Goal: Information Seeking & Learning: Learn about a topic

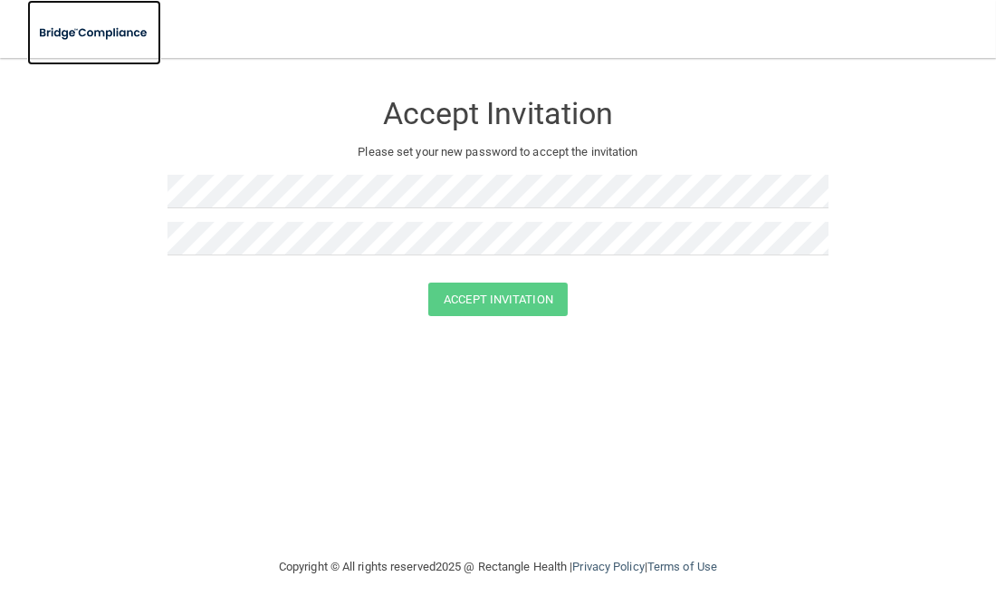
click at [88, 33] on img at bounding box center [94, 32] width 134 height 37
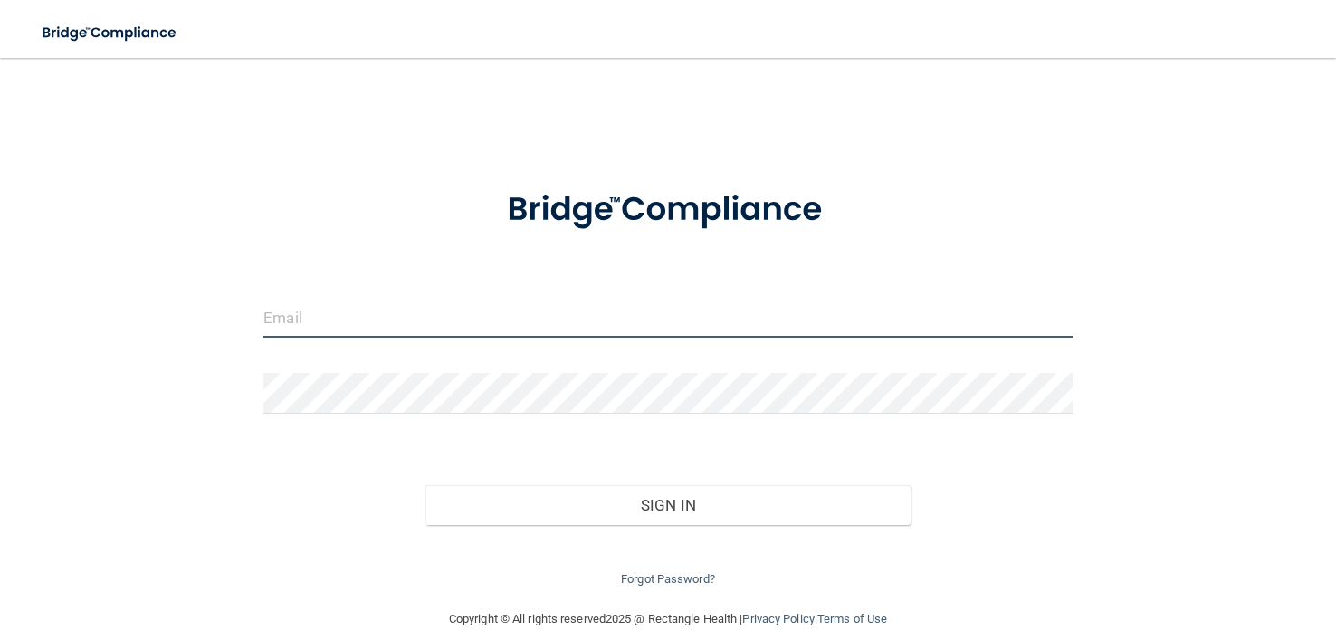
click at [279, 329] on input "email" at bounding box center [667, 317] width 808 height 41
type input "[EMAIL_ADDRESS][DOMAIN_NAME]"
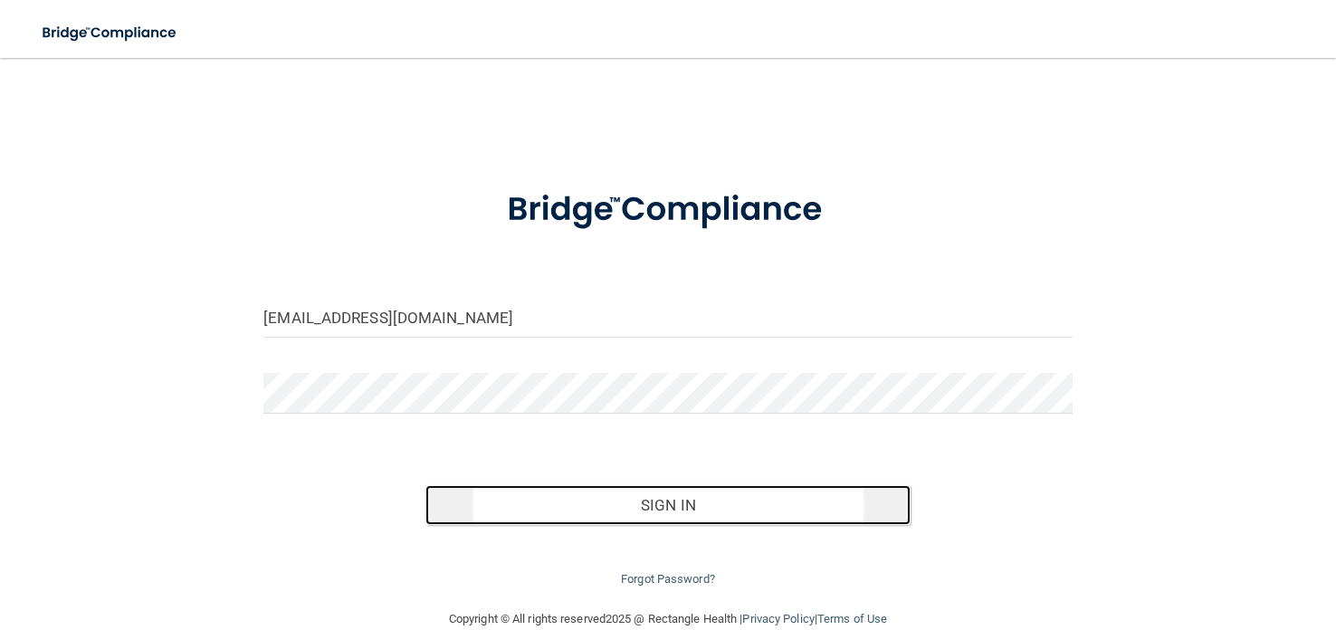
click at [496, 514] on button "Sign In" at bounding box center [667, 505] width 485 height 40
click at [577, 488] on button "Sign In" at bounding box center [667, 505] width 485 height 40
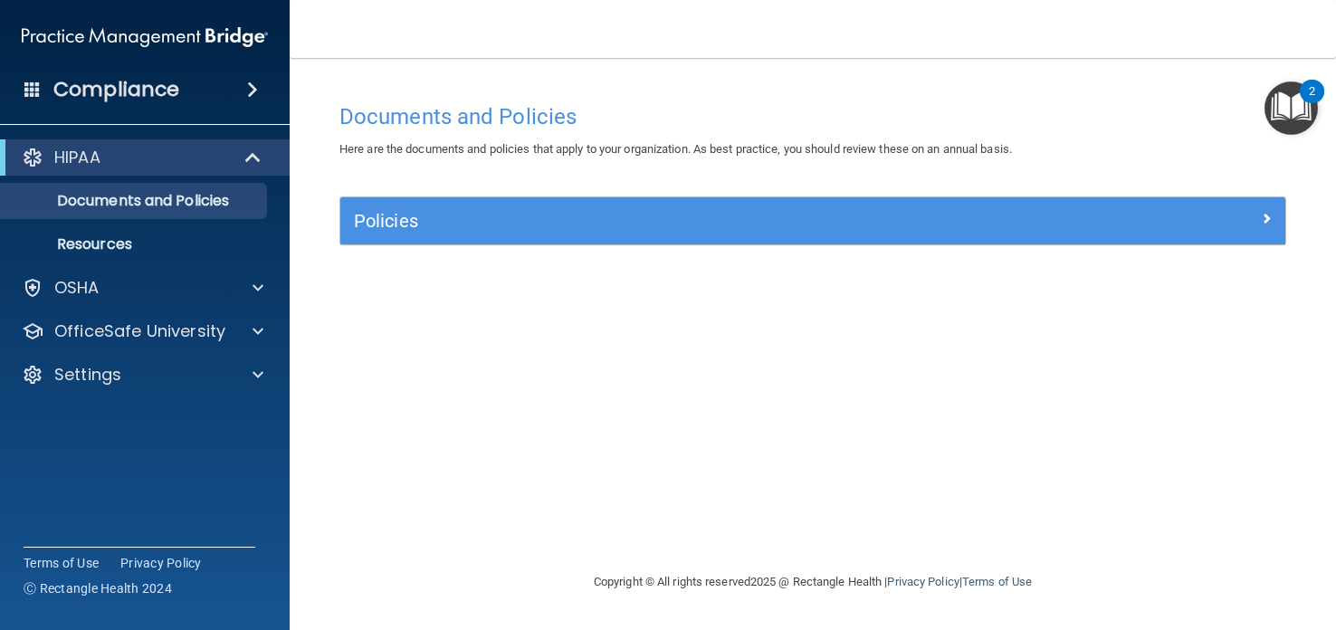
click at [879, 156] on span "Here are the documents and policies that apply to your organization. As best pr…" at bounding box center [675, 149] width 672 height 14
click at [1281, 131] on img "Open Resource Center, 2 new notifications" at bounding box center [1290, 107] width 53 height 53
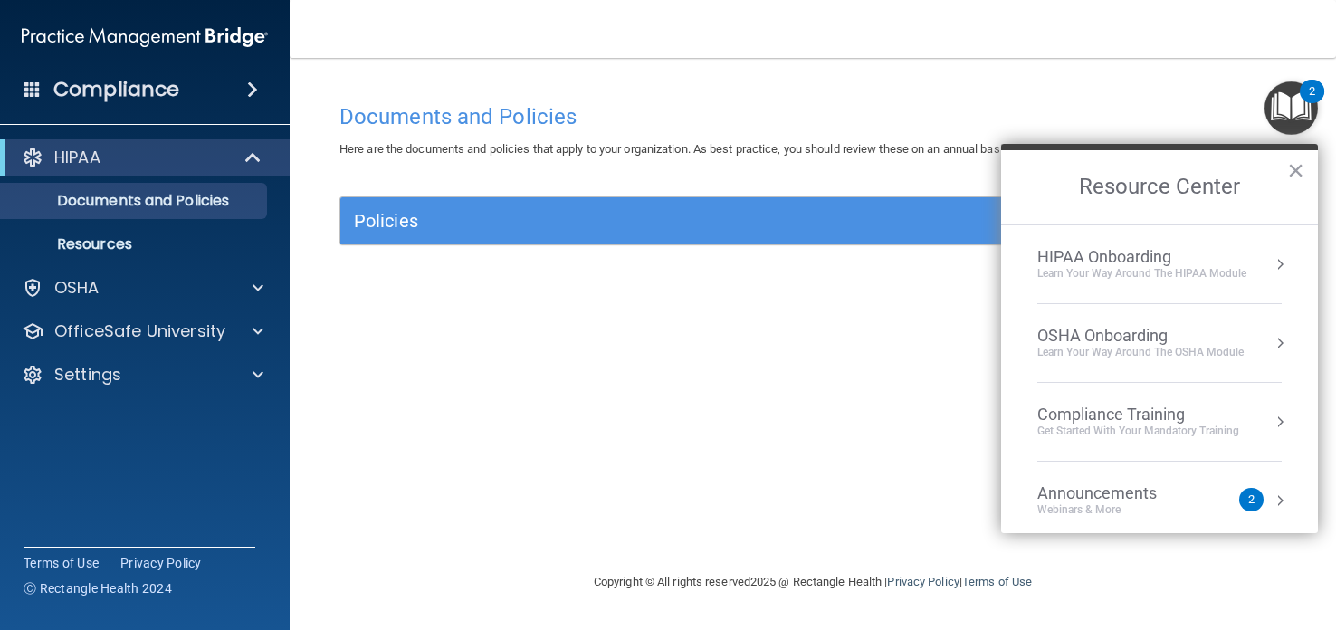
click at [663, 360] on div "Documents and Policies Here are the documents and policies that apply to your o…" at bounding box center [813, 332] width 974 height 477
click at [1295, 160] on button "×" at bounding box center [1295, 170] width 17 height 29
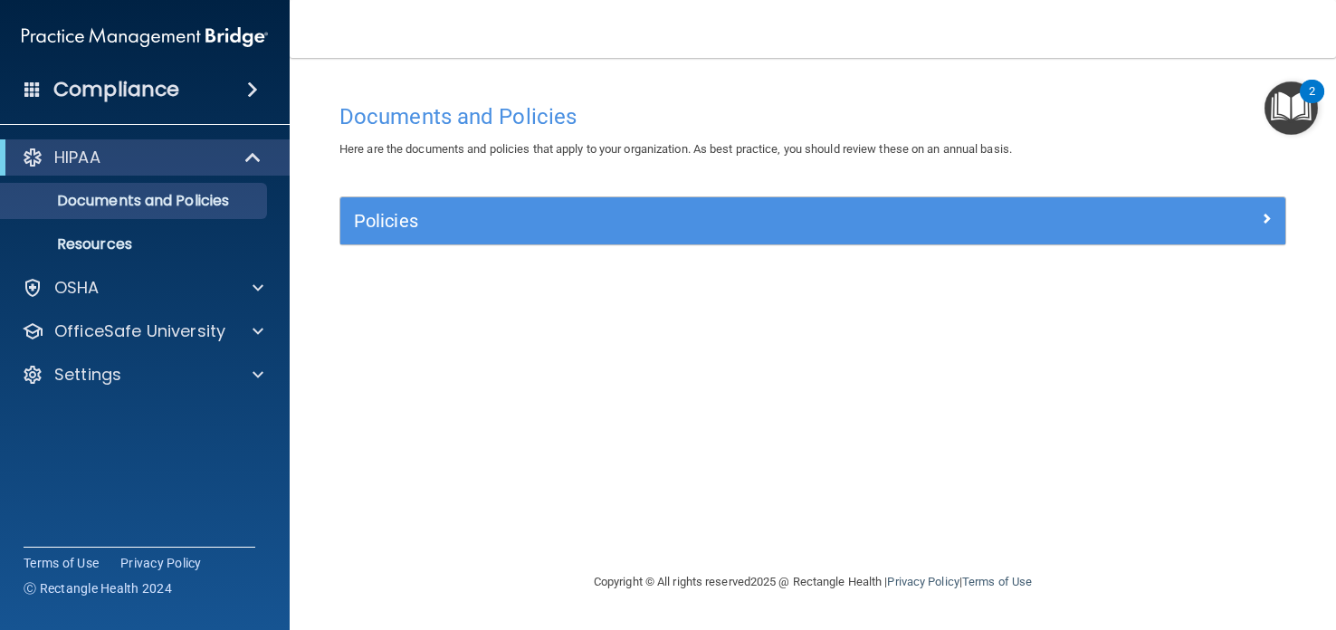
click at [1297, 117] on img "Open Resource Center, 2 new notifications" at bounding box center [1290, 107] width 53 height 53
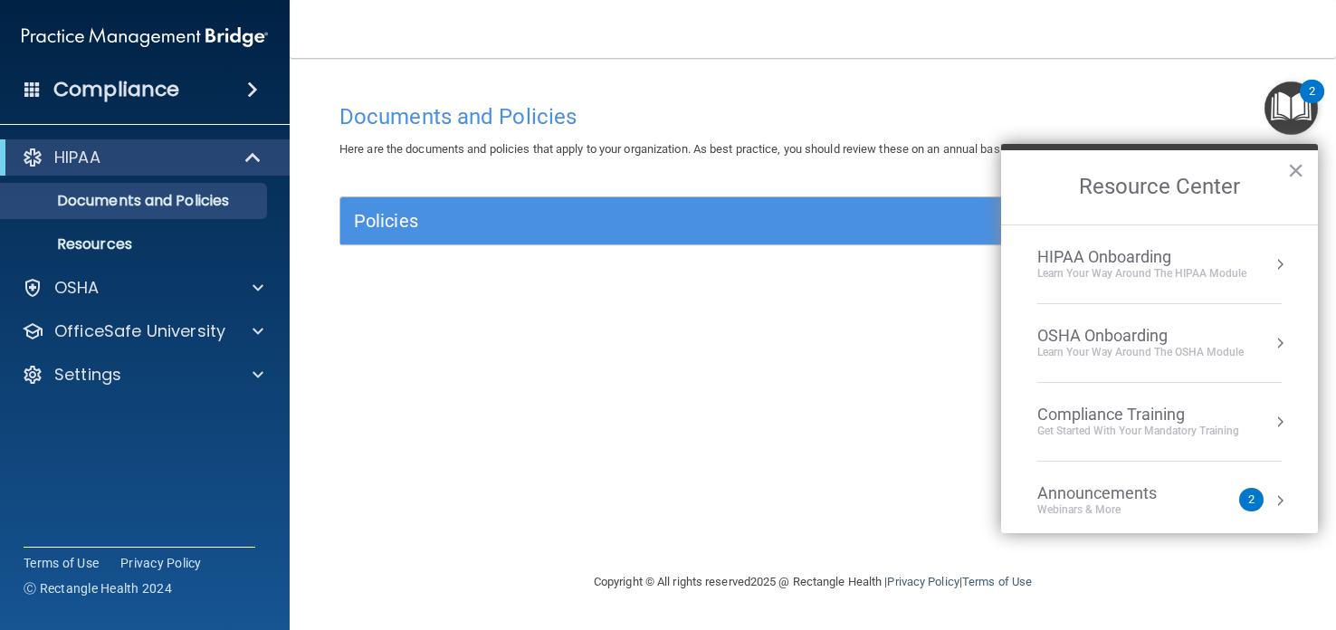
click at [1134, 272] on div "Learn Your Way around the HIPAA module" at bounding box center [1141, 273] width 209 height 15
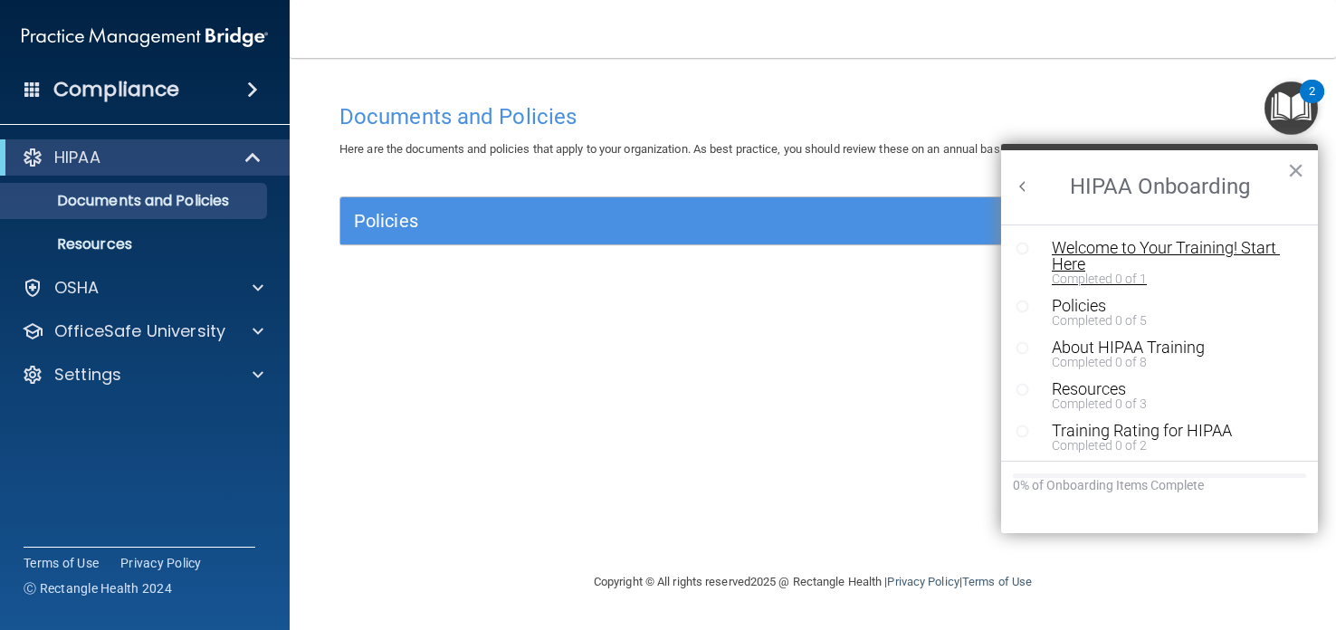
scroll to position [3, 0]
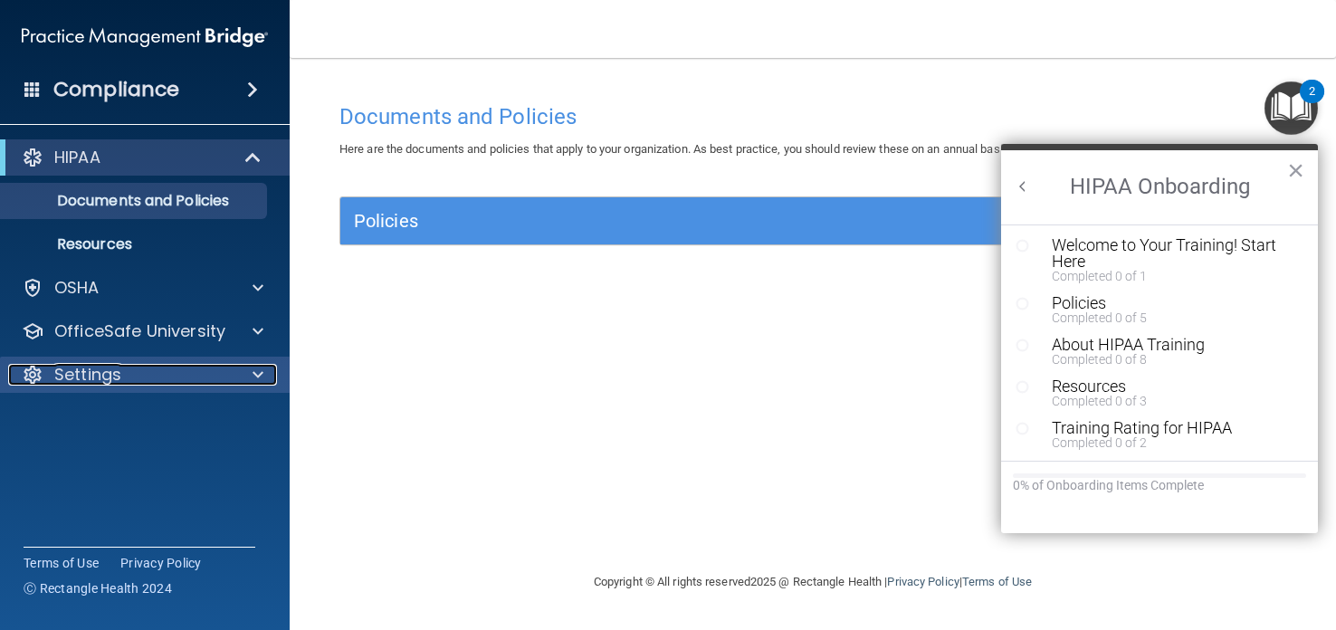
click at [219, 374] on div "Settings" at bounding box center [120, 375] width 224 height 22
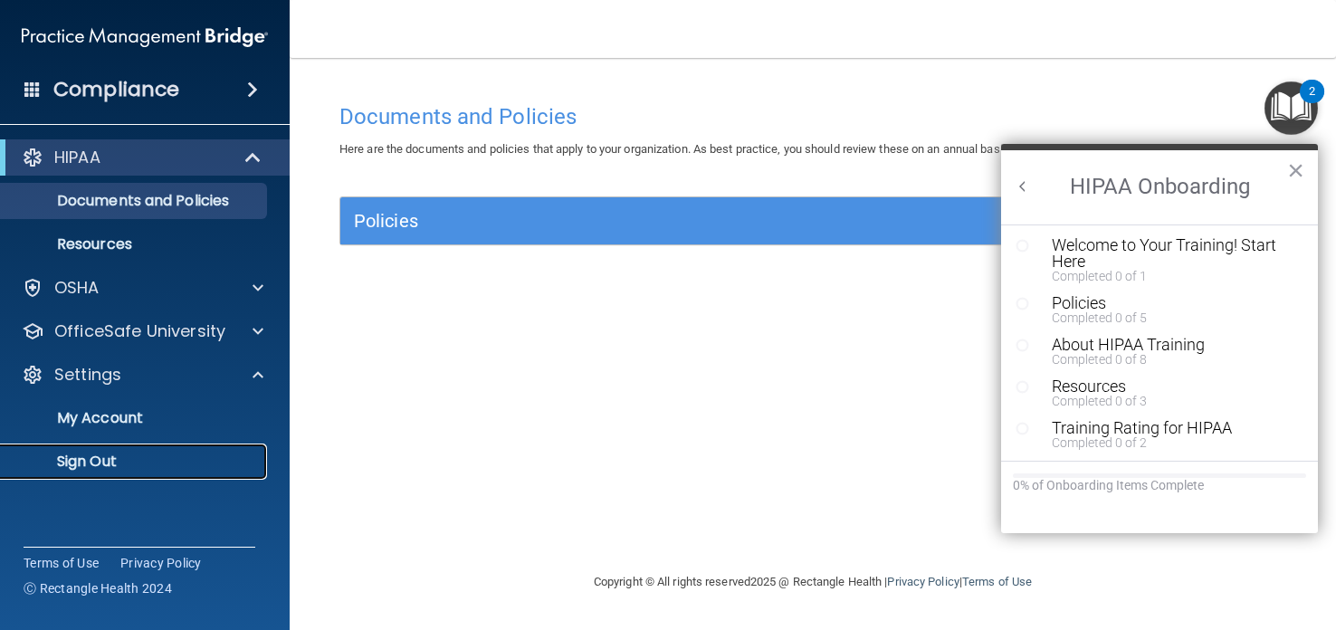
click at [168, 453] on p "Sign Out" at bounding box center [135, 462] width 247 height 18
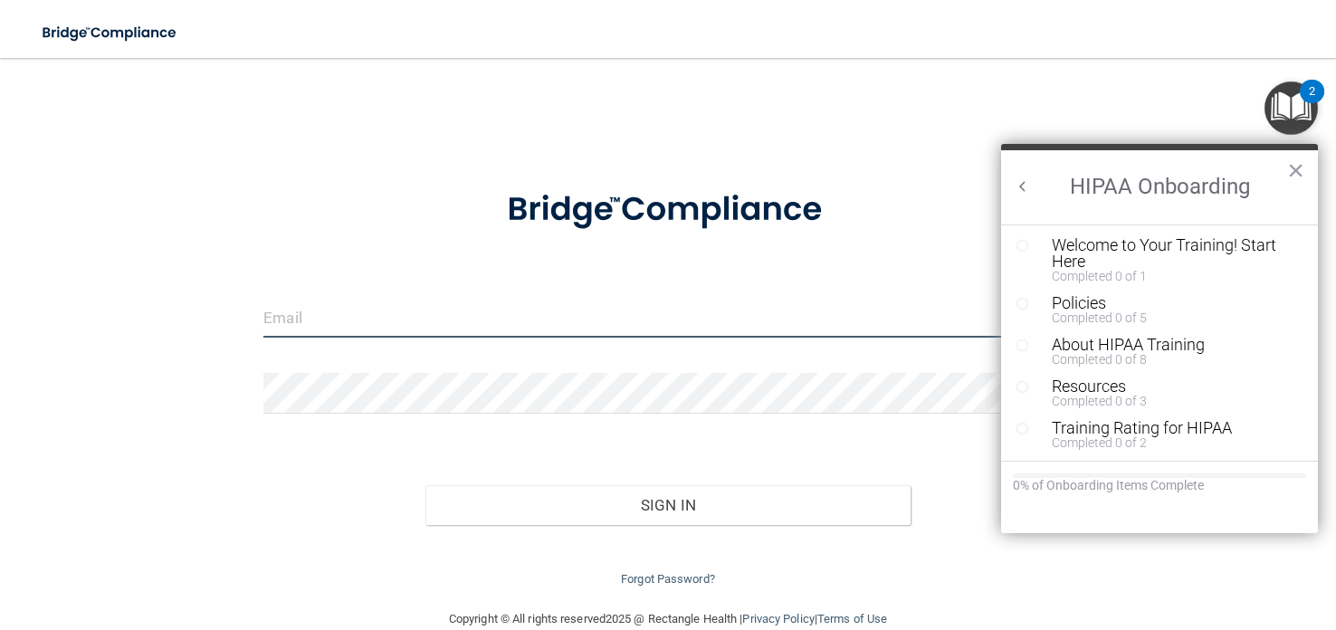
type input "[EMAIL_ADDRESS][DOMAIN_NAME]"
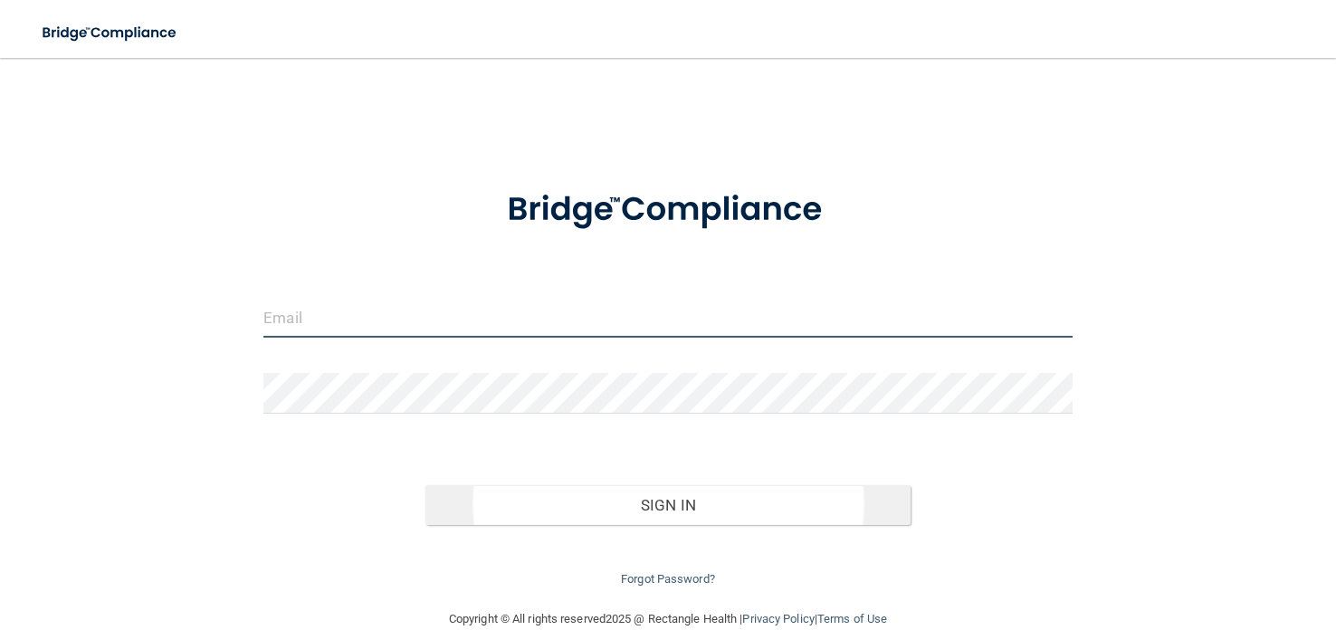
type input "[EMAIL_ADDRESS][DOMAIN_NAME]"
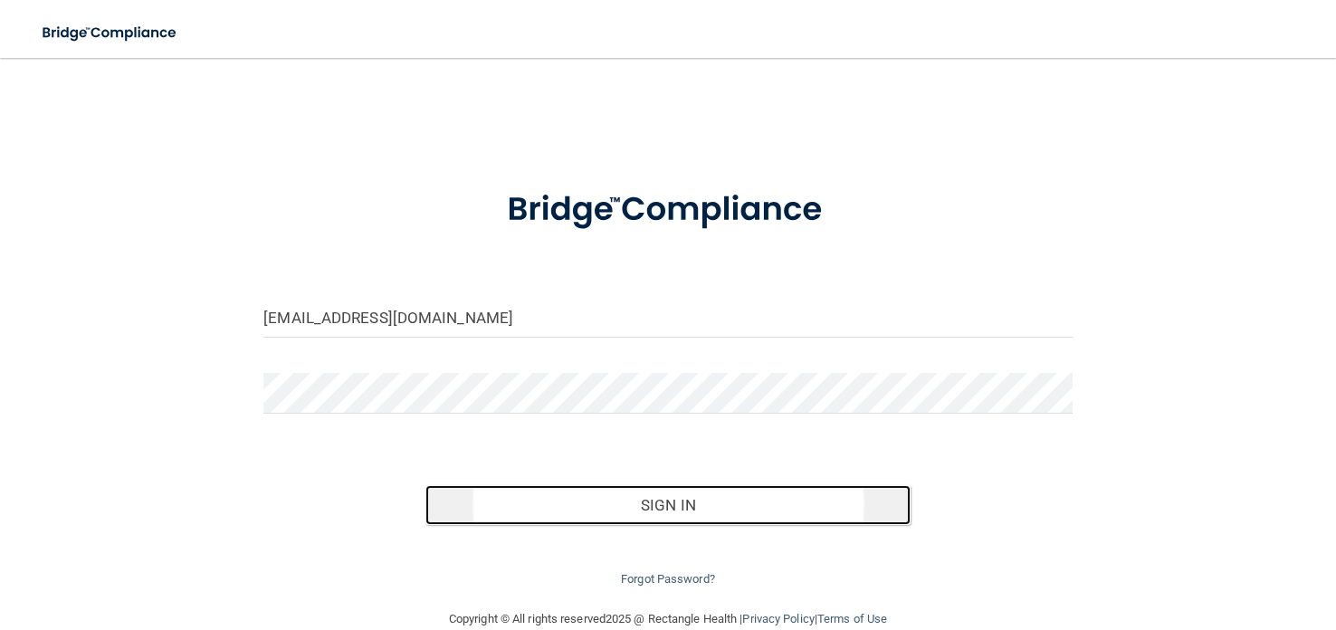
click at [681, 495] on button "Sign In" at bounding box center [667, 505] width 485 height 40
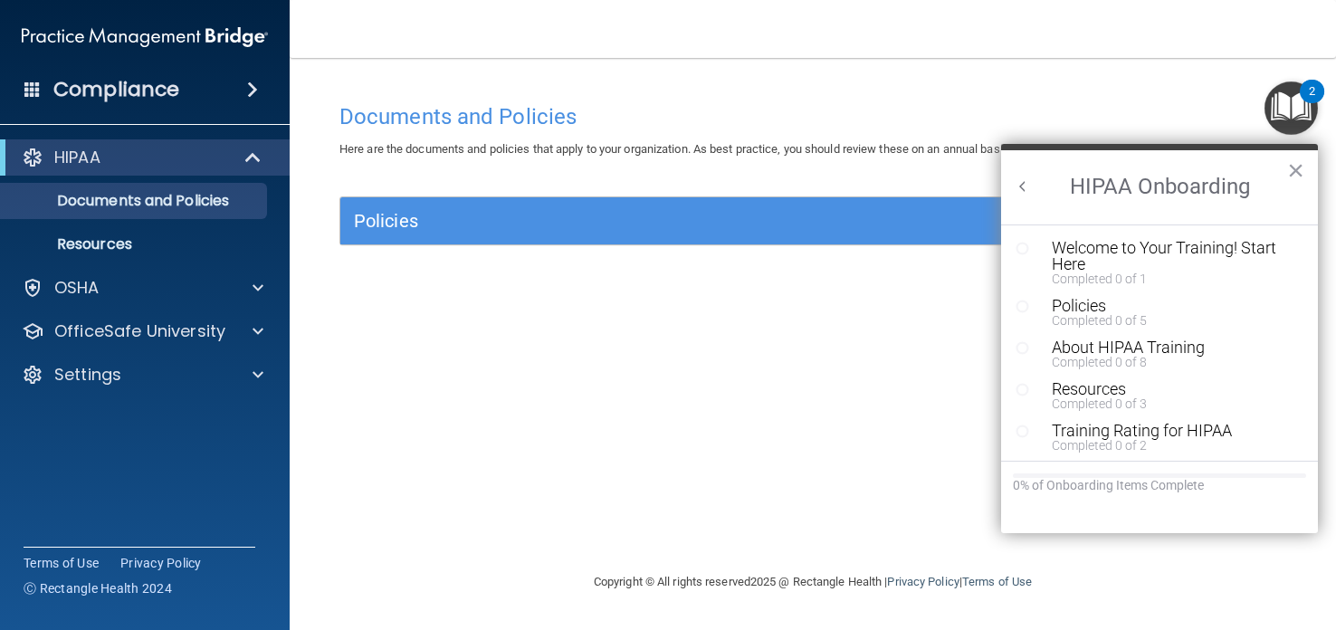
scroll to position [3, 0]
click at [1064, 256] on div "Welcome to Your Training! Start Here" at bounding box center [1173, 253] width 243 height 33
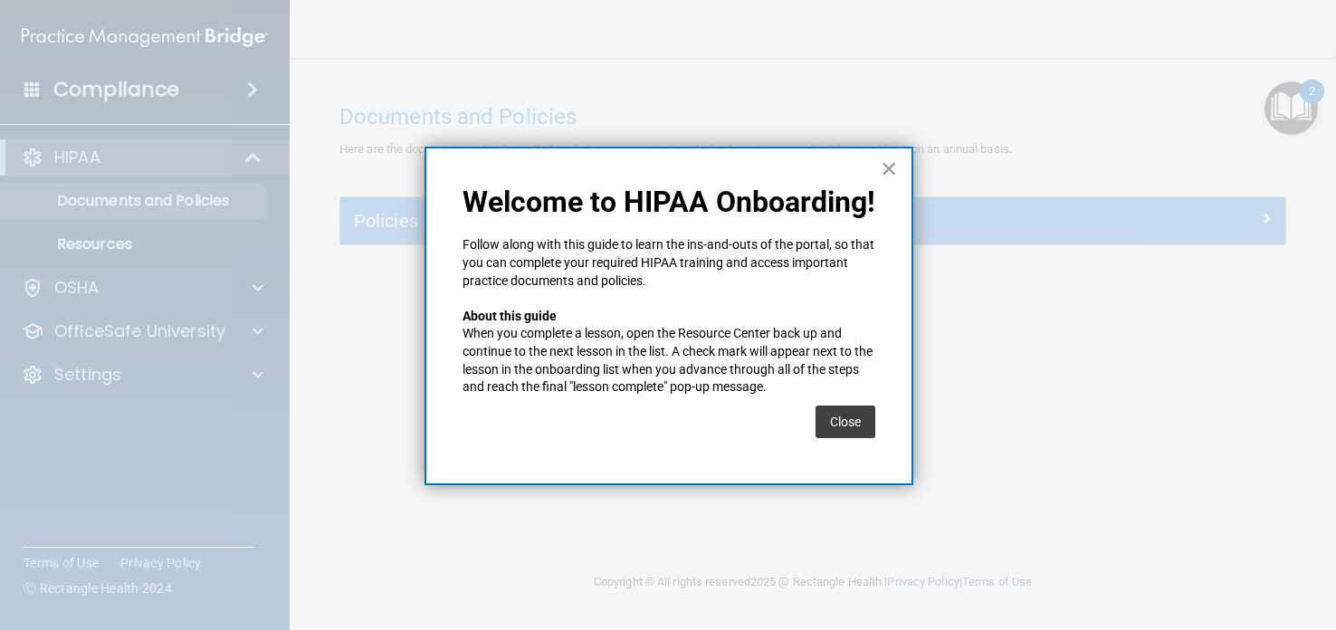
click at [895, 165] on button "×" at bounding box center [889, 168] width 17 height 29
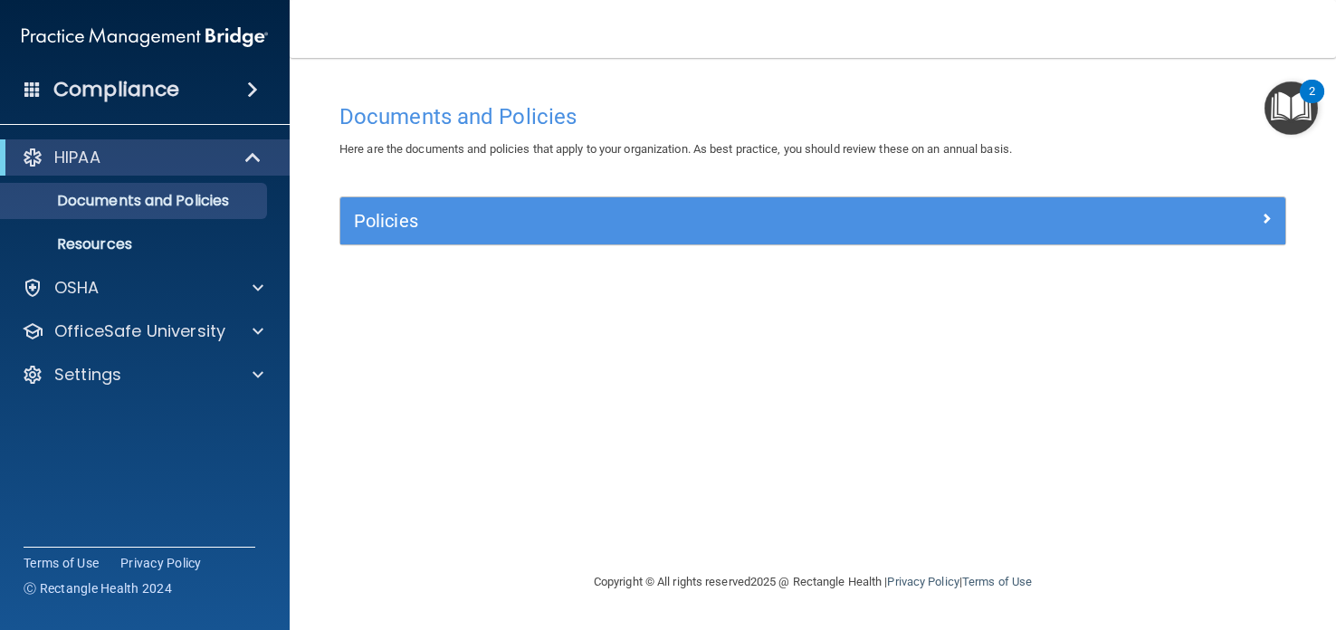
click at [1303, 121] on img "Open Resource Center, 2 new notifications" at bounding box center [1290, 107] width 53 height 53
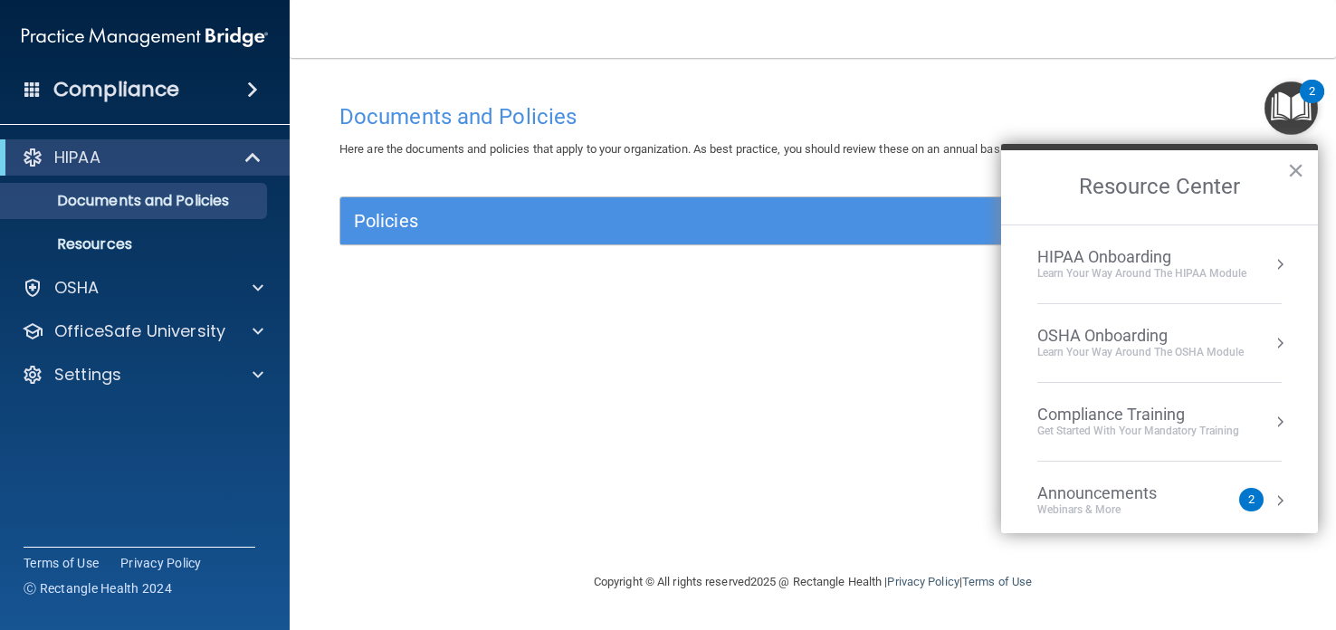
click at [1232, 111] on h4 "Documents and Policies" at bounding box center [812, 117] width 947 height 24
click at [1288, 174] on button "×" at bounding box center [1295, 170] width 17 height 29
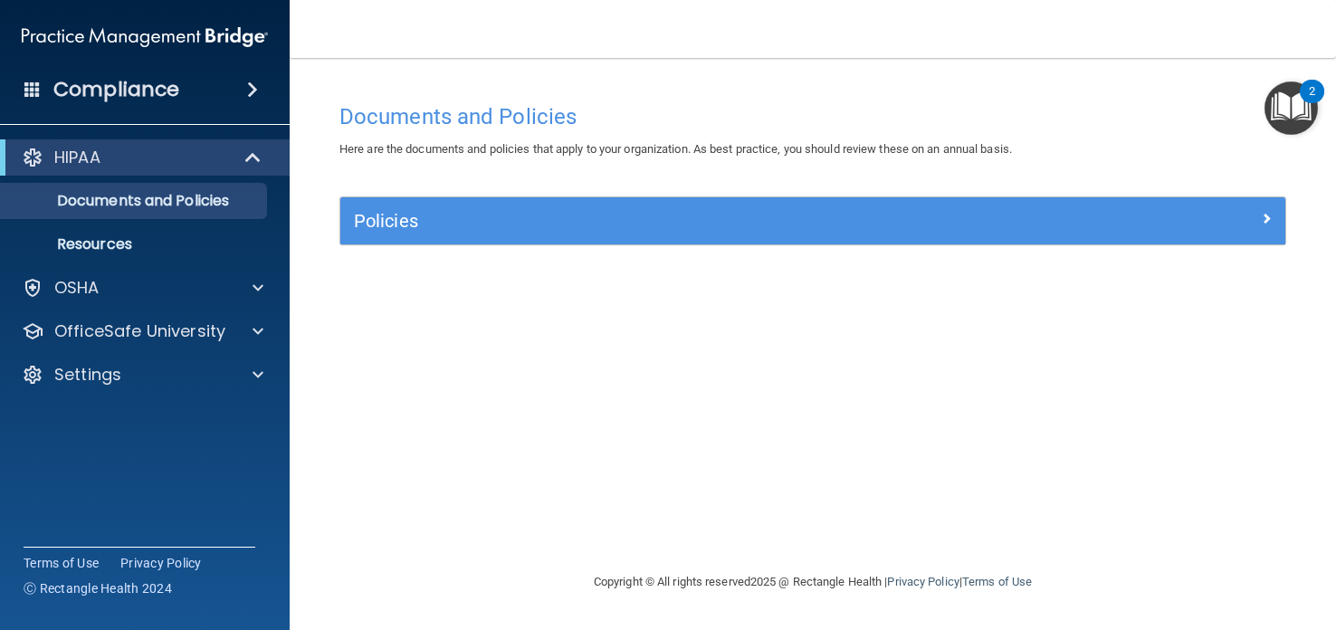
click at [1297, 99] on img "Open Resource Center, 2 new notifications" at bounding box center [1290, 107] width 53 height 53
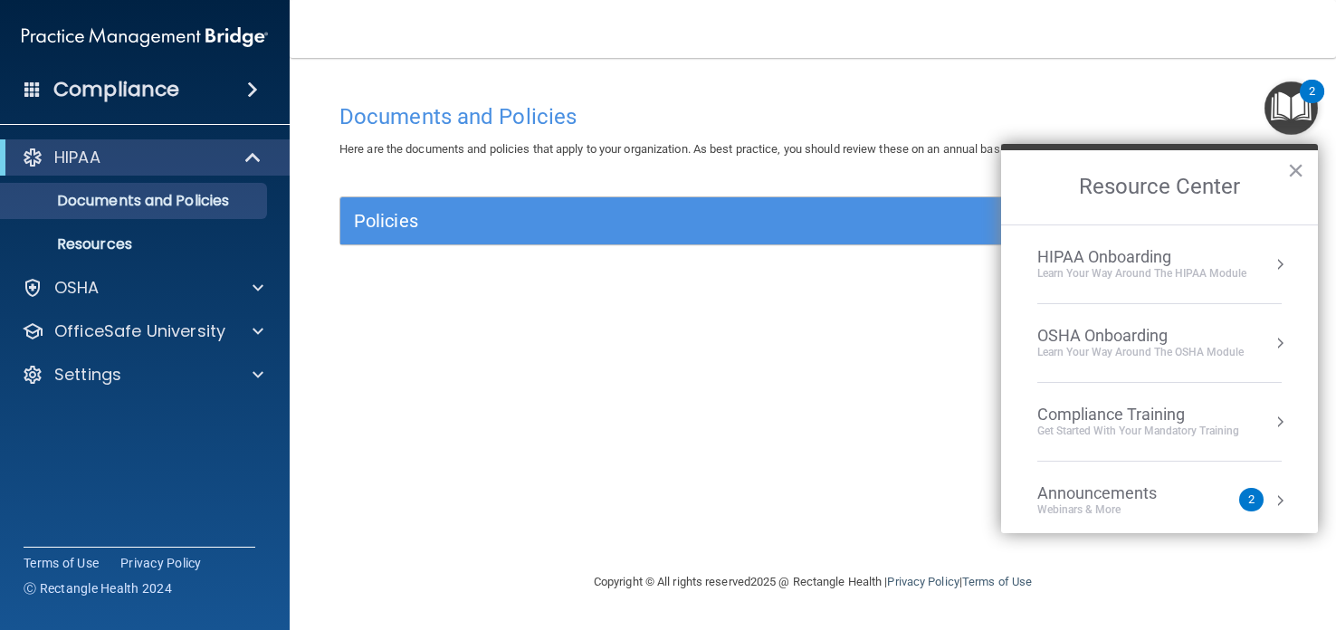
click at [1120, 267] on div "Learn Your Way around the HIPAA module" at bounding box center [1141, 273] width 209 height 15
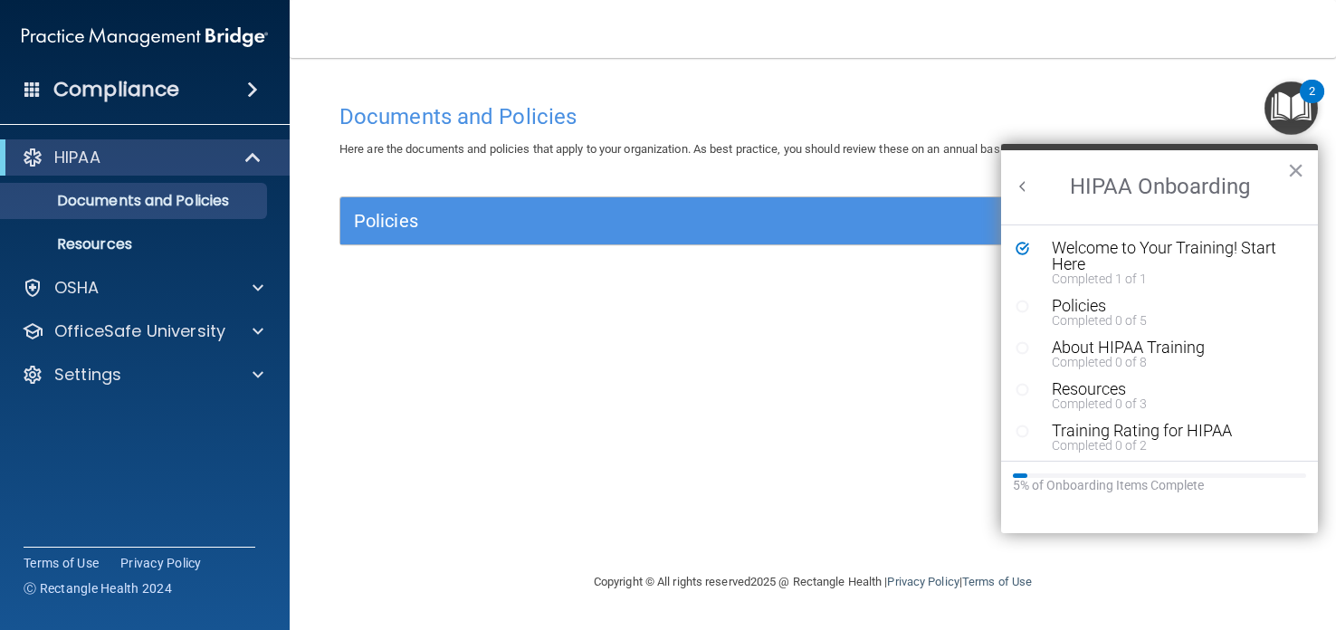
scroll to position [0, 0]
click at [1072, 257] on div "Welcome to Your Training! Start Here" at bounding box center [1173, 256] width 243 height 33
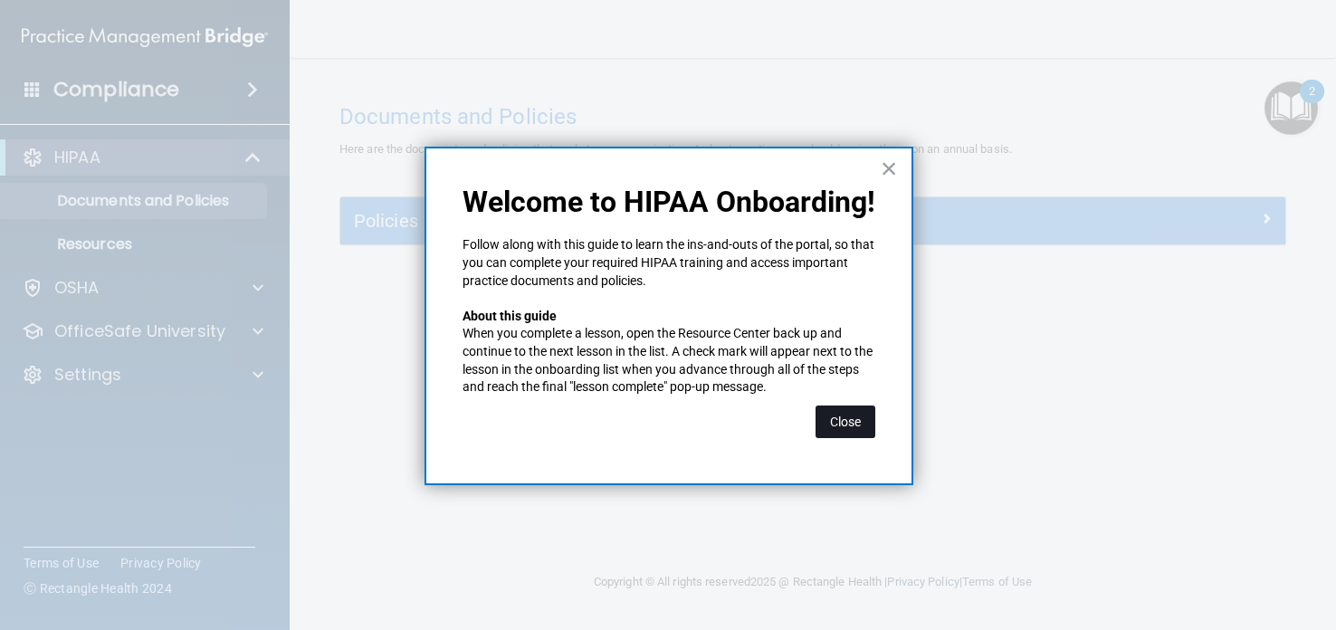
click at [858, 418] on button "Close" at bounding box center [845, 421] width 60 height 33
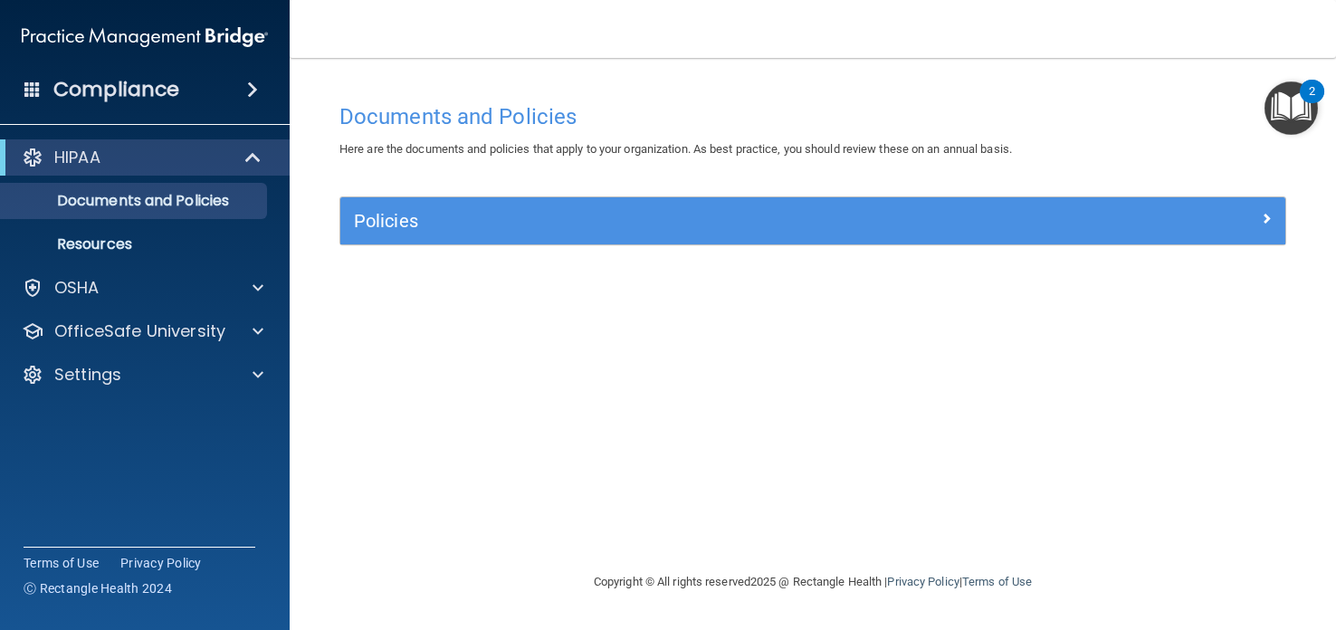
click at [1289, 109] on img "Open Resource Center, 2 new notifications" at bounding box center [1290, 107] width 53 height 53
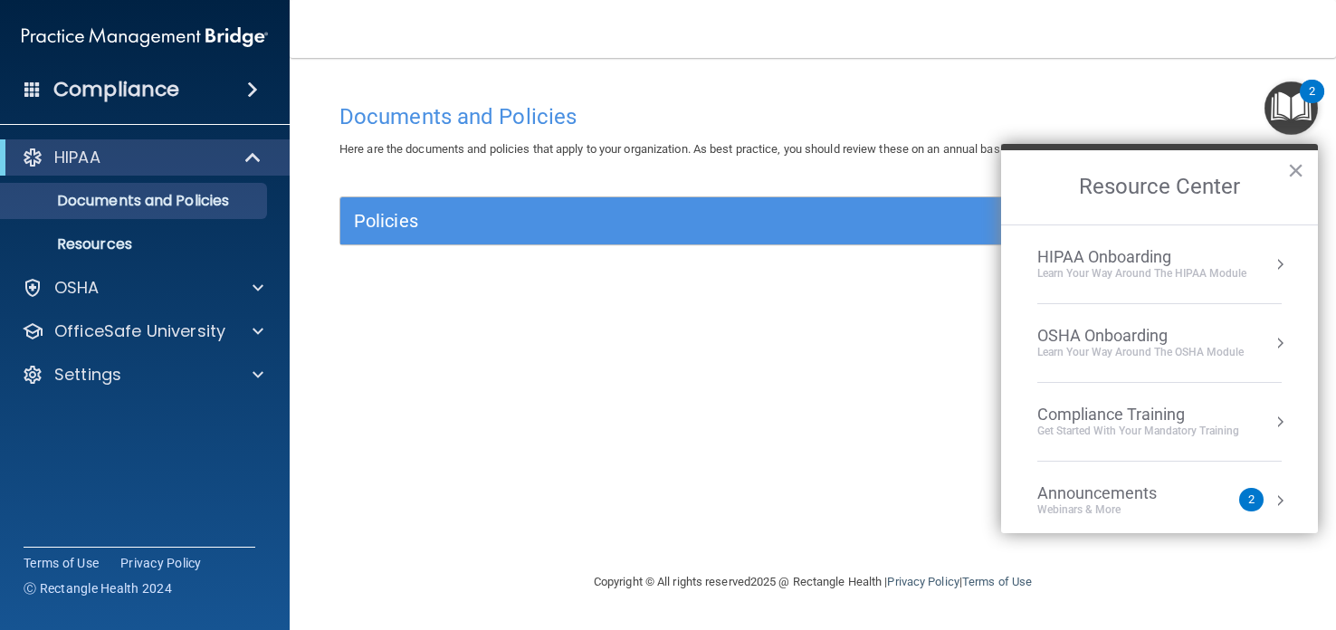
click at [1118, 255] on div "HIPAA Onboarding" at bounding box center [1141, 257] width 209 height 20
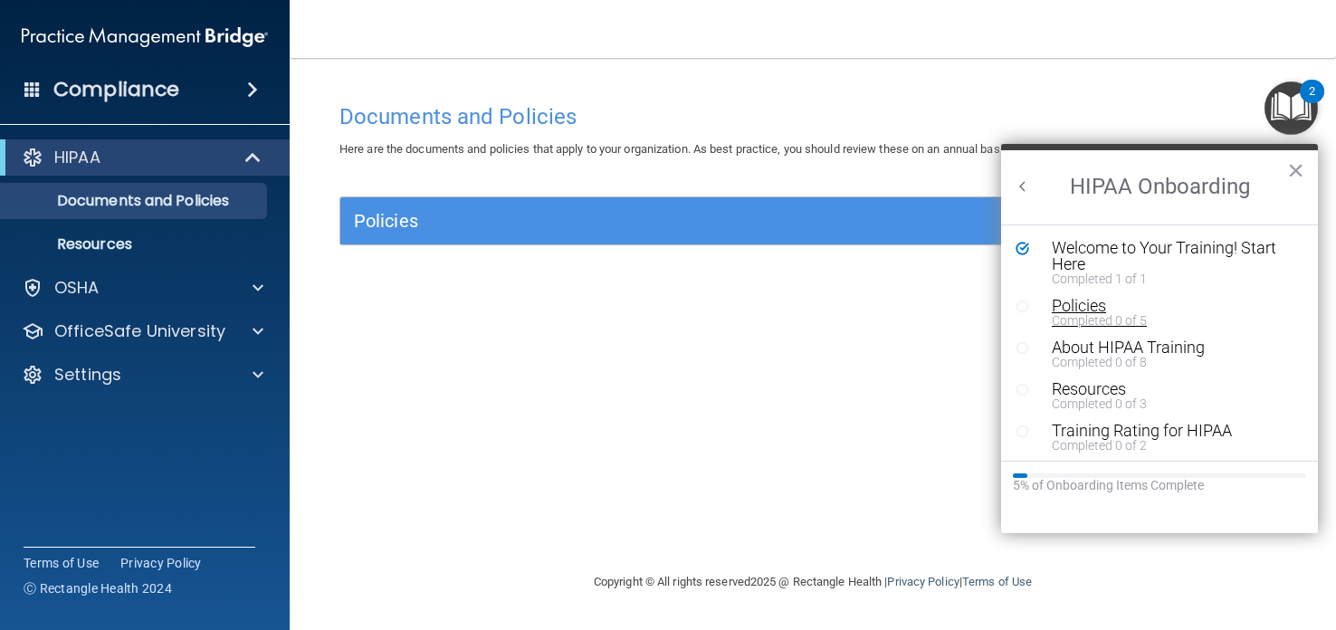
scroll to position [3, 0]
click at [1177, 243] on div "Welcome to Your Training! Start Here" at bounding box center [1173, 253] width 243 height 33
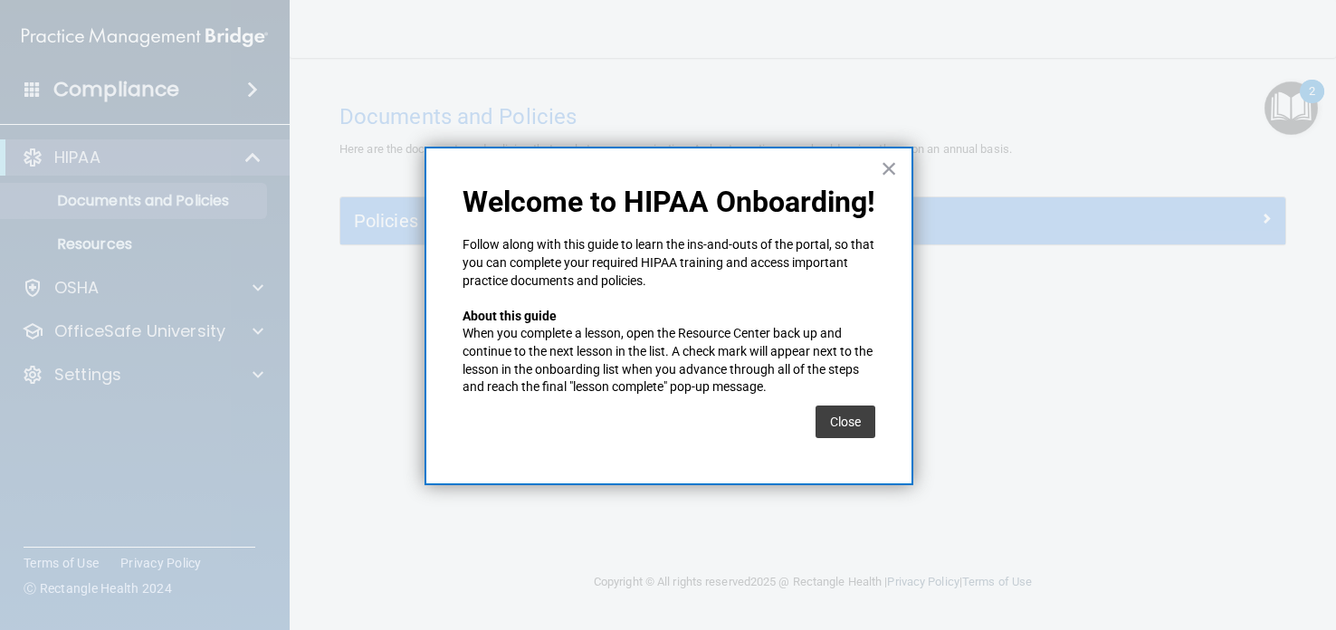
click at [826, 437] on div "Close" at bounding box center [845, 421] width 60 height 51
click at [839, 427] on button "Close" at bounding box center [845, 421] width 60 height 33
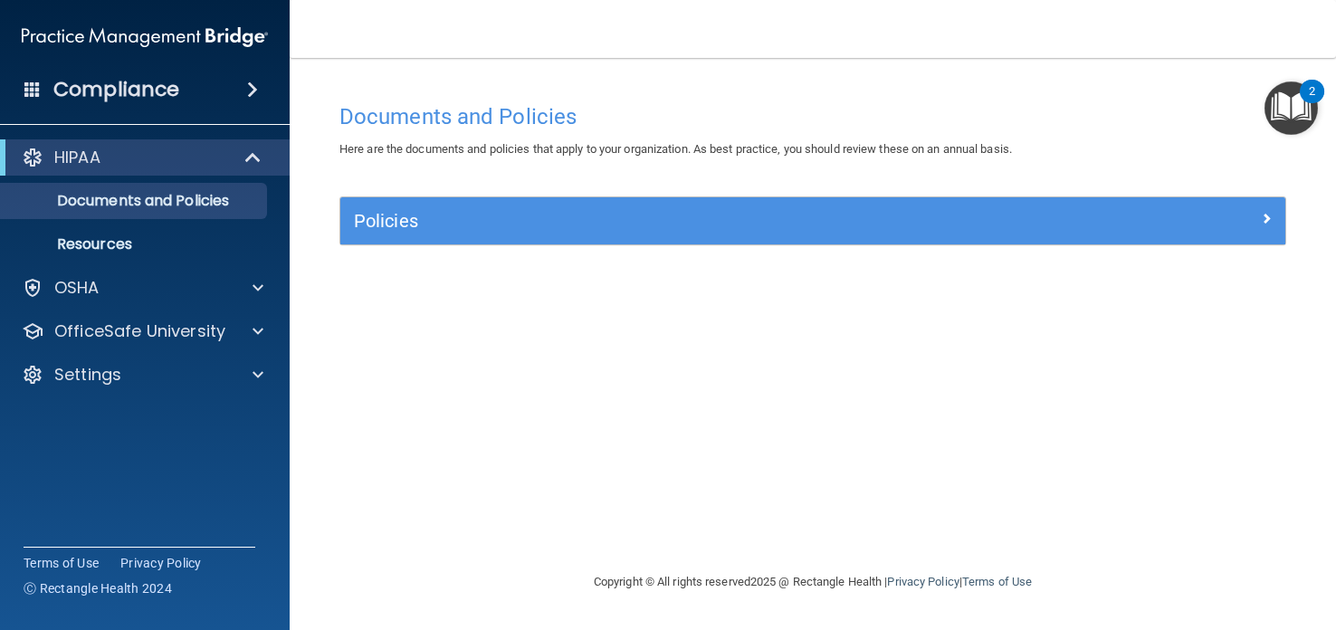
click at [1309, 100] on div "2" at bounding box center [1312, 103] width 6 height 24
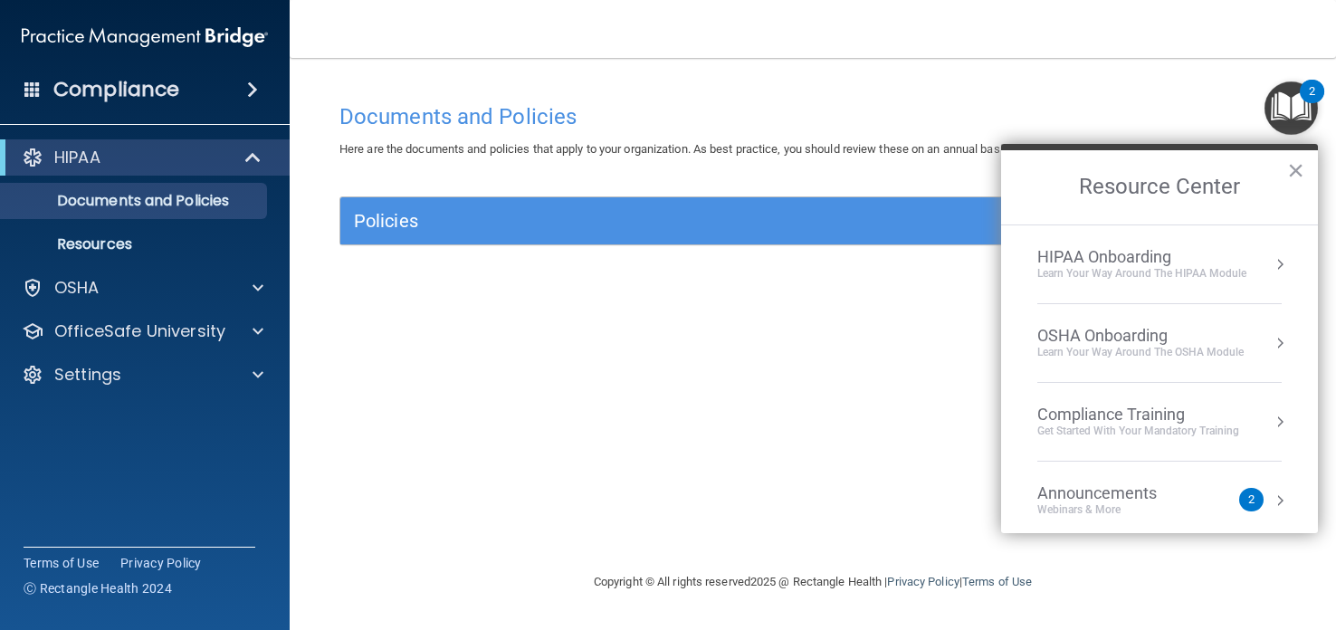
click at [1112, 280] on div "Learn Your Way around the HIPAA module" at bounding box center [1141, 273] width 209 height 15
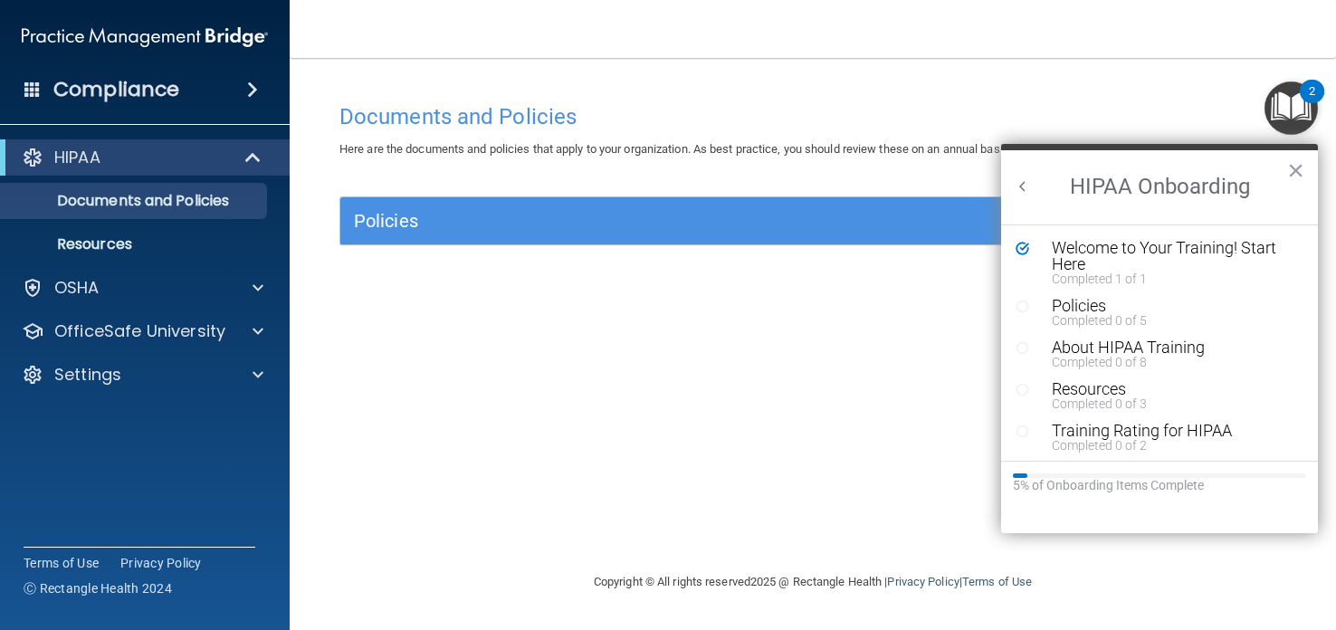
scroll to position [0, 0]
click at [1061, 315] on div "Completed 0 of 5" at bounding box center [1173, 320] width 243 height 13
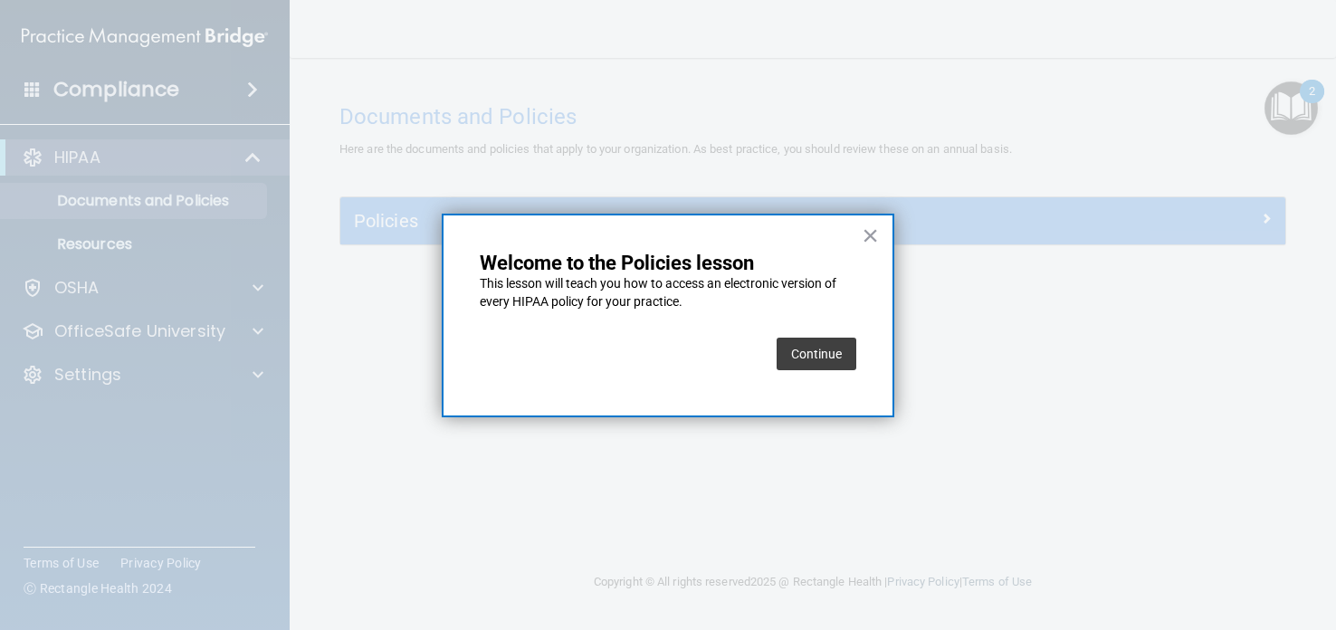
click at [828, 342] on button "Continue" at bounding box center [817, 354] width 80 height 33
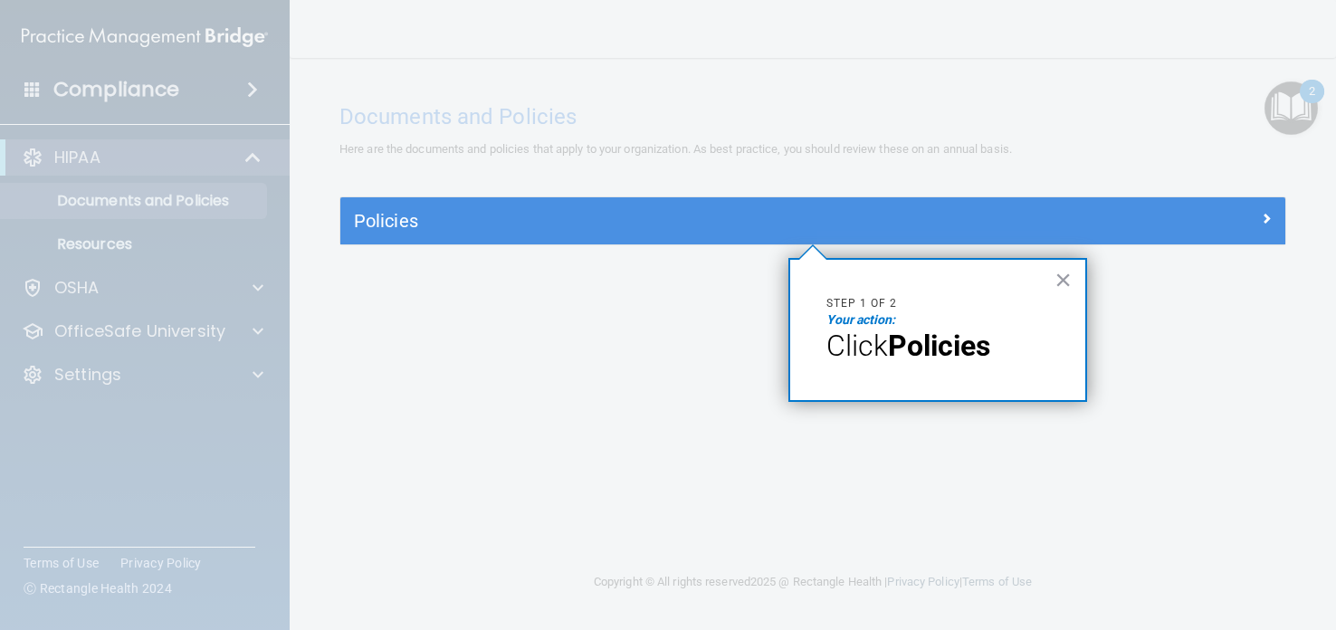
click at [849, 370] on div "× Step 1 of 2 Your action: Click Policies" at bounding box center [937, 330] width 299 height 144
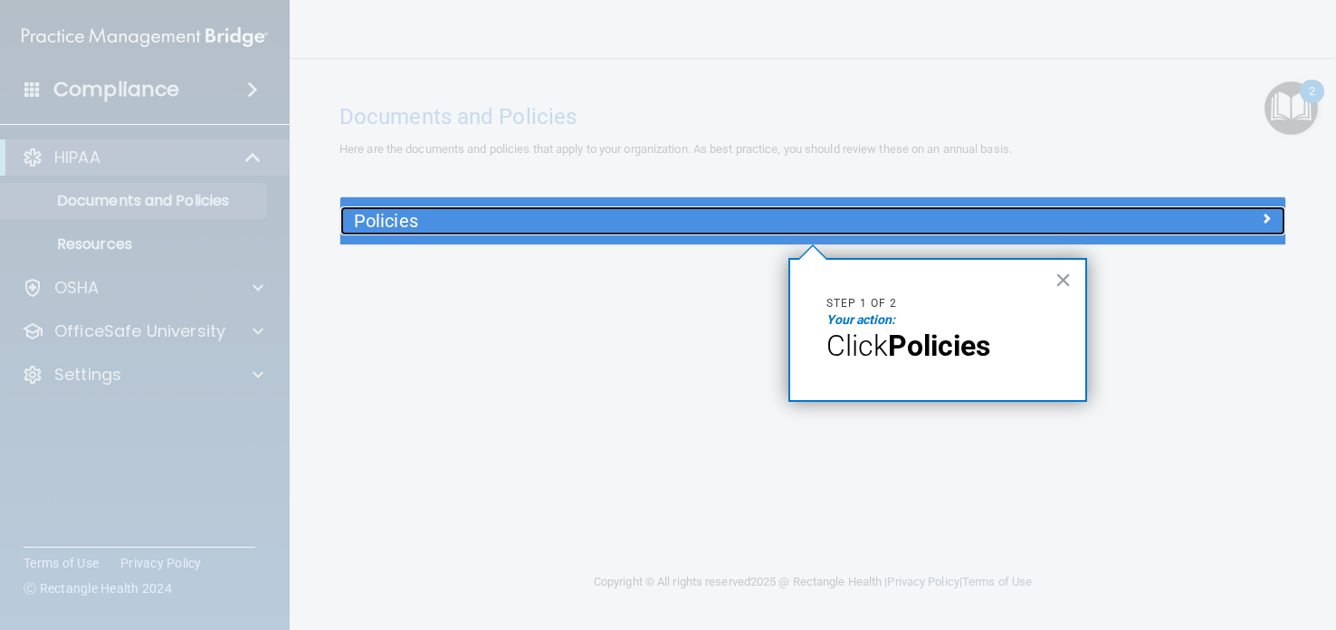
click at [427, 212] on h5 "Policies" at bounding box center [694, 221] width 681 height 20
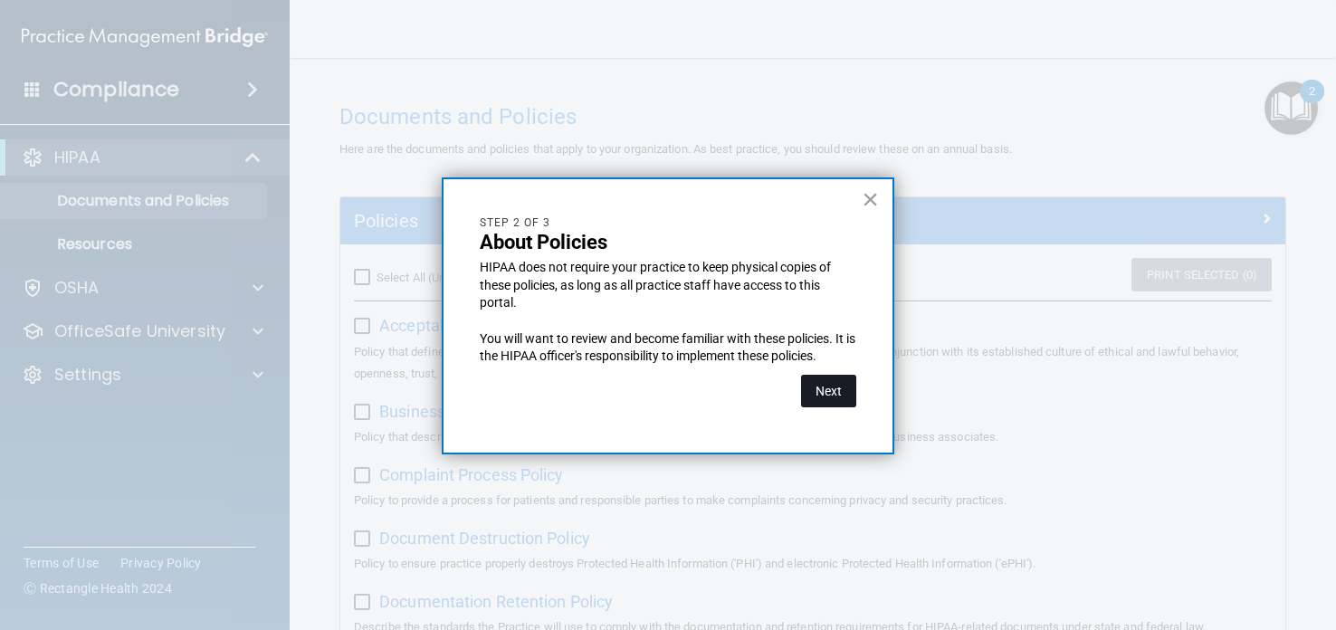
click at [831, 389] on button "Next" at bounding box center [828, 391] width 55 height 33
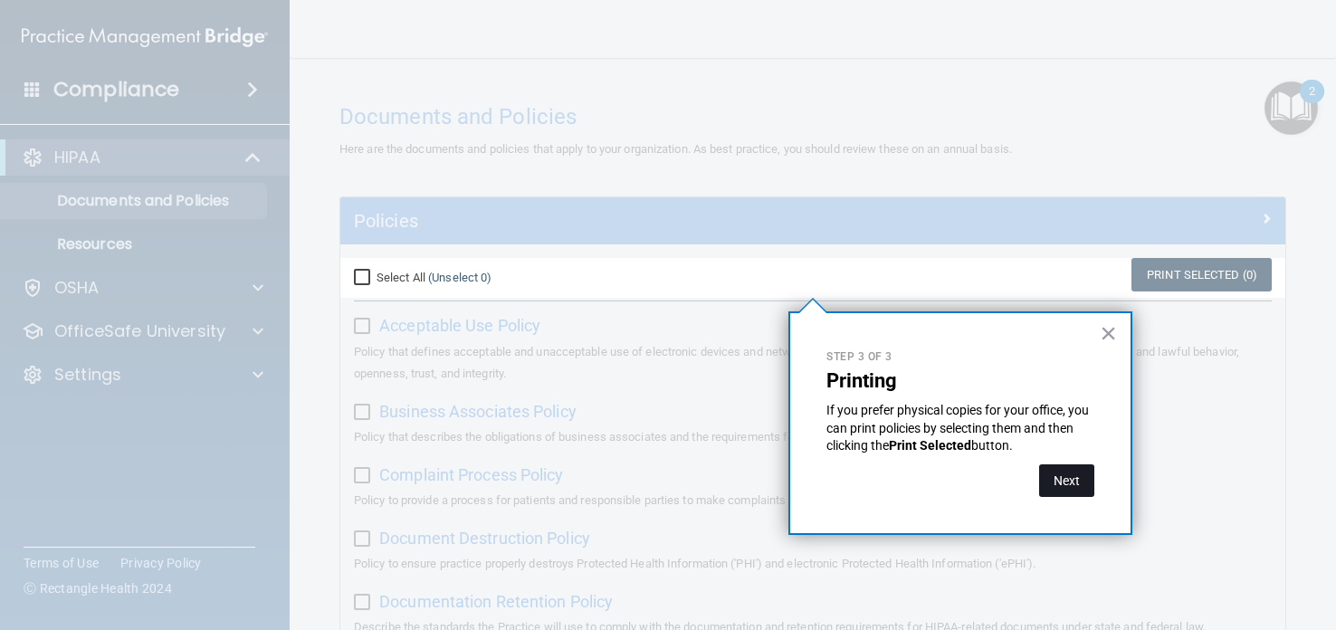
click at [1074, 484] on button "Next" at bounding box center [1066, 480] width 55 height 33
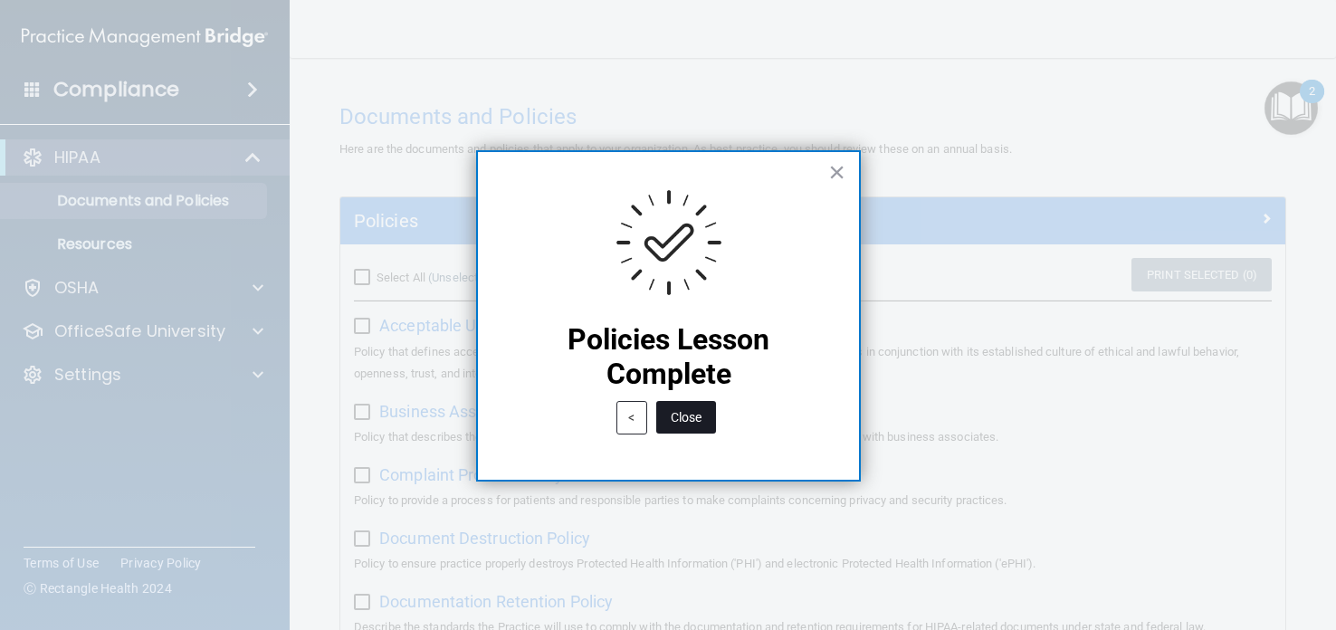
click at [691, 411] on button "Close" at bounding box center [686, 417] width 60 height 33
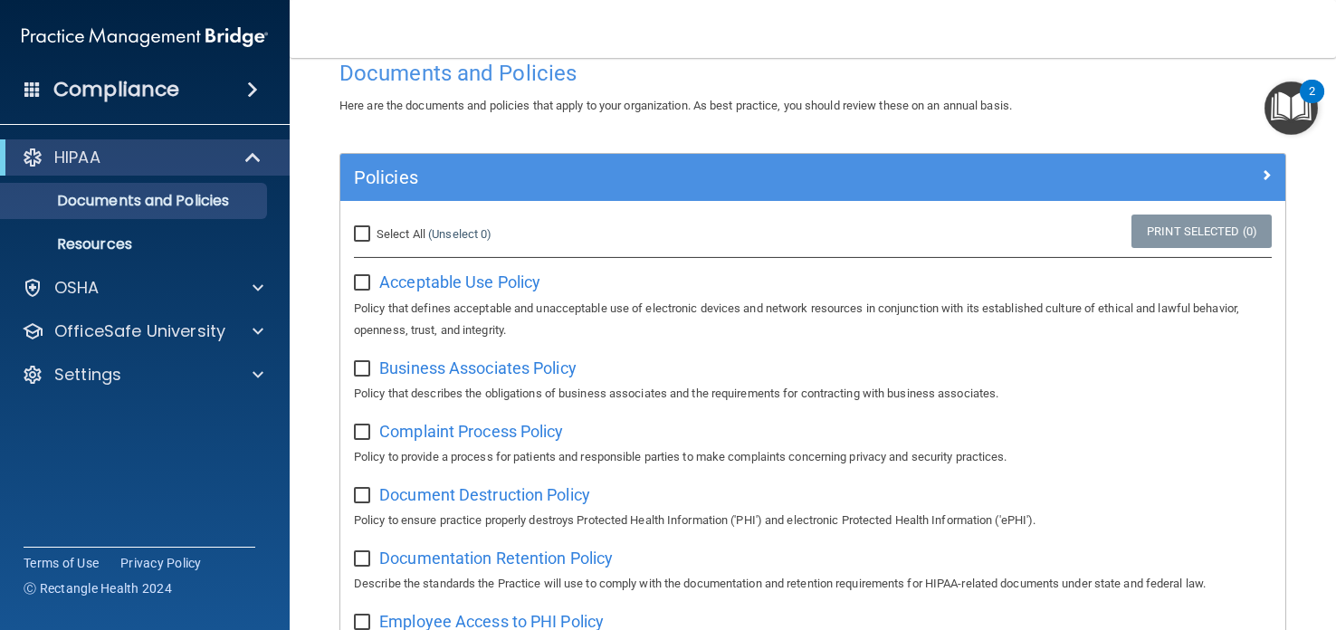
scroll to position [40, 0]
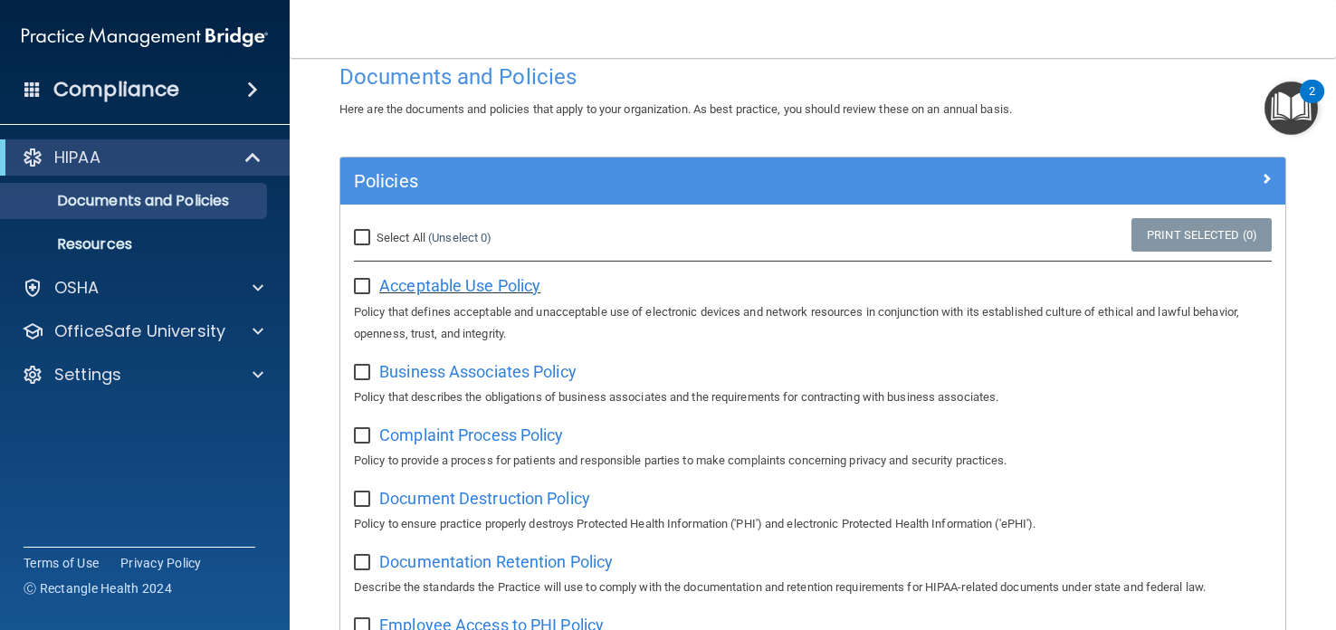
click at [449, 280] on span "Acceptable Use Policy" at bounding box center [459, 285] width 161 height 19
click at [367, 281] on input "checkbox" at bounding box center [364, 287] width 21 height 14
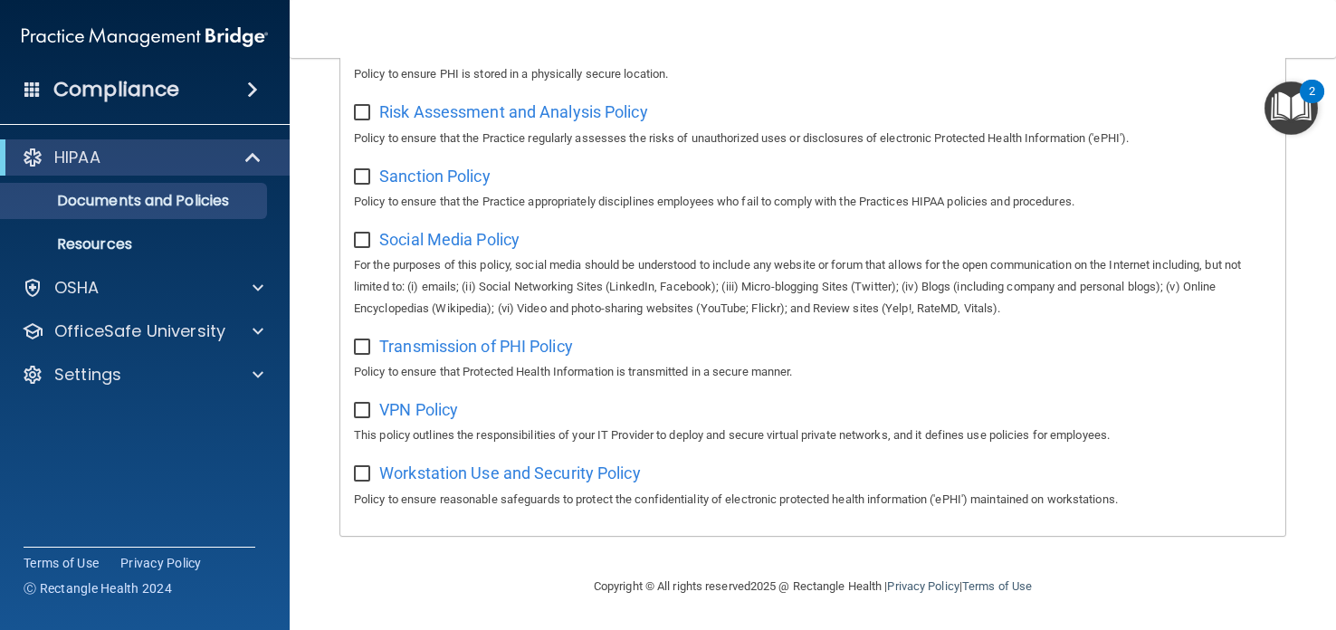
scroll to position [0, 0]
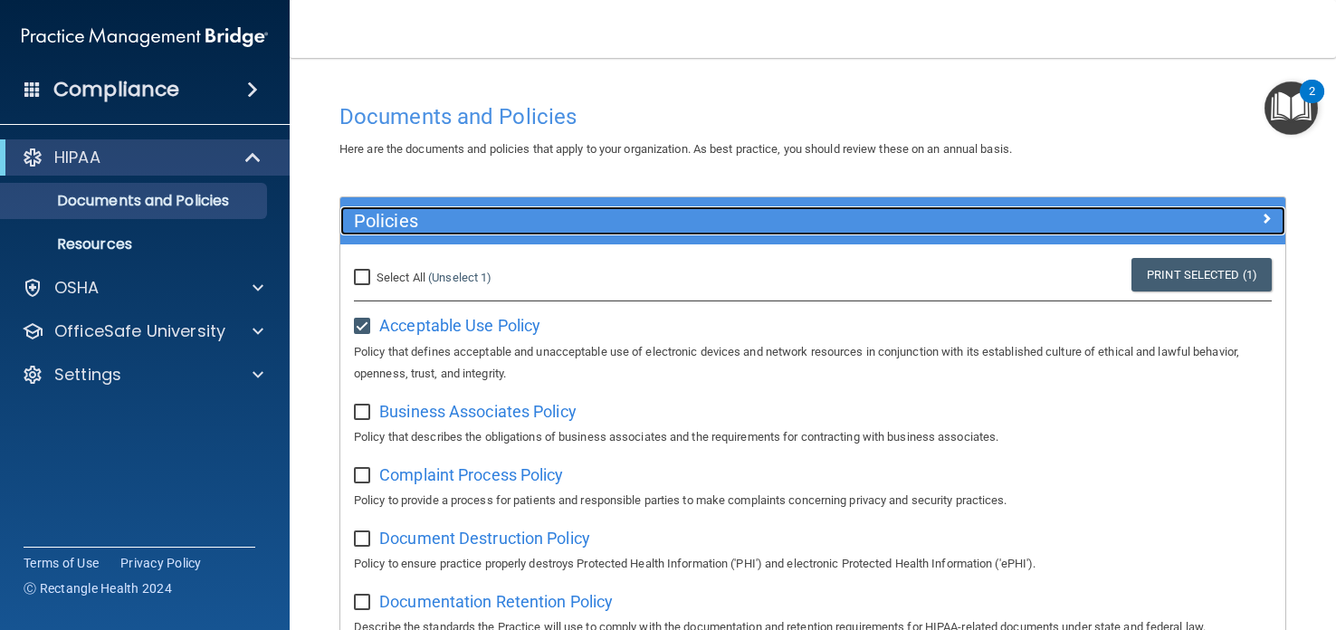
click at [543, 215] on h5 "Policies" at bounding box center [694, 221] width 681 height 20
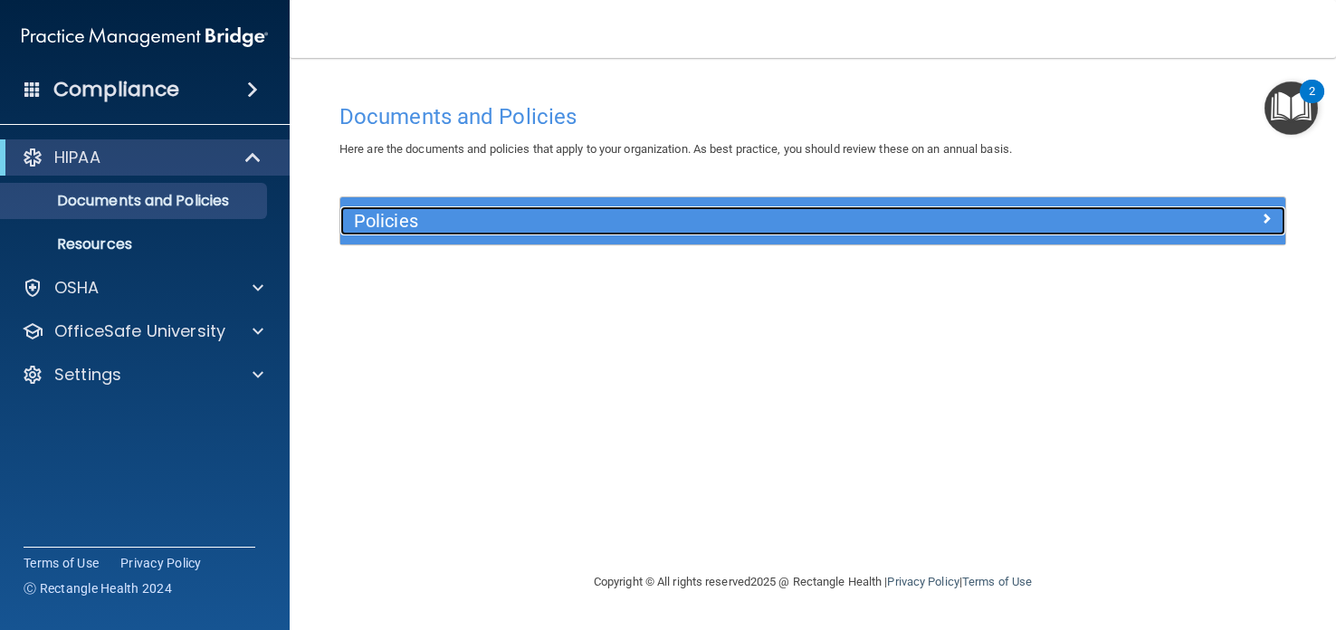
click at [543, 215] on h5 "Policies" at bounding box center [694, 221] width 681 height 20
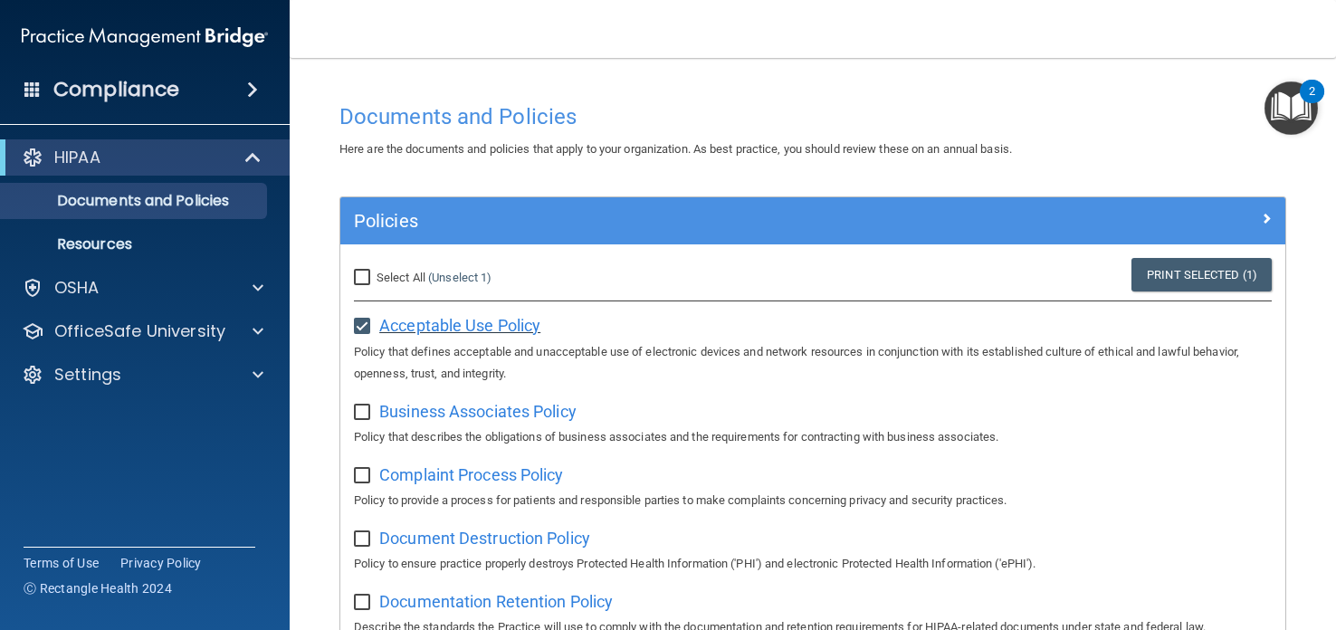
click at [406, 327] on span "Acceptable Use Policy" at bounding box center [459, 325] width 161 height 19
click at [365, 326] on input "checkbox" at bounding box center [364, 326] width 21 height 14
checkbox input "false"
click at [1297, 91] on img "Open Resource Center, 2 new notifications" at bounding box center [1290, 107] width 53 height 53
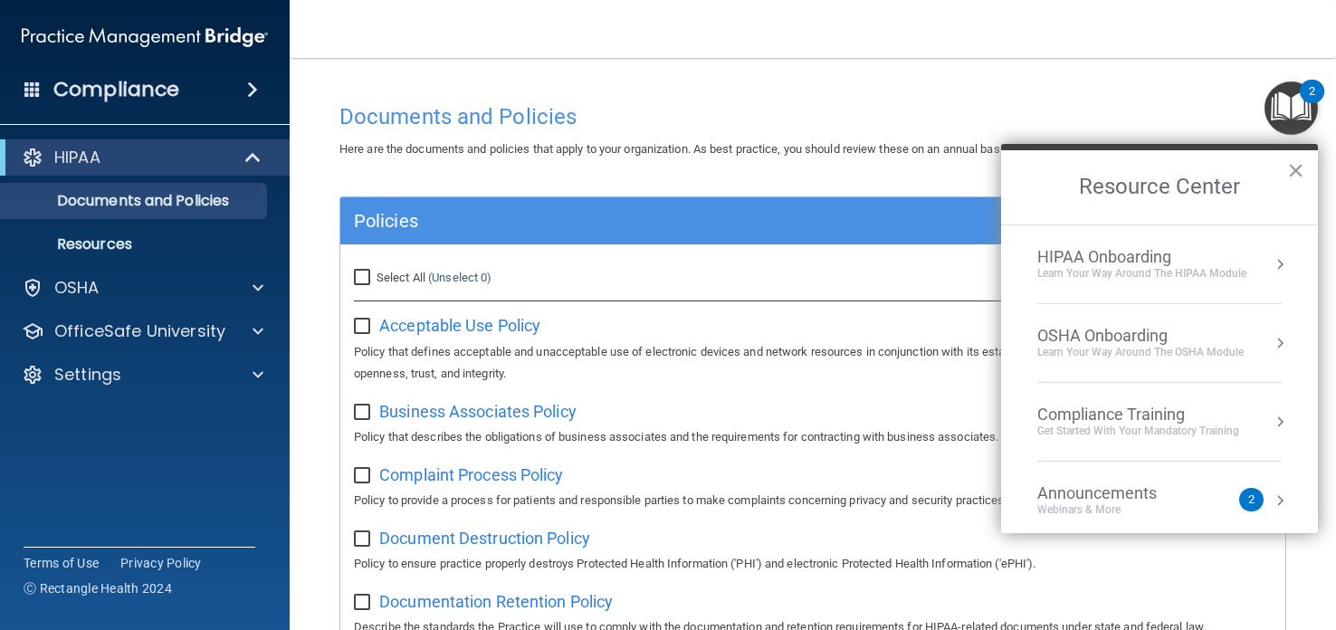
click at [1174, 266] on div "Learn Your Way around the HIPAA module" at bounding box center [1141, 273] width 209 height 15
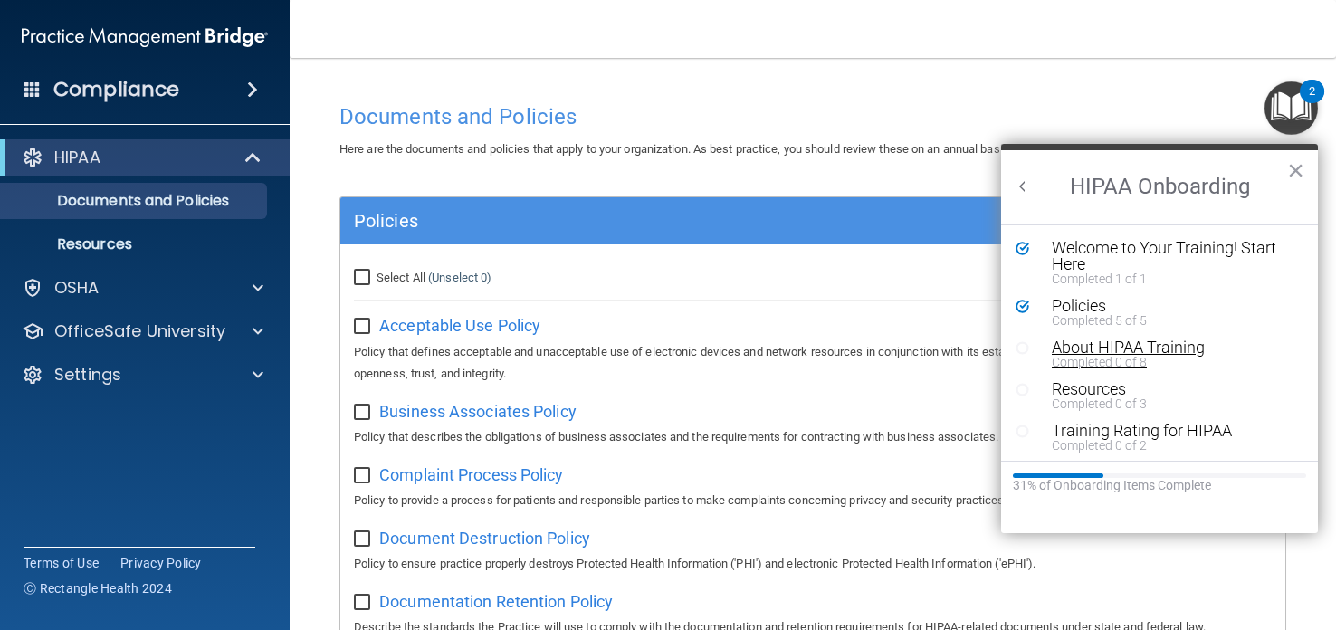
scroll to position [3, 0]
click at [1097, 353] on div "Completed 0 of 8" at bounding box center [1173, 359] width 243 height 13
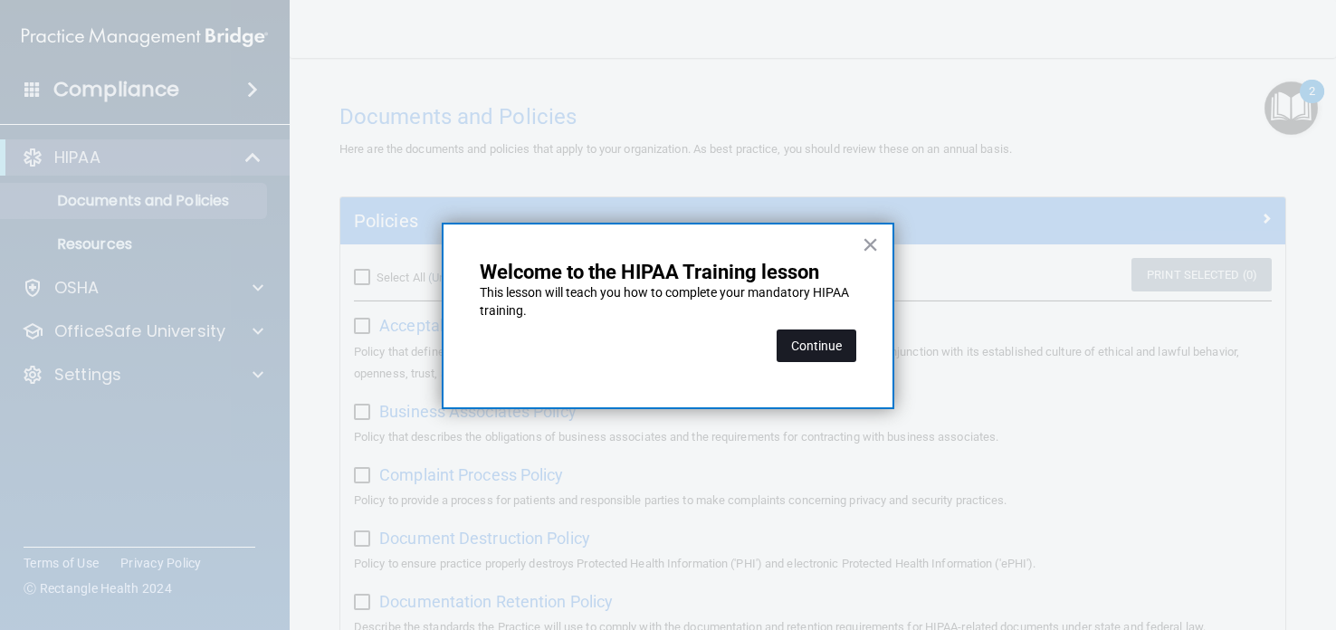
click at [834, 348] on button "Continue" at bounding box center [817, 345] width 80 height 33
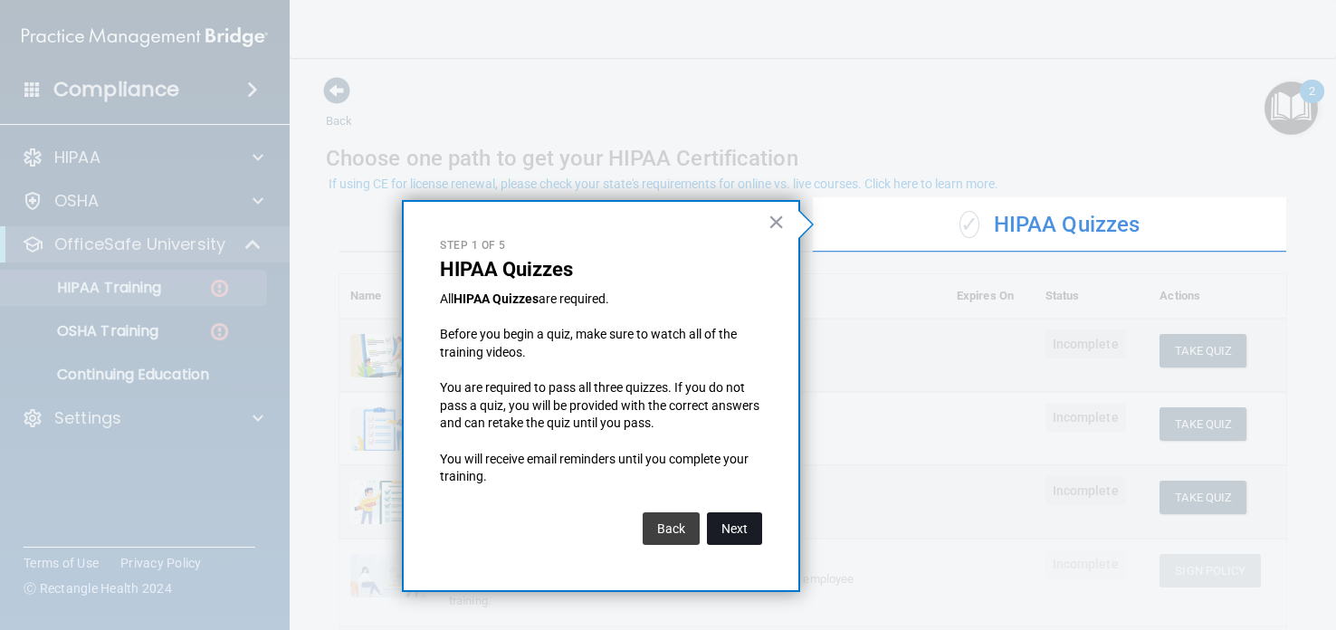
click at [730, 530] on button "Next" at bounding box center [734, 528] width 55 height 33
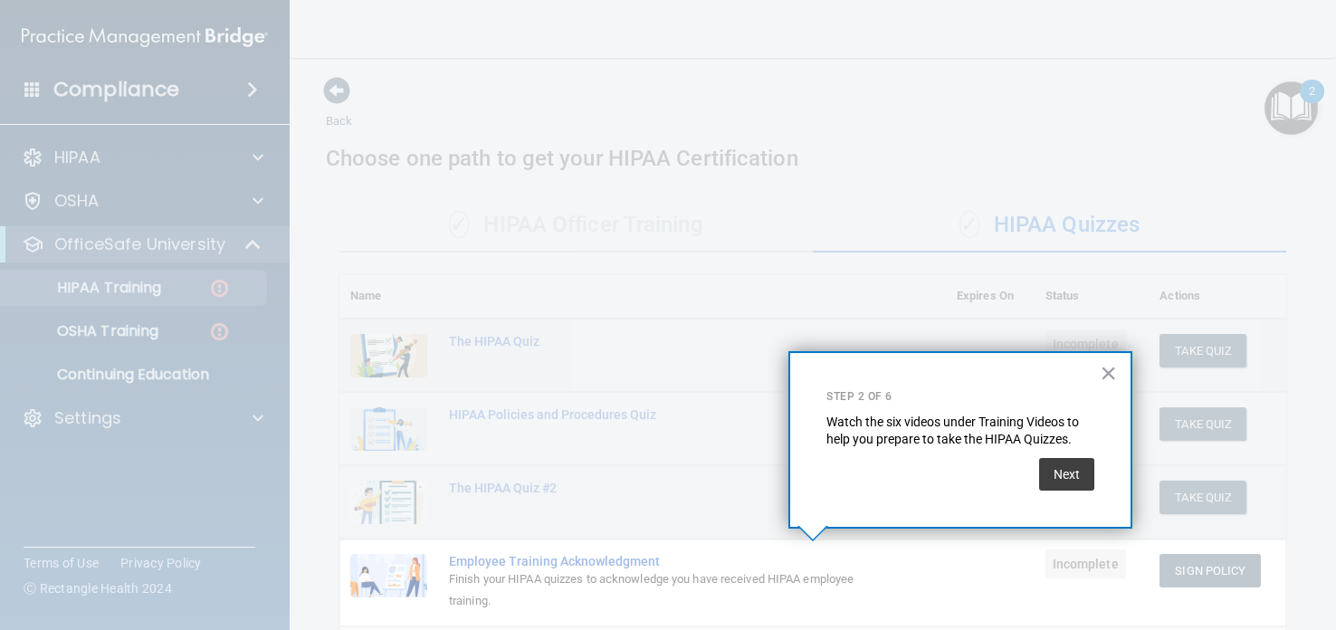
scroll to position [192, 0]
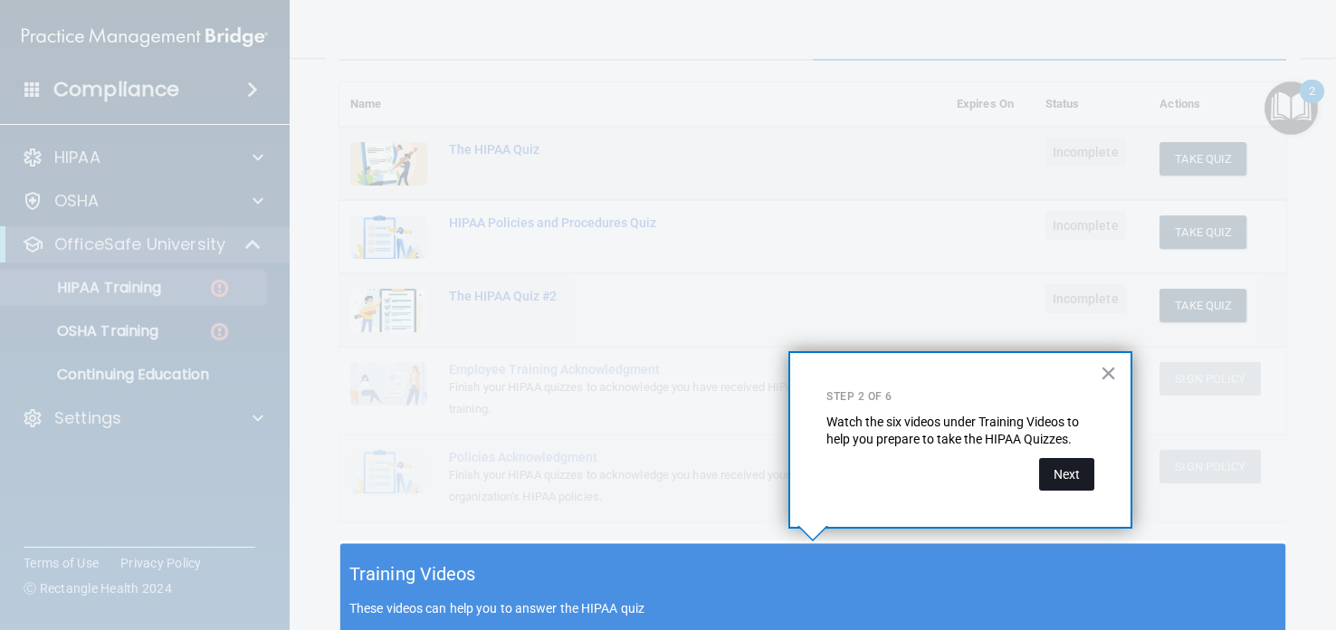
click at [1055, 470] on button "Next" at bounding box center [1066, 474] width 55 height 33
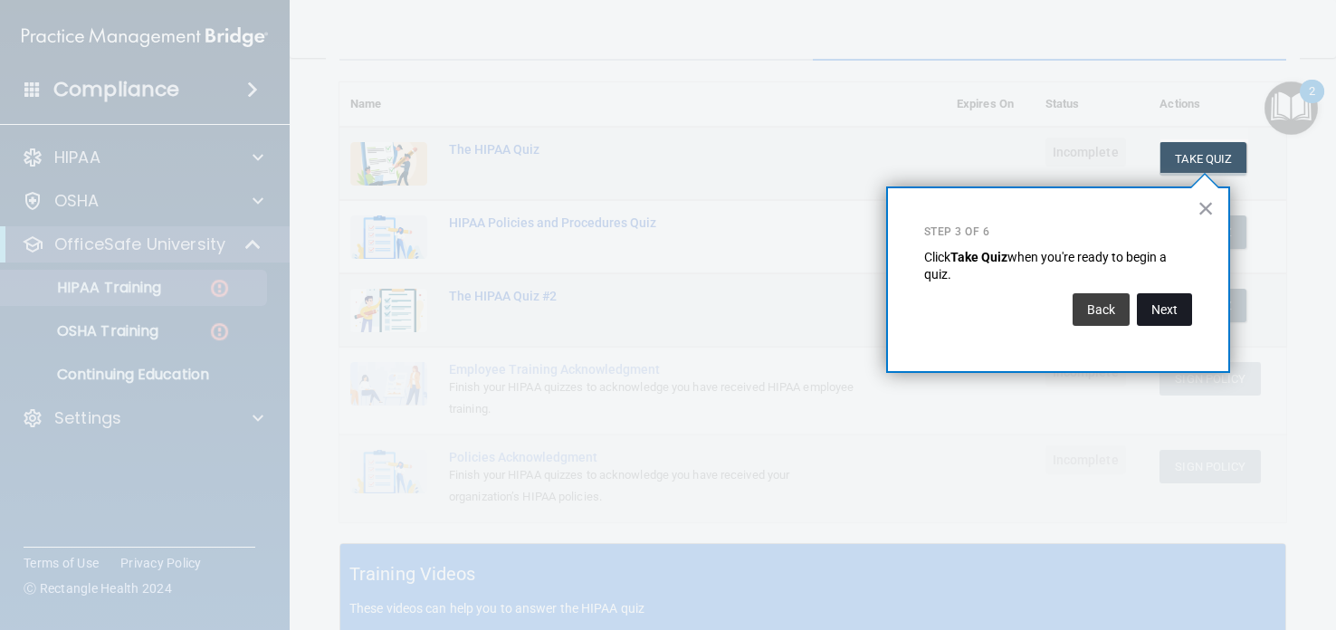
click at [1152, 310] on button "Next" at bounding box center [1164, 309] width 55 height 33
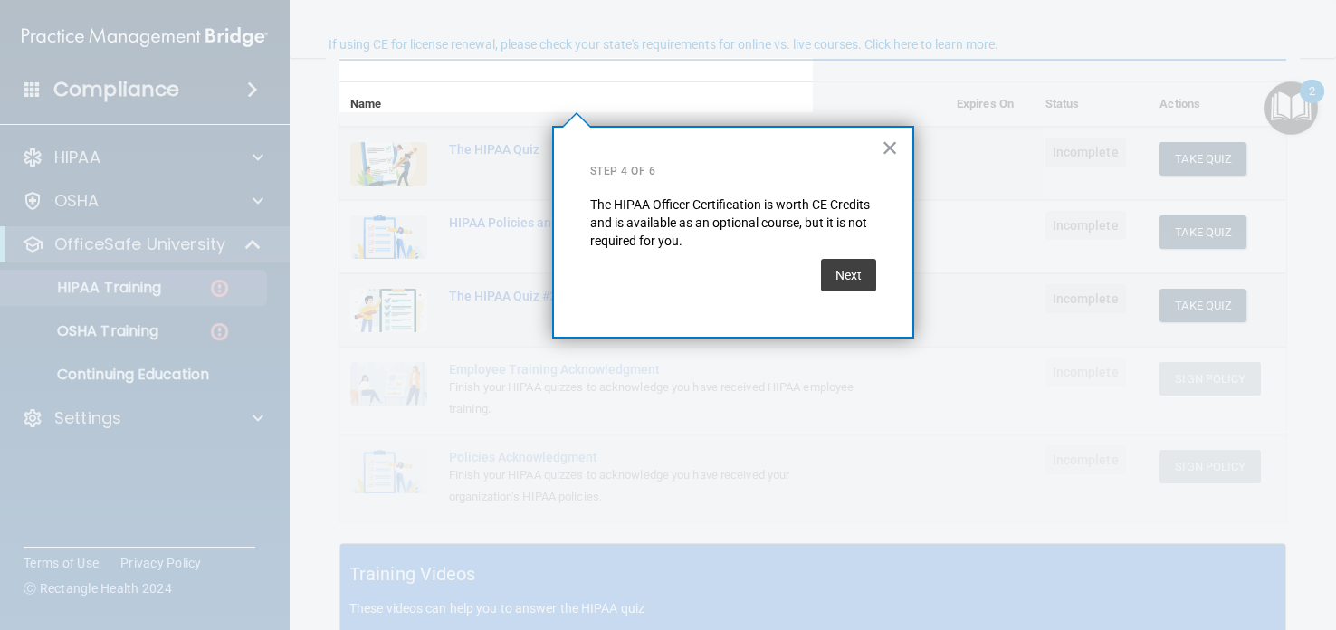
scroll to position [138, 0]
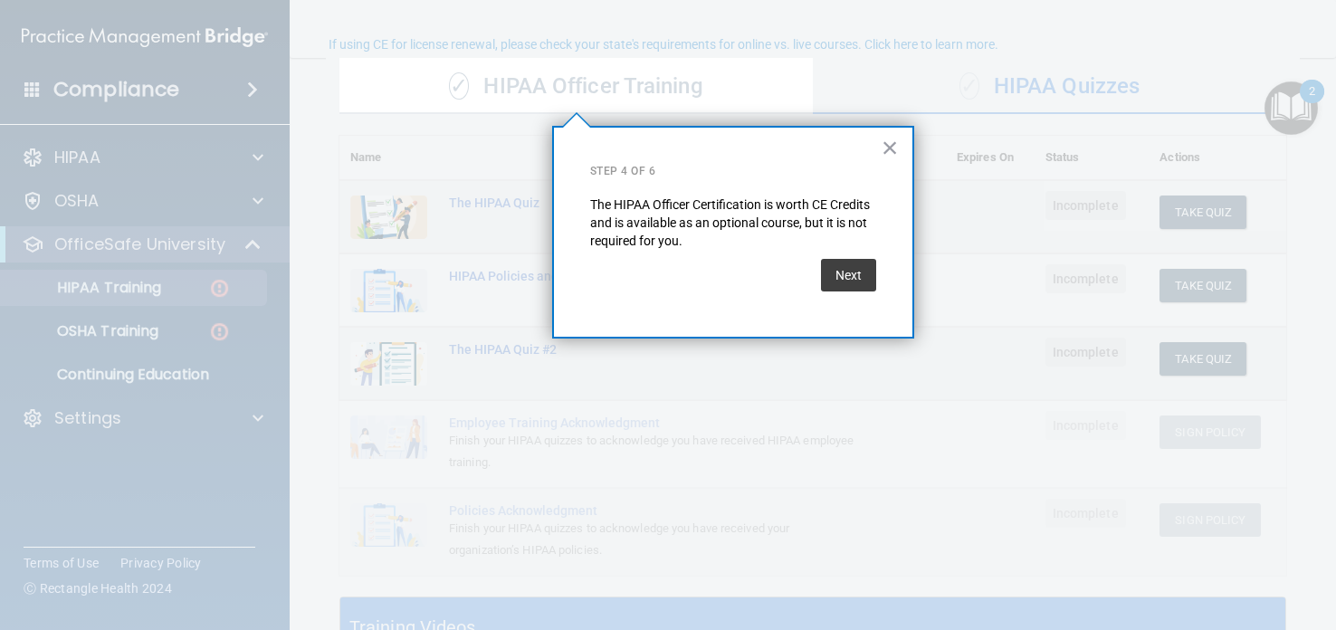
click at [833, 293] on div "Next" at bounding box center [848, 275] width 55 height 51
click at [844, 289] on button "Next" at bounding box center [848, 275] width 55 height 33
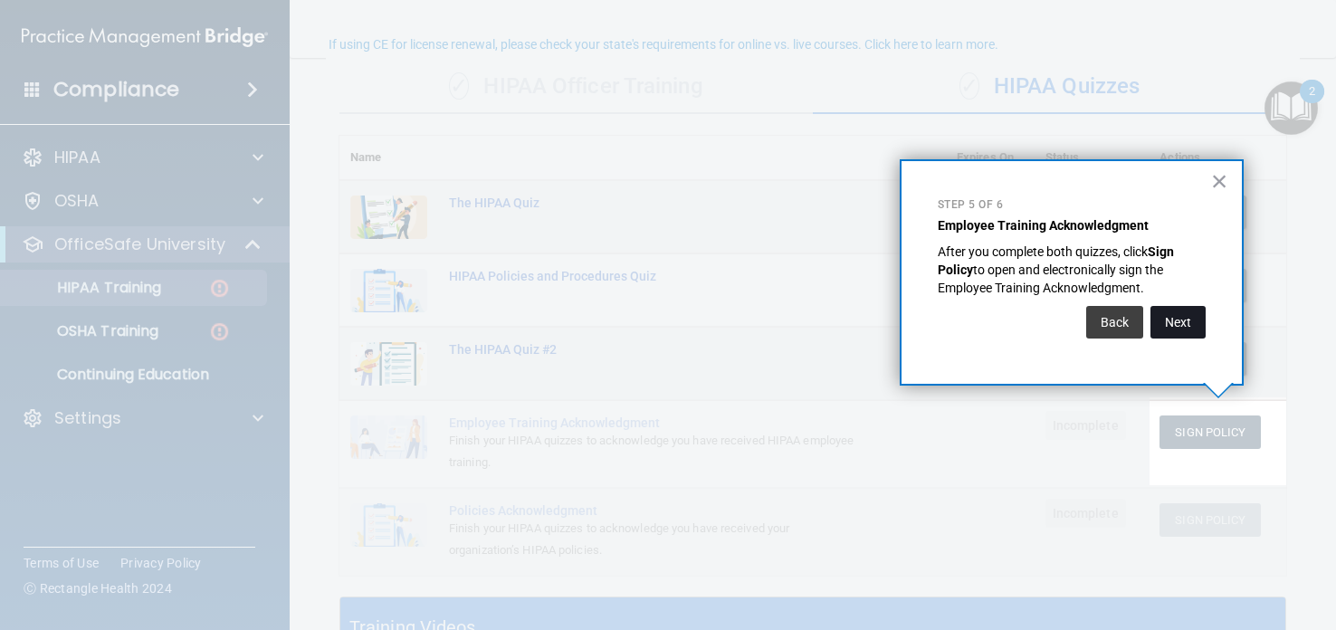
click at [1187, 317] on button "Next" at bounding box center [1177, 322] width 55 height 33
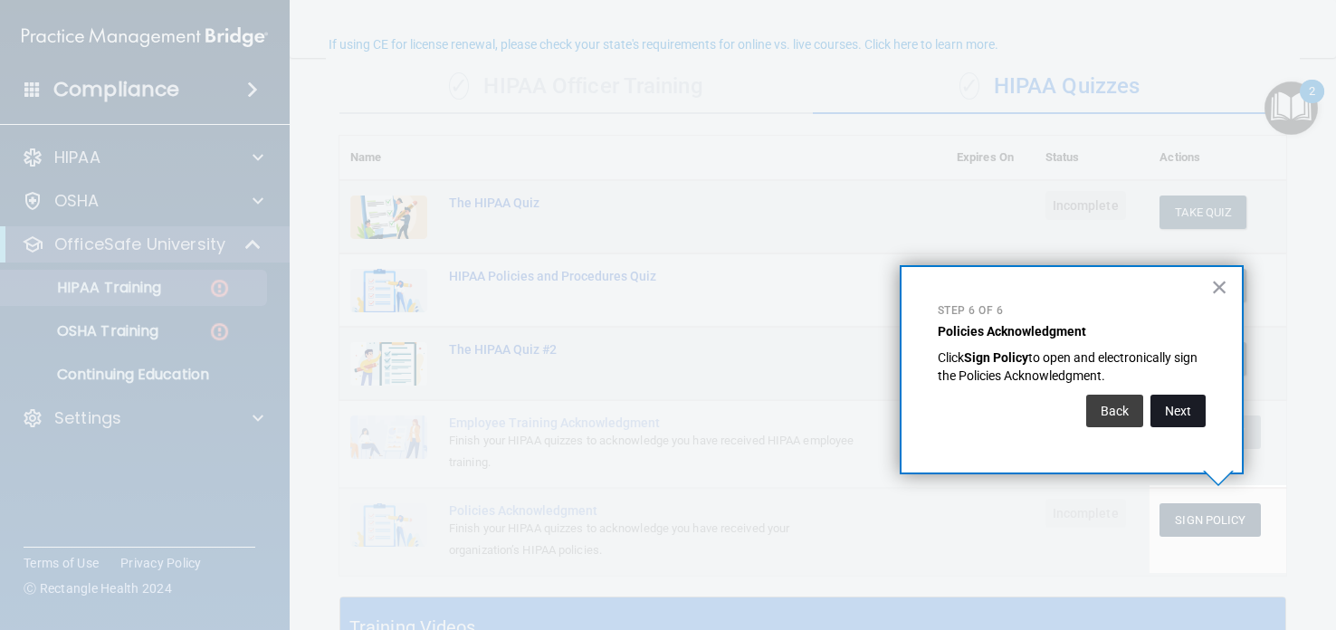
click at [1187, 409] on button "Next" at bounding box center [1177, 411] width 55 height 33
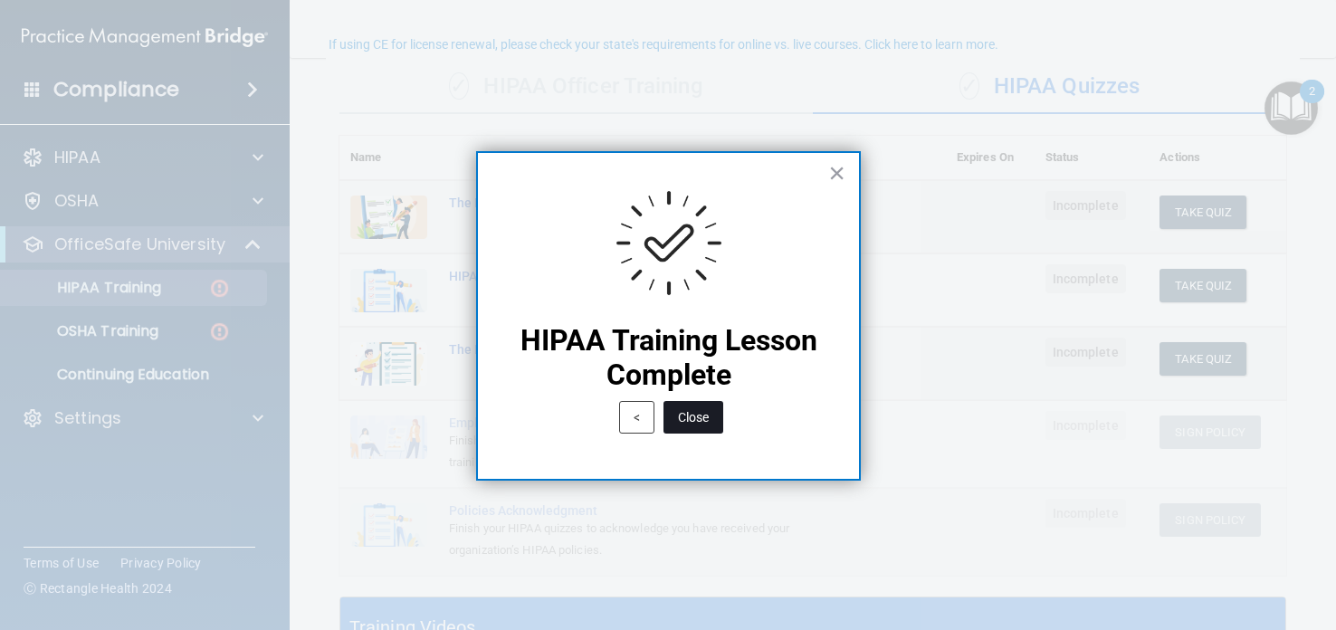
click at [701, 405] on button "Close" at bounding box center [693, 417] width 60 height 33
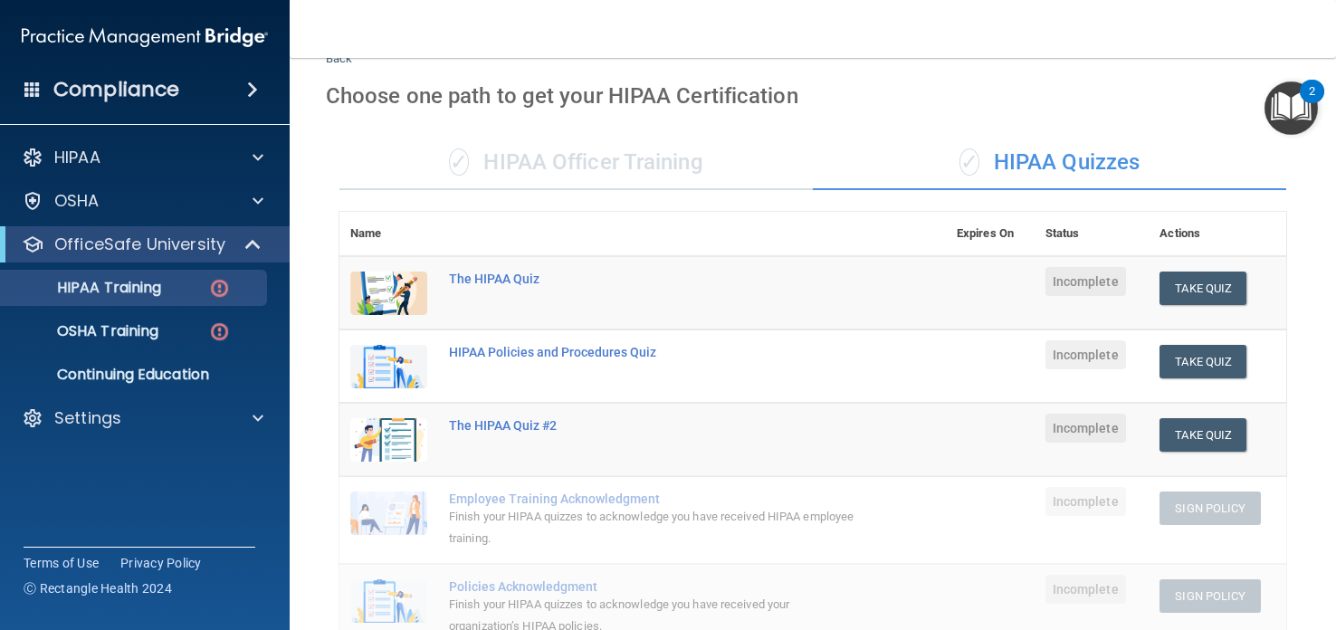
scroll to position [52, 0]
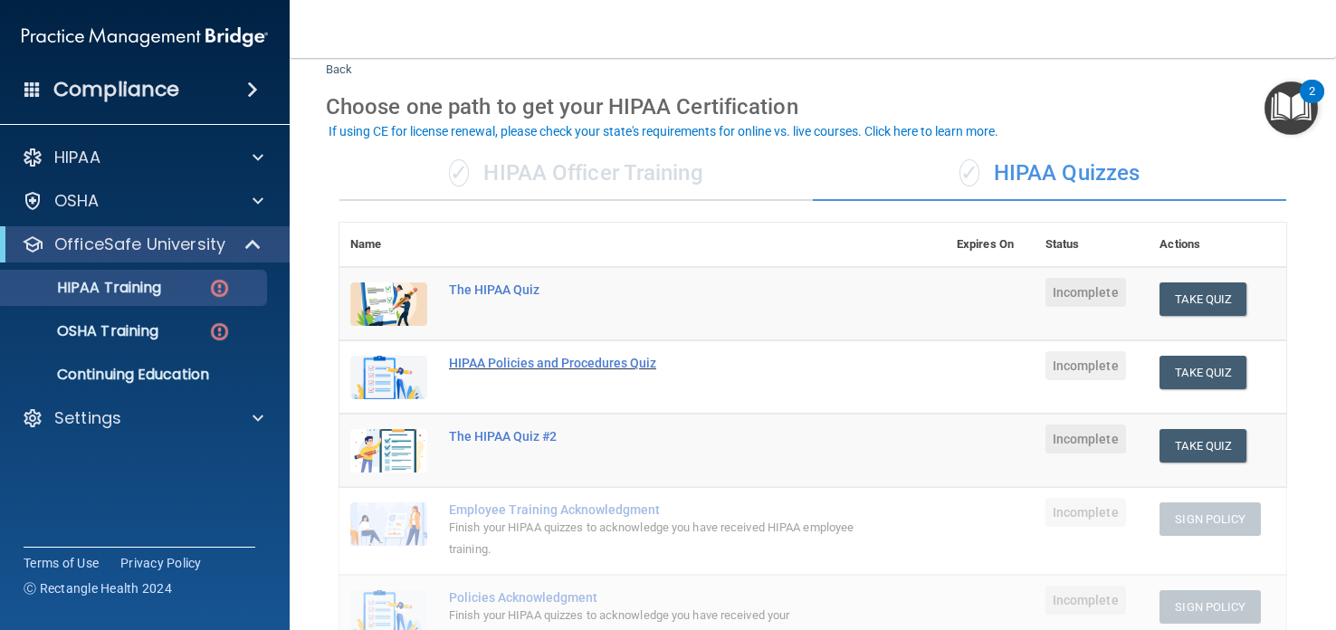
click at [502, 360] on div "HIPAA Policies and Procedures Quiz" at bounding box center [652, 363] width 406 height 14
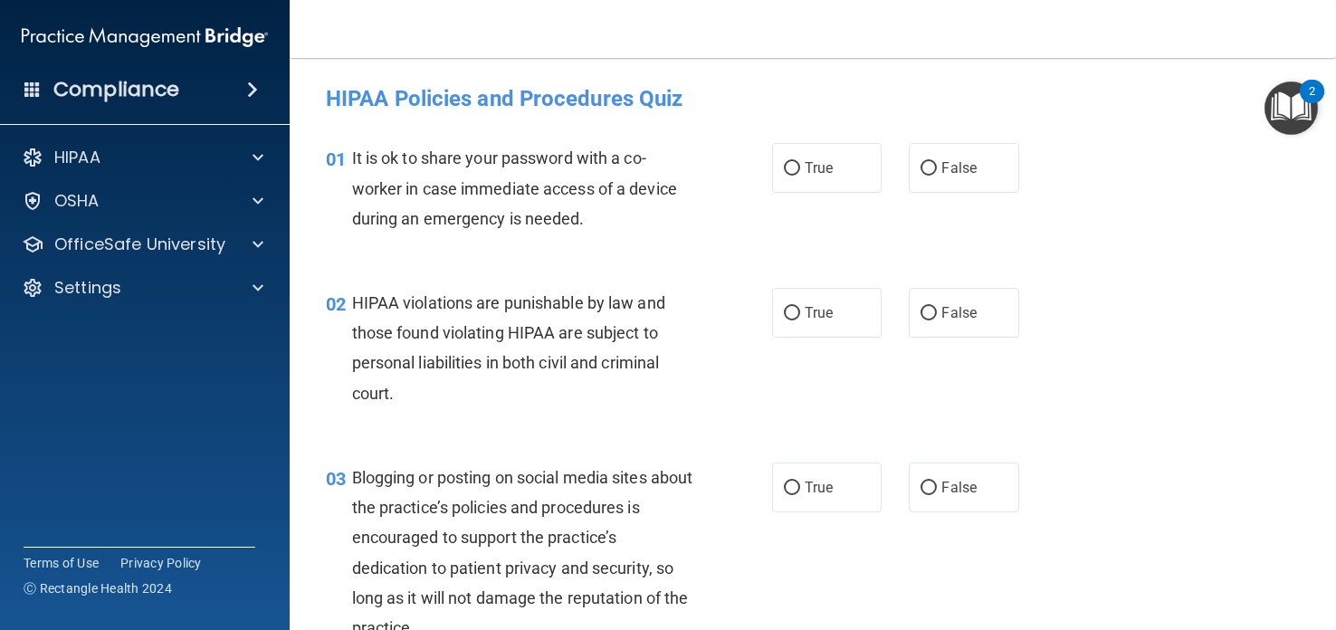
click at [1293, 117] on img "Open Resource Center, 2 new notifications" at bounding box center [1290, 107] width 53 height 53
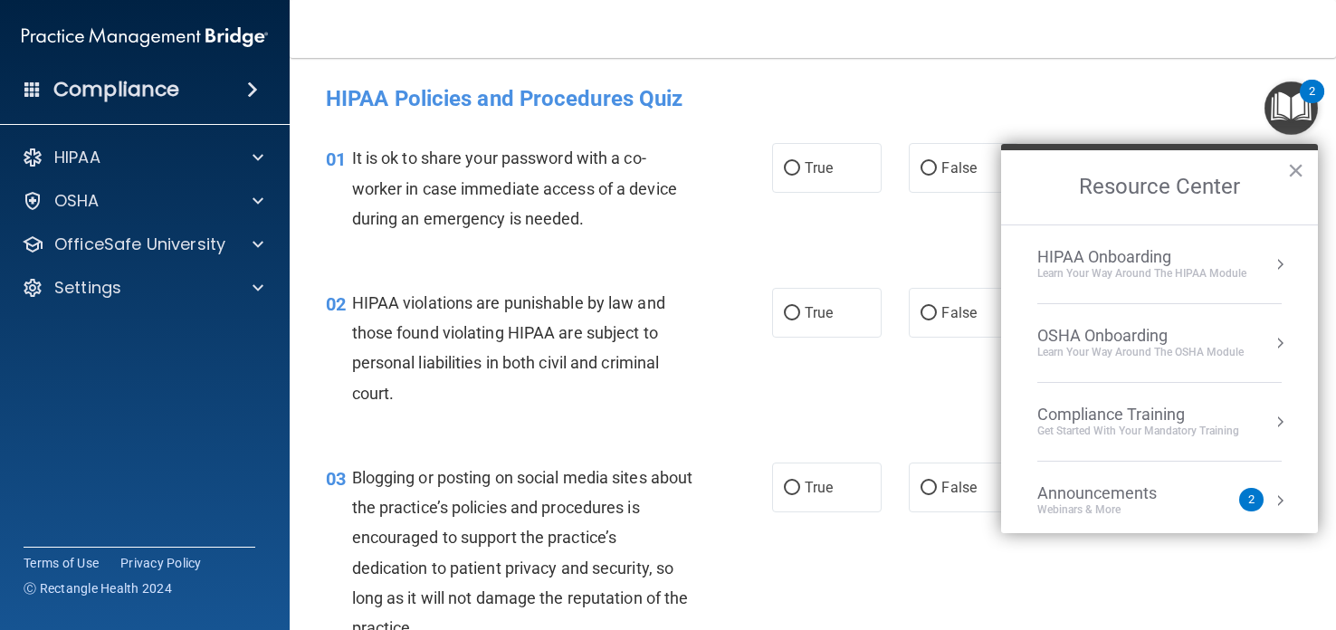
click at [1102, 247] on div "HIPAA Onboarding" at bounding box center [1141, 257] width 209 height 20
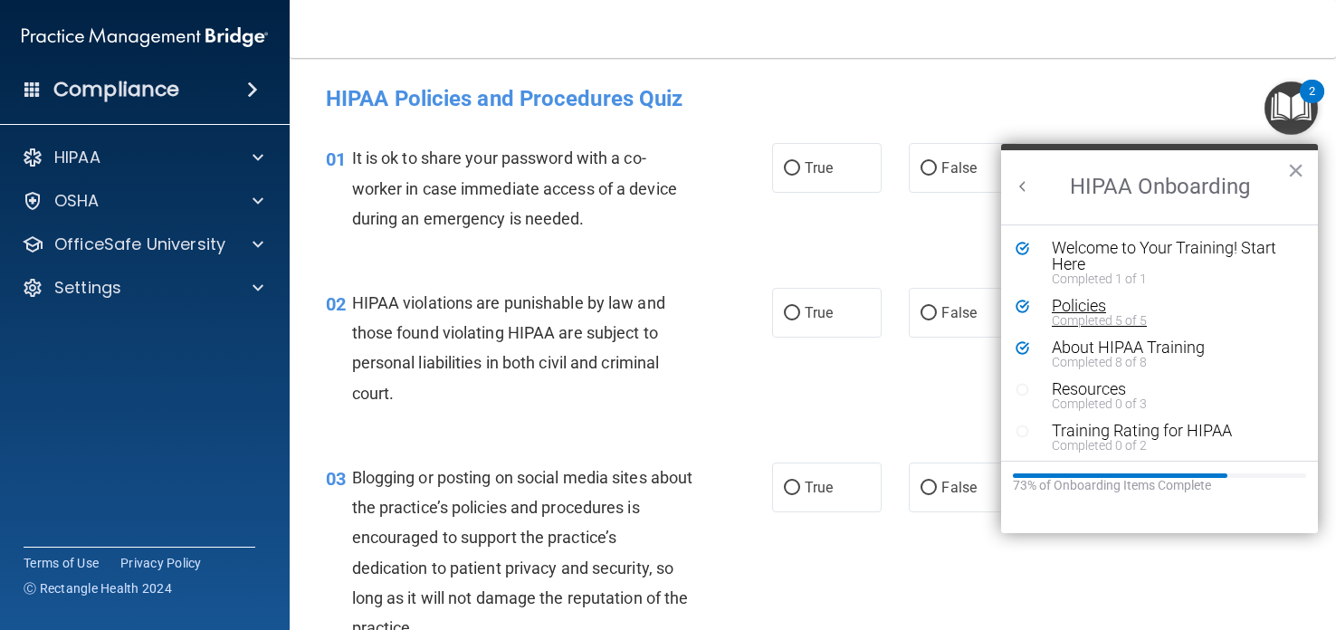
click at [1092, 299] on div "Policies" at bounding box center [1173, 306] width 243 height 16
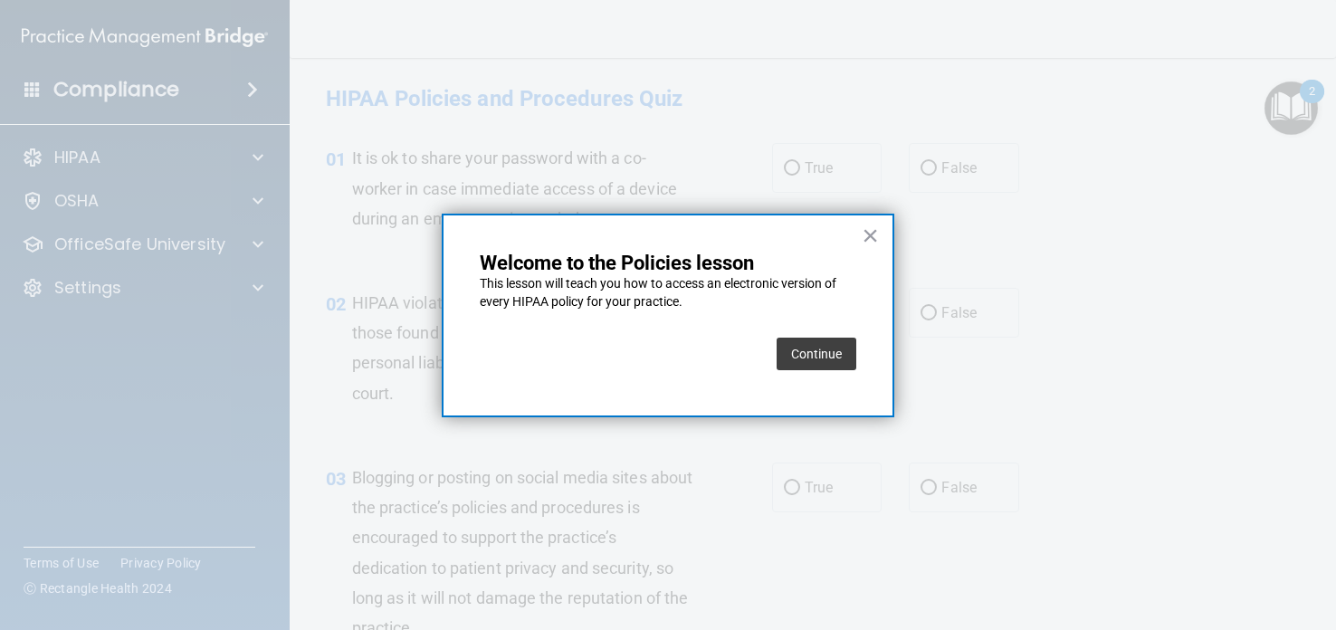
click at [858, 348] on div "× Welcome to the Policies lesson This lesson will teach you how to access an el…" at bounding box center [668, 316] width 453 height 204
click at [816, 359] on button "Continue" at bounding box center [817, 354] width 80 height 33
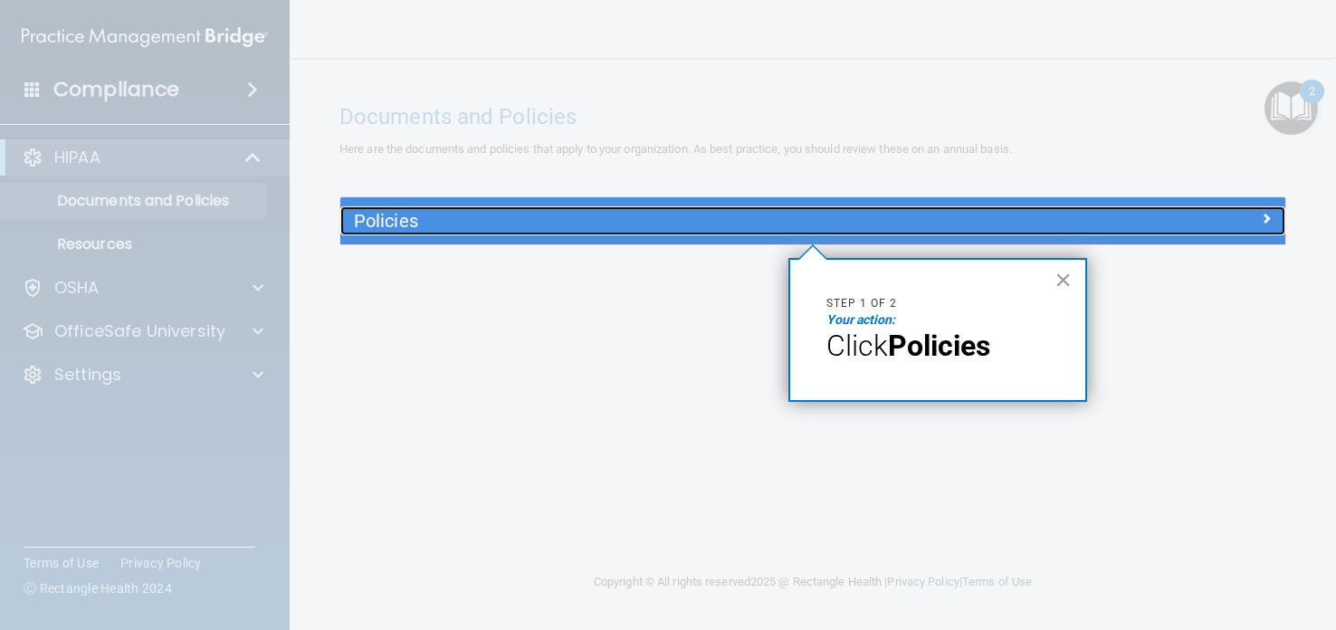
click at [784, 226] on h5 "Policies" at bounding box center [694, 221] width 681 height 20
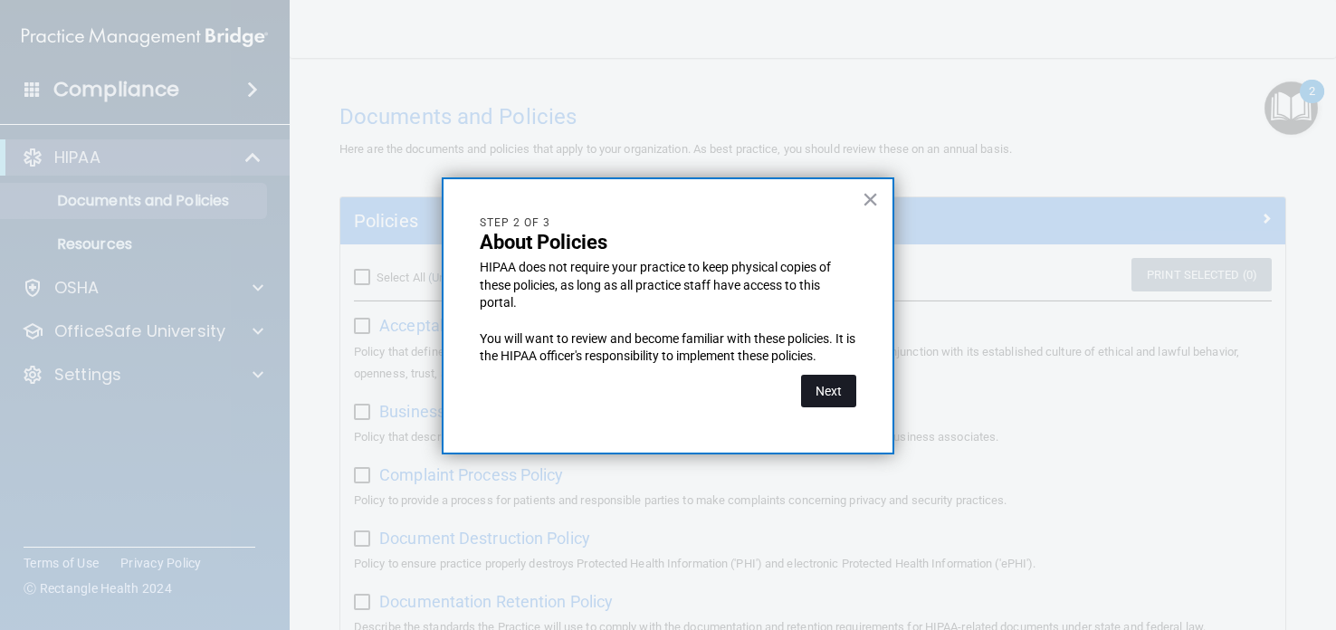
click at [834, 379] on button "Next" at bounding box center [828, 391] width 55 height 33
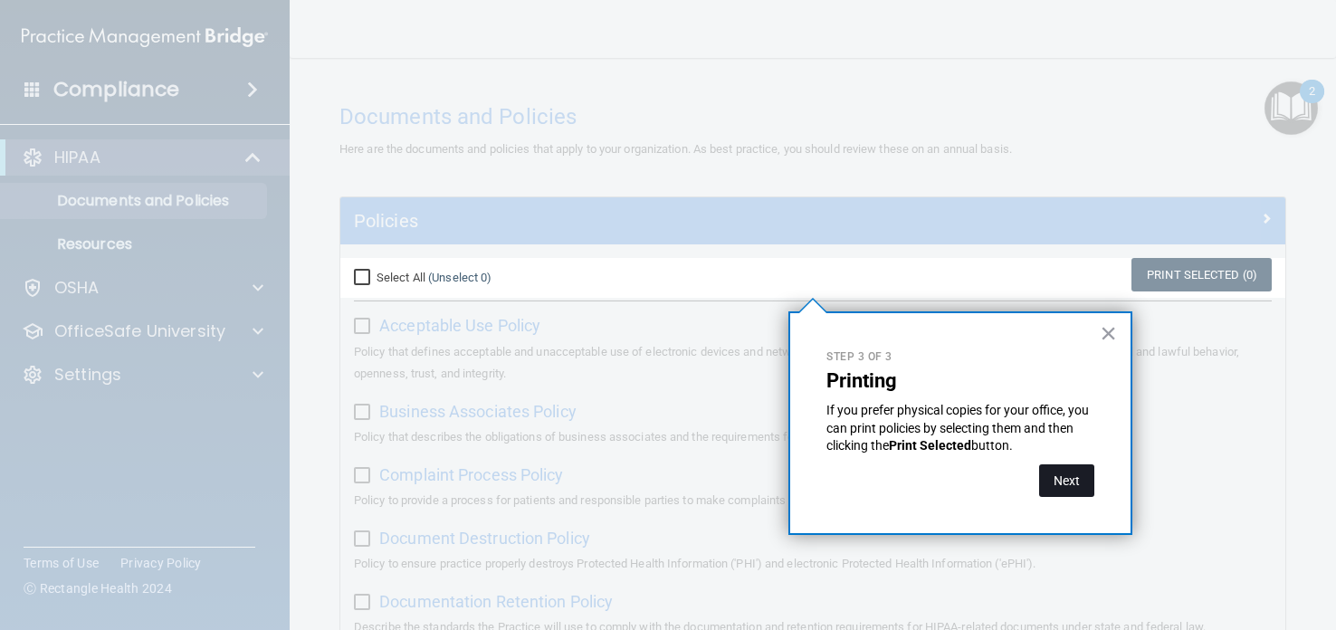
click at [1079, 491] on button "Next" at bounding box center [1066, 480] width 55 height 33
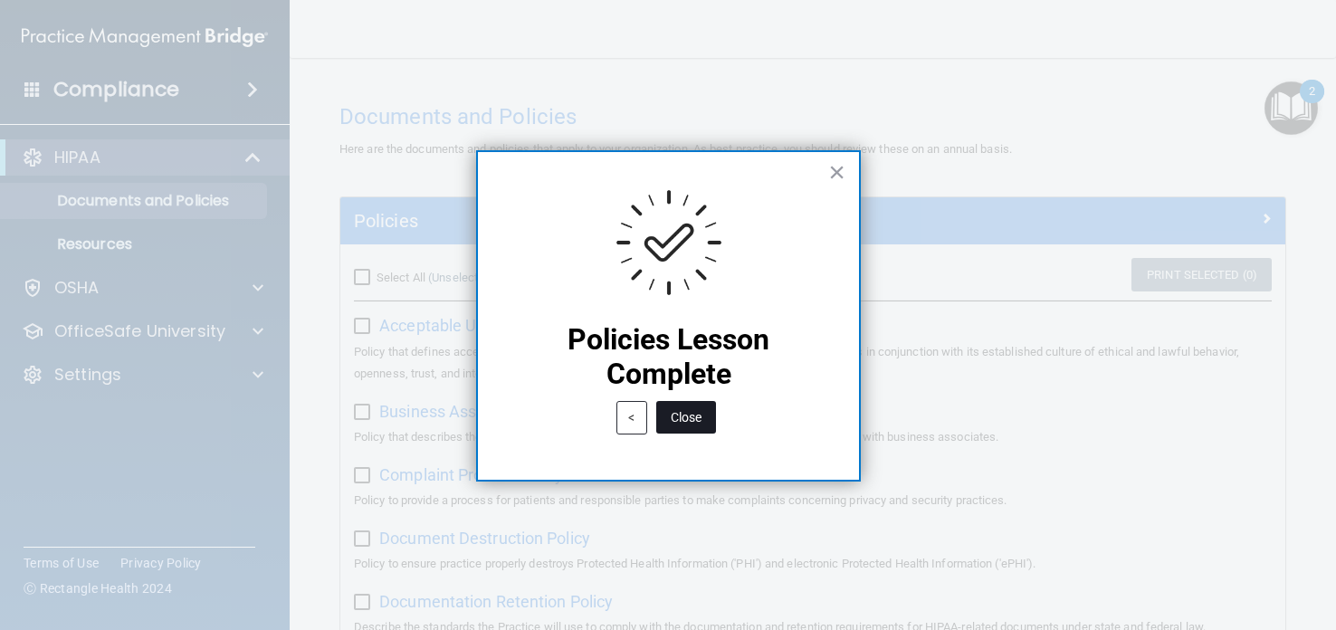
click at [701, 407] on button "Close" at bounding box center [686, 417] width 60 height 33
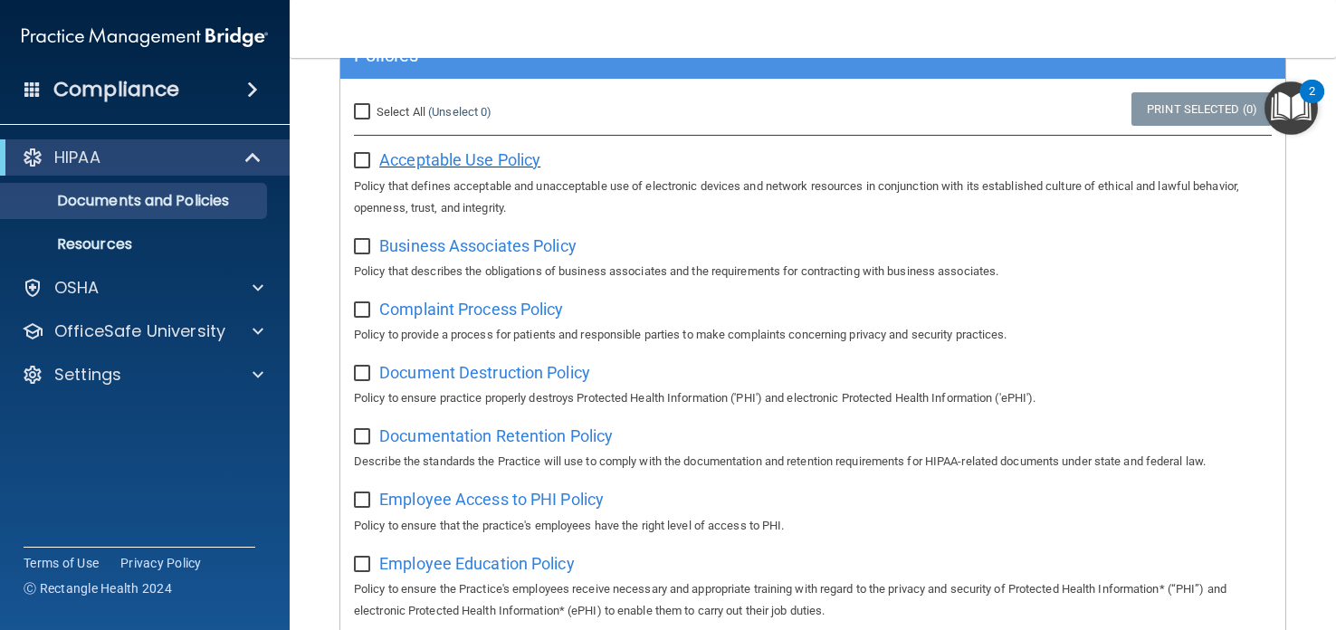
scroll to position [175, 0]
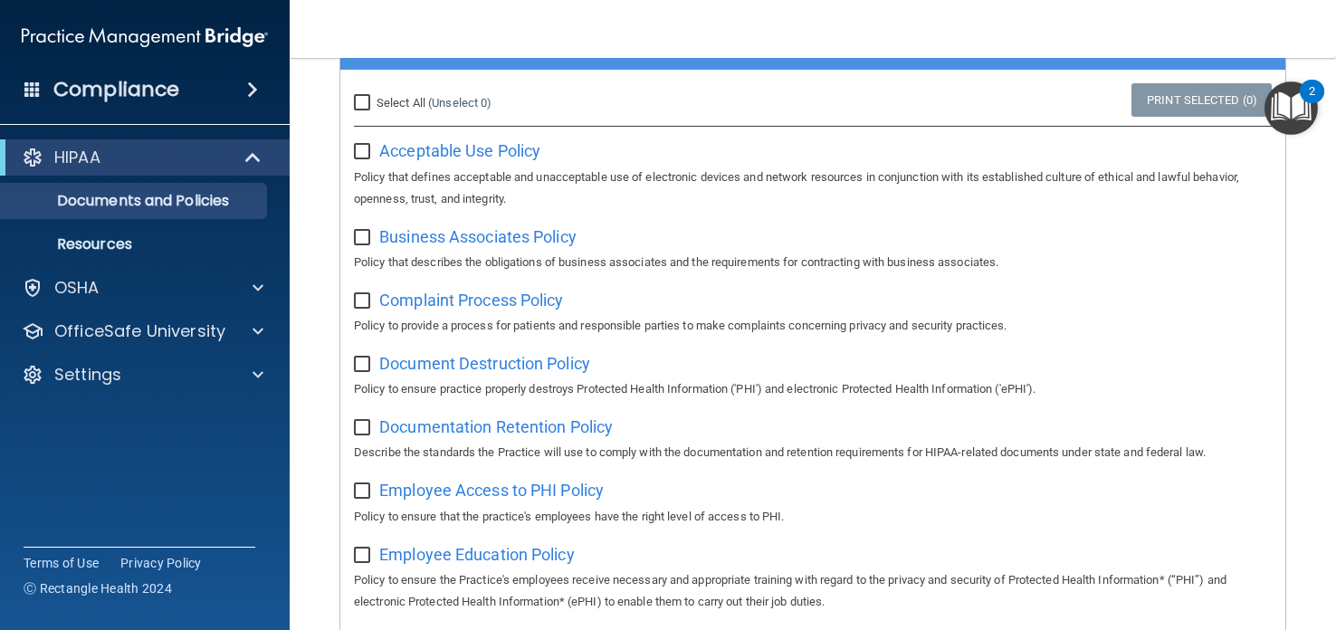
click at [1311, 108] on div "2" at bounding box center [1312, 103] width 6 height 24
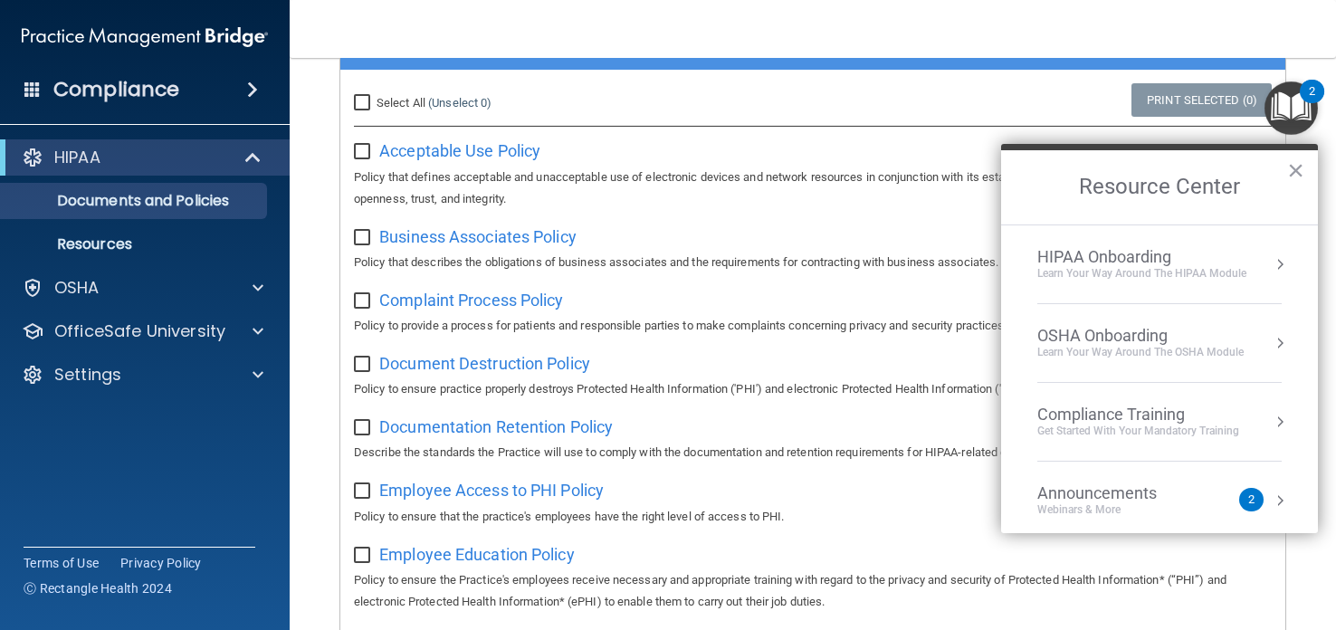
click at [1141, 251] on div "HIPAA Onboarding" at bounding box center [1141, 257] width 209 height 20
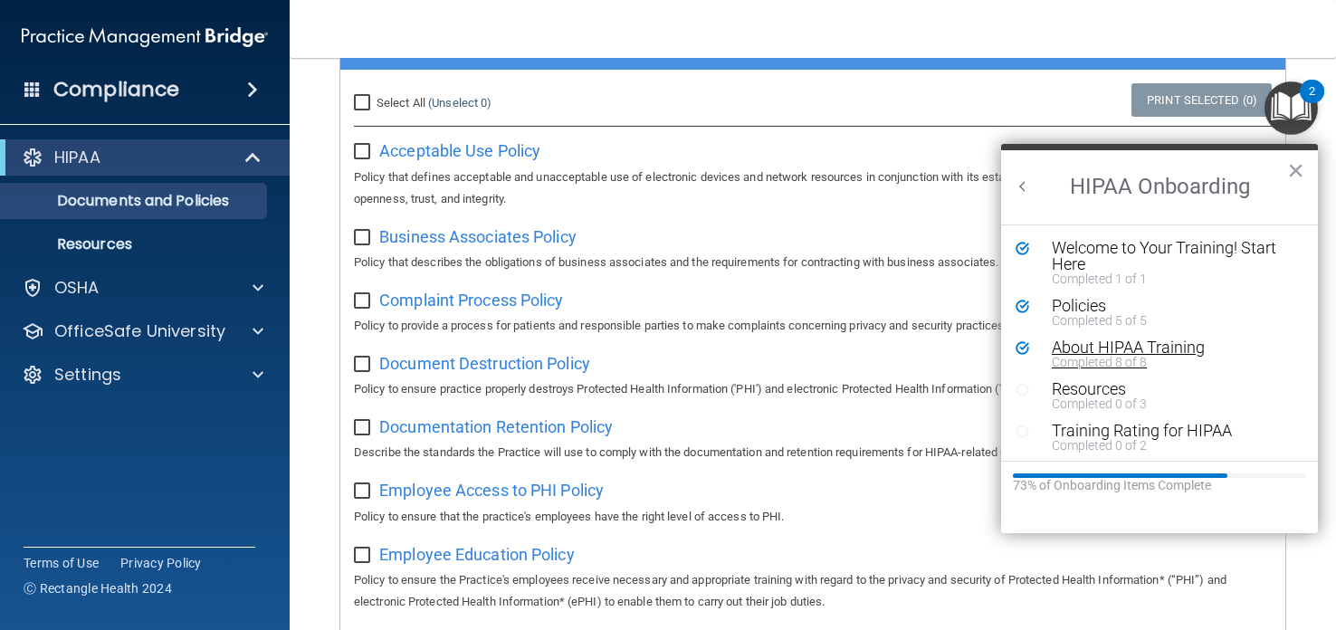
scroll to position [3, 0]
click at [1094, 346] on div "About HIPAA Training" at bounding box center [1173, 345] width 243 height 16
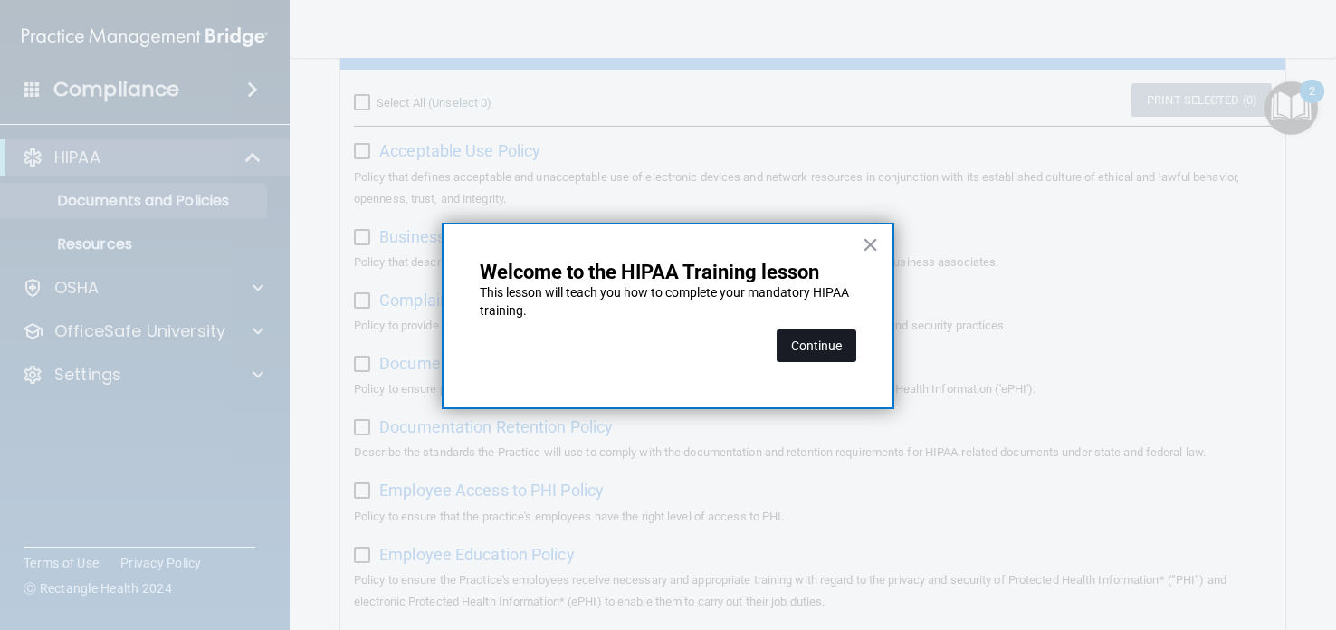
click at [824, 343] on button "Continue" at bounding box center [817, 345] width 80 height 33
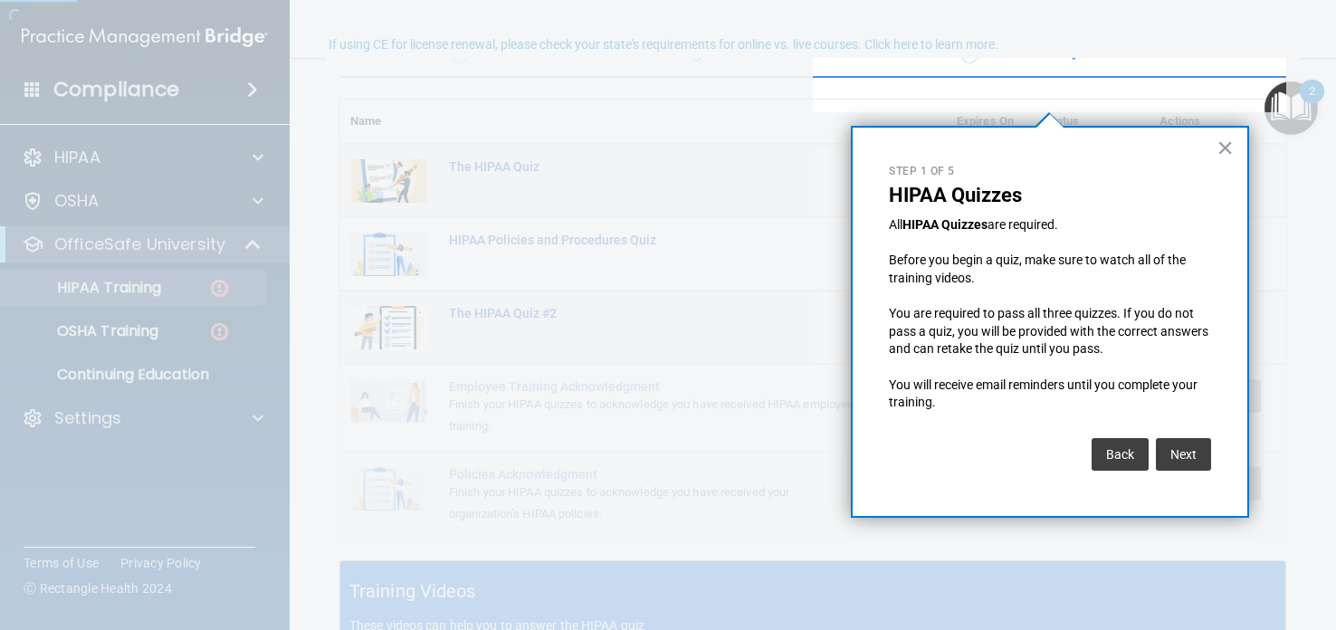
scroll to position [138, 0]
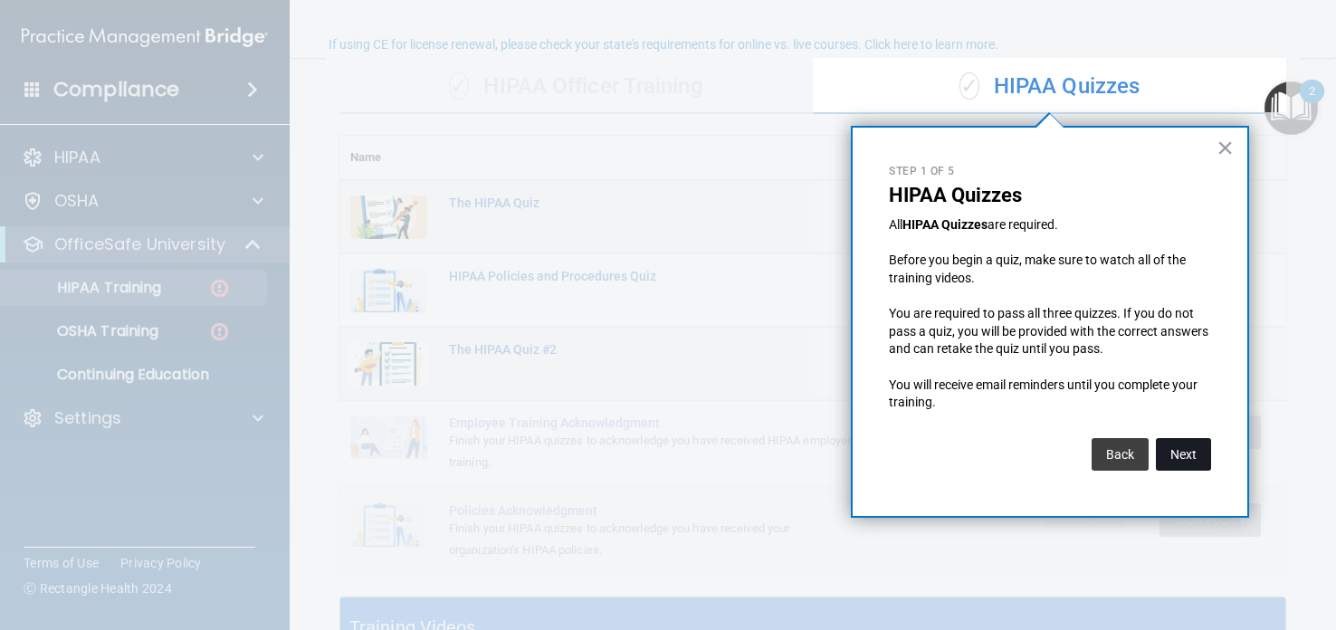
click at [1178, 455] on button "Next" at bounding box center [1183, 454] width 55 height 33
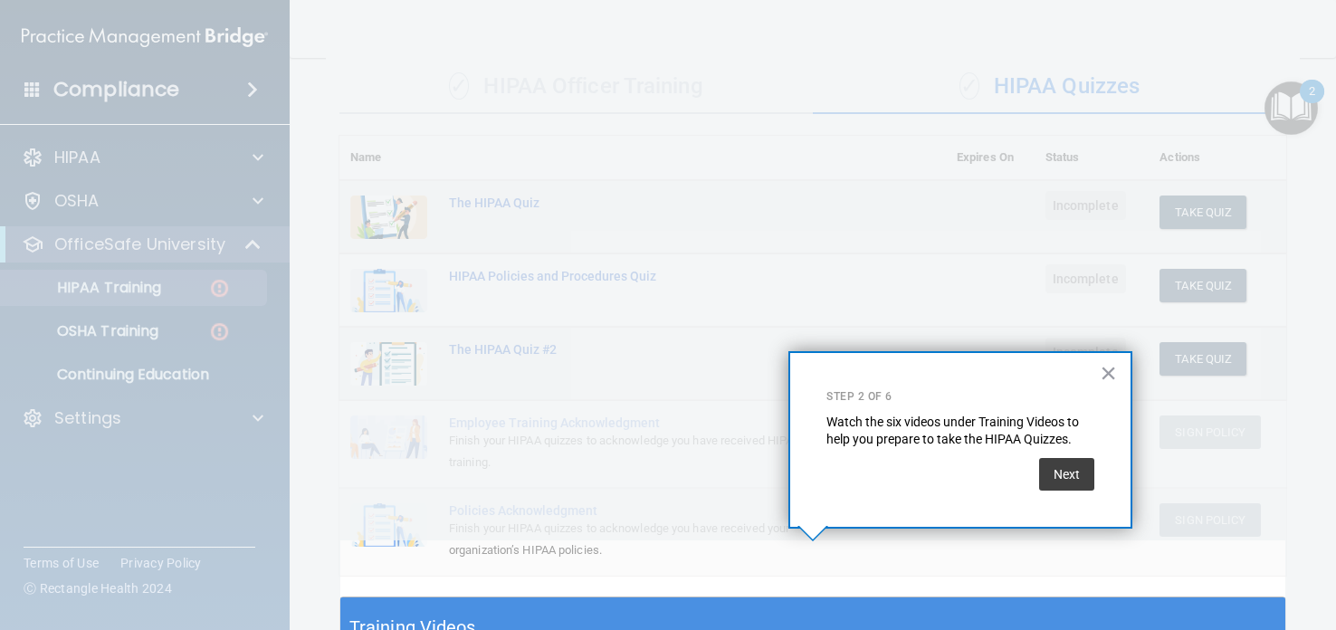
scroll to position [192, 0]
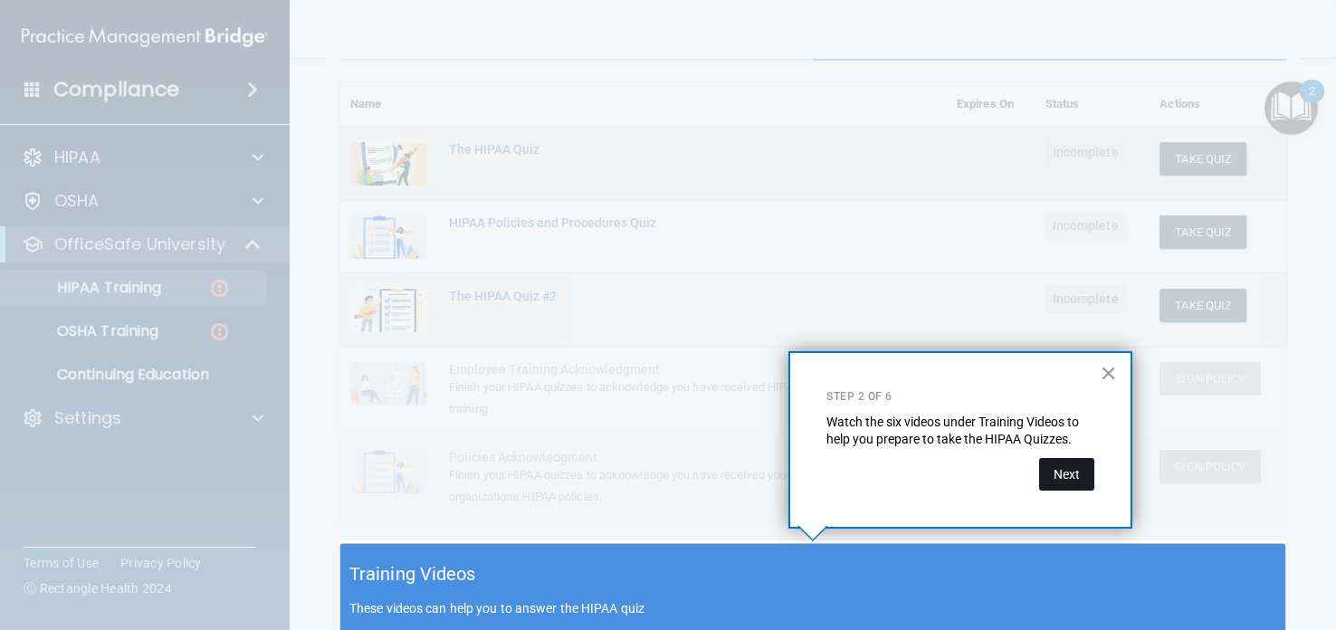
click at [1076, 470] on button "Next" at bounding box center [1066, 474] width 55 height 33
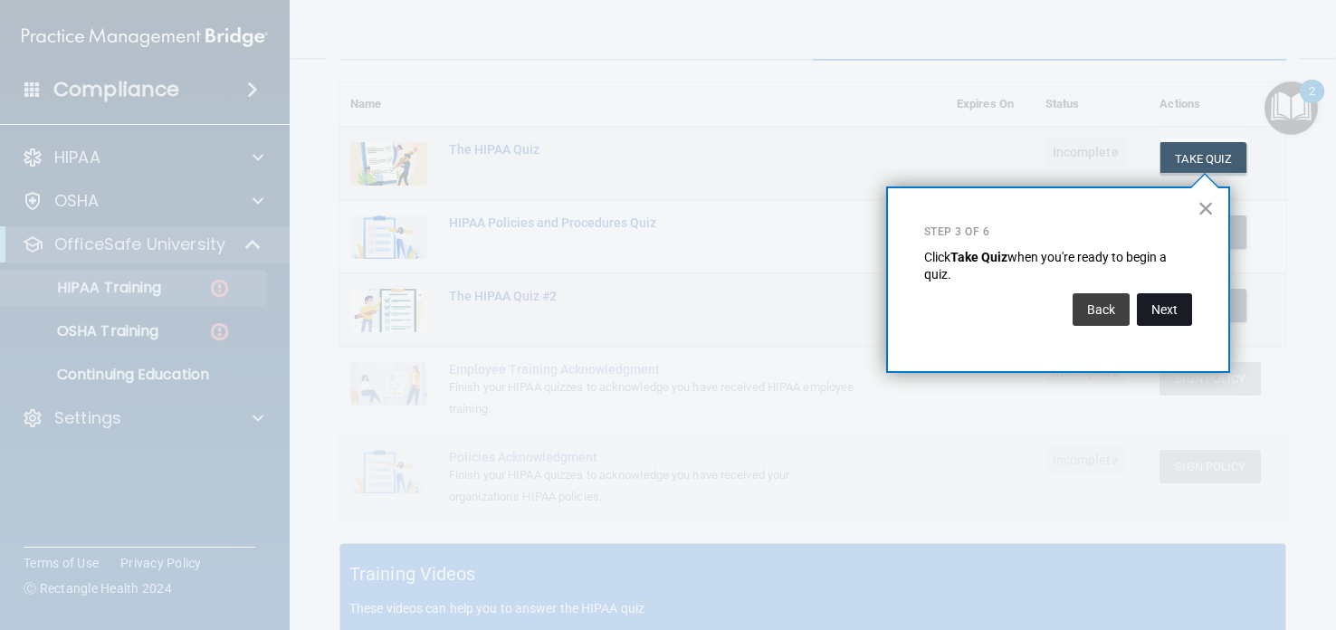
click at [1177, 301] on button "Next" at bounding box center [1164, 309] width 55 height 33
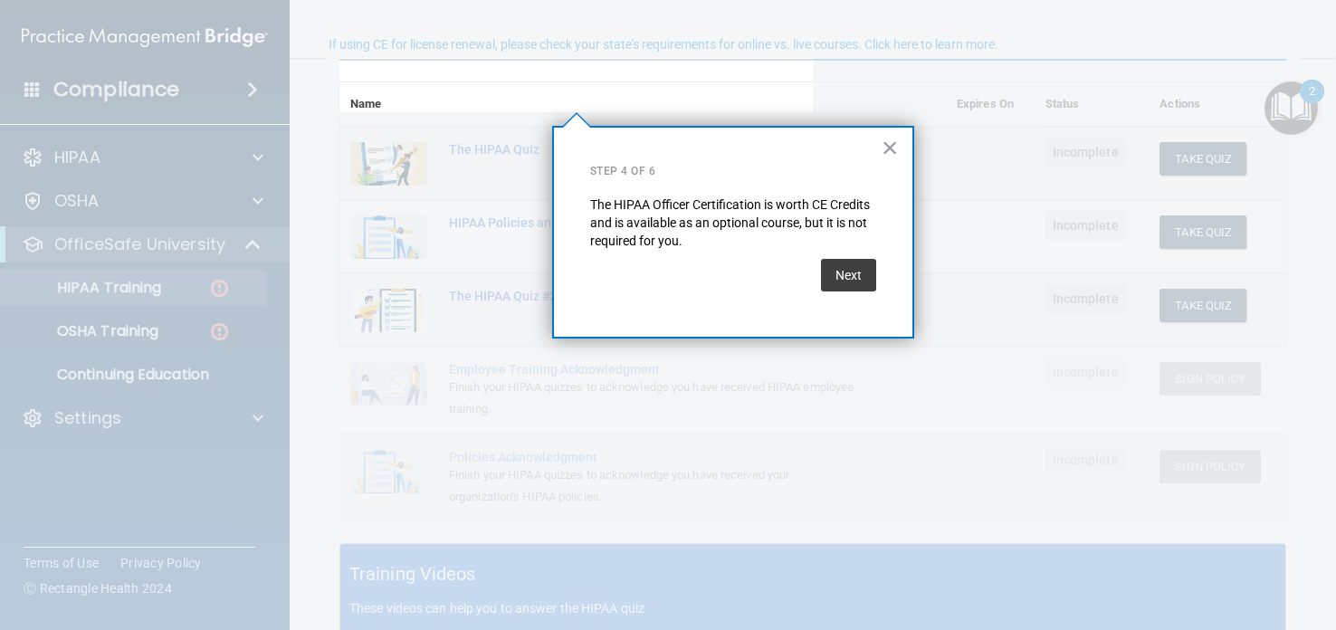
scroll to position [138, 0]
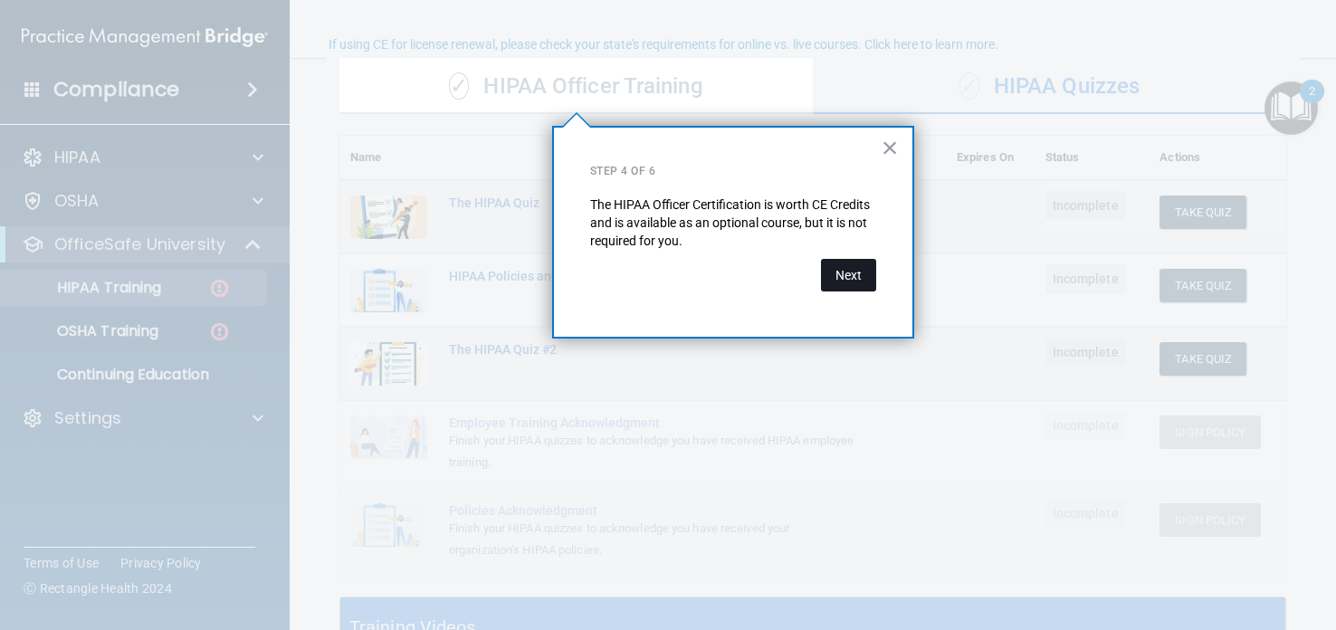
click at [866, 277] on button "Next" at bounding box center [848, 275] width 55 height 33
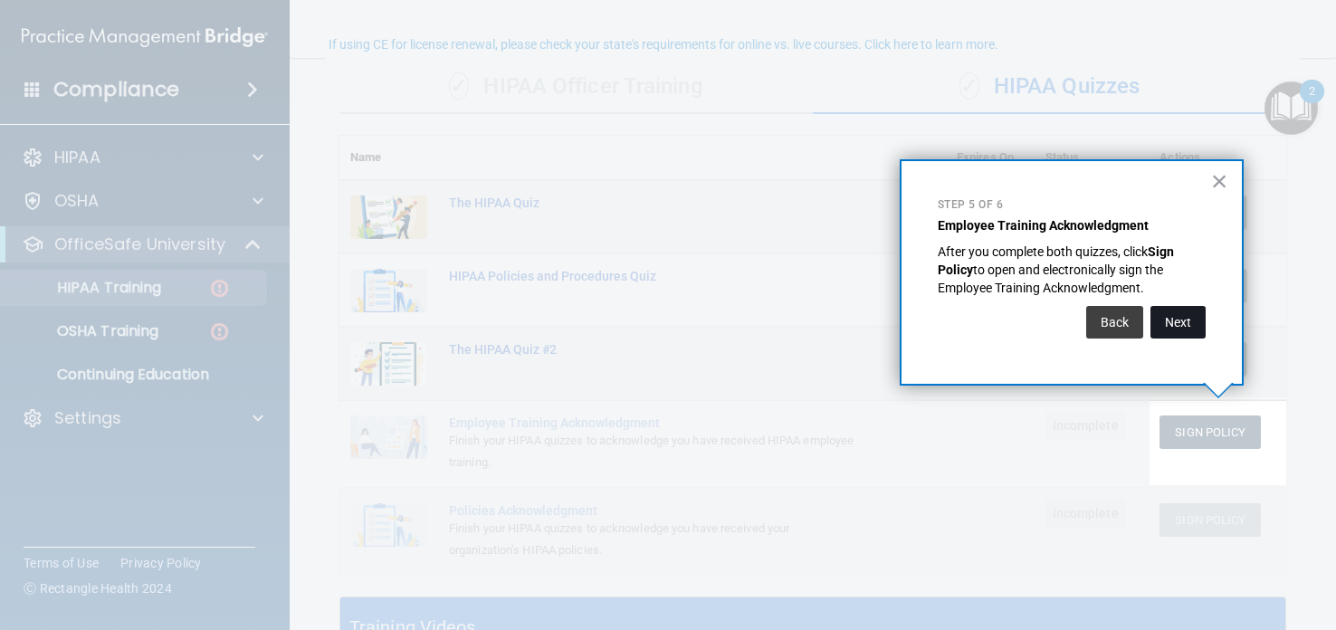
click at [1154, 325] on button "Next" at bounding box center [1177, 322] width 55 height 33
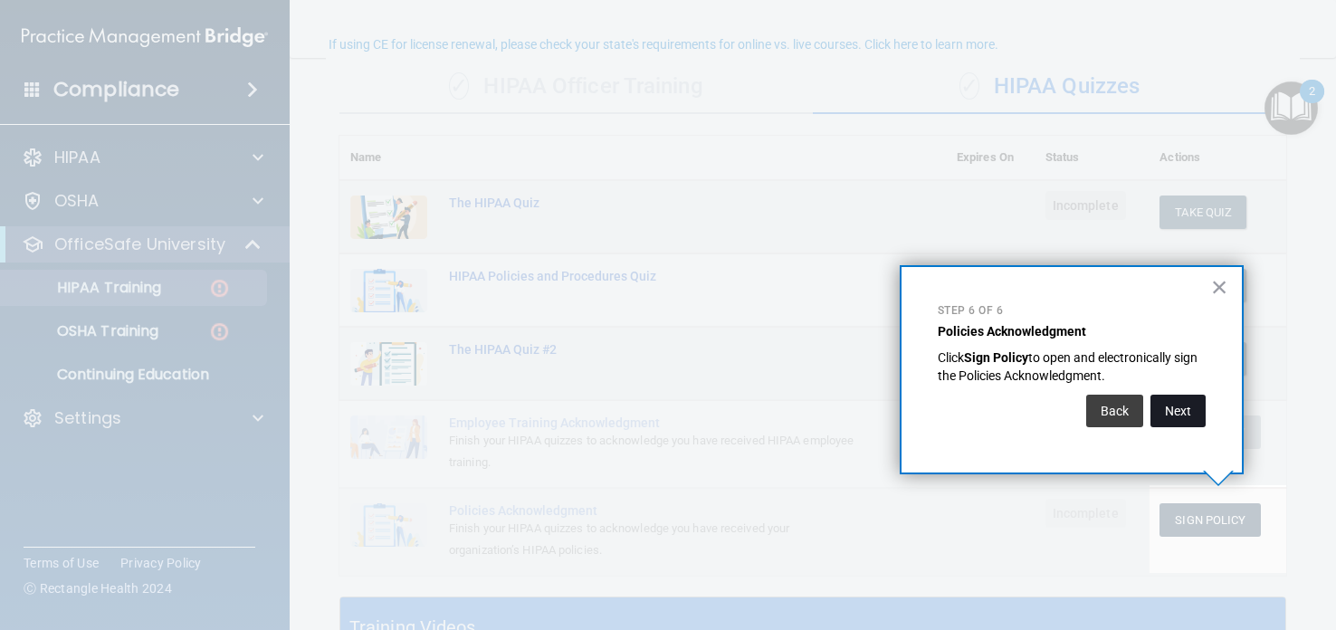
click at [1163, 419] on button "Next" at bounding box center [1177, 411] width 55 height 33
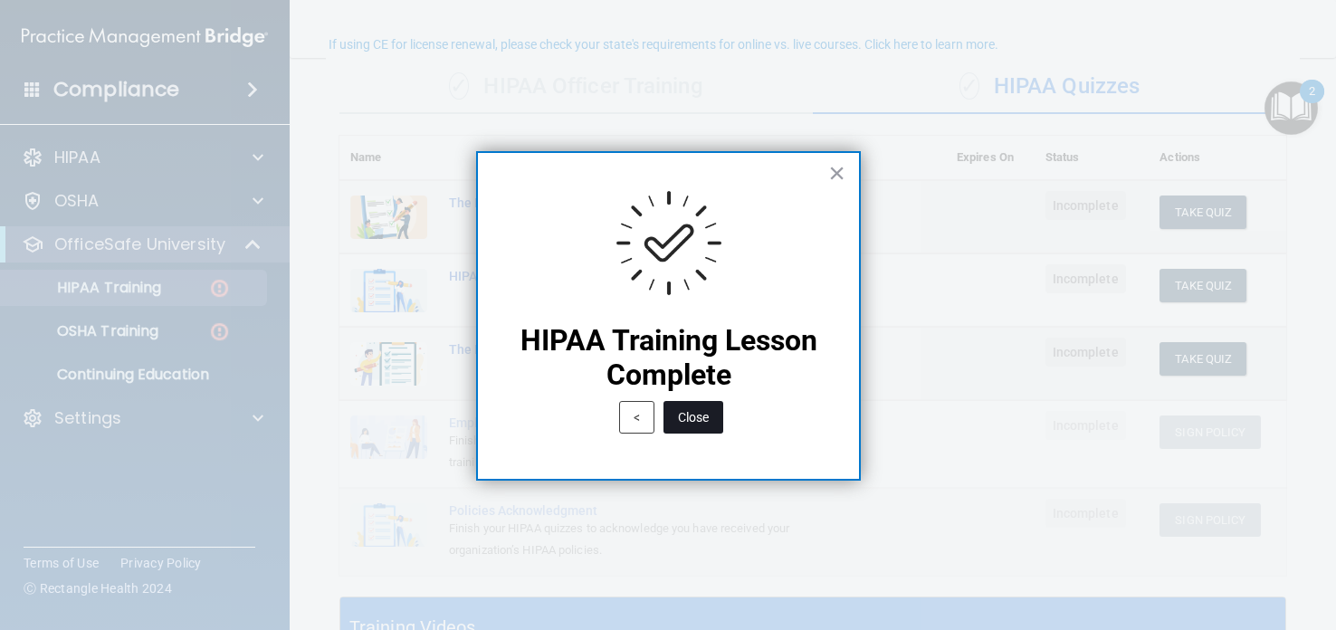
click at [708, 420] on button "Close" at bounding box center [693, 417] width 60 height 33
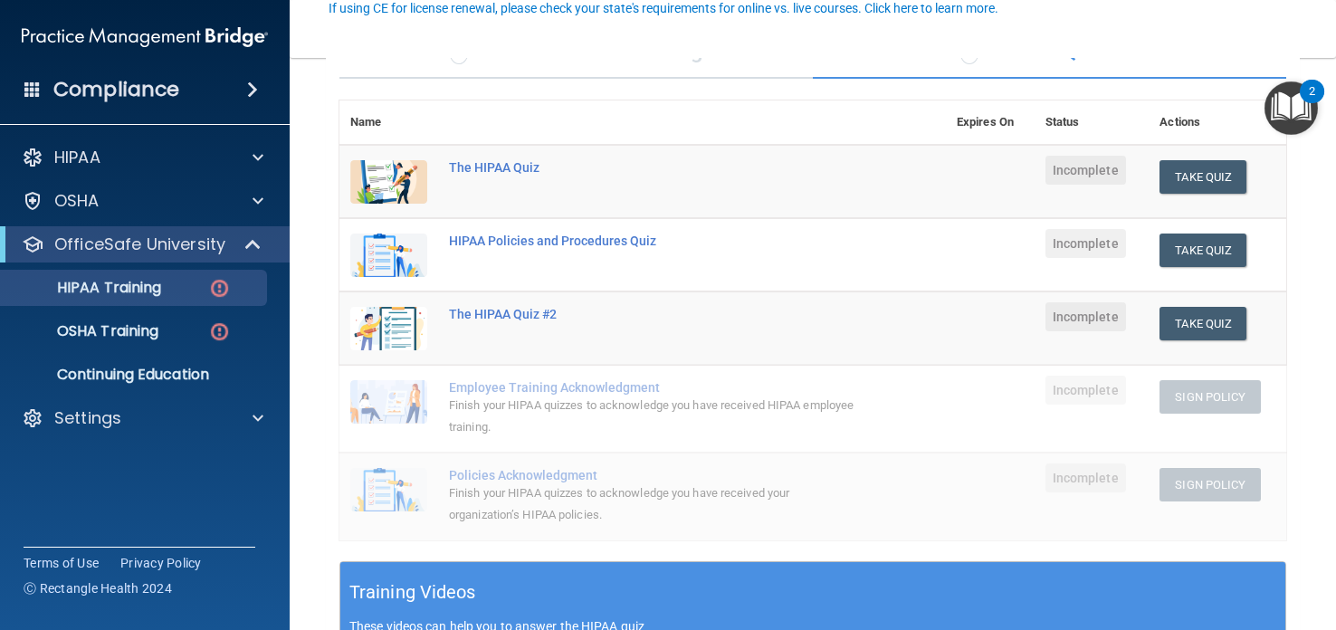
scroll to position [0, 0]
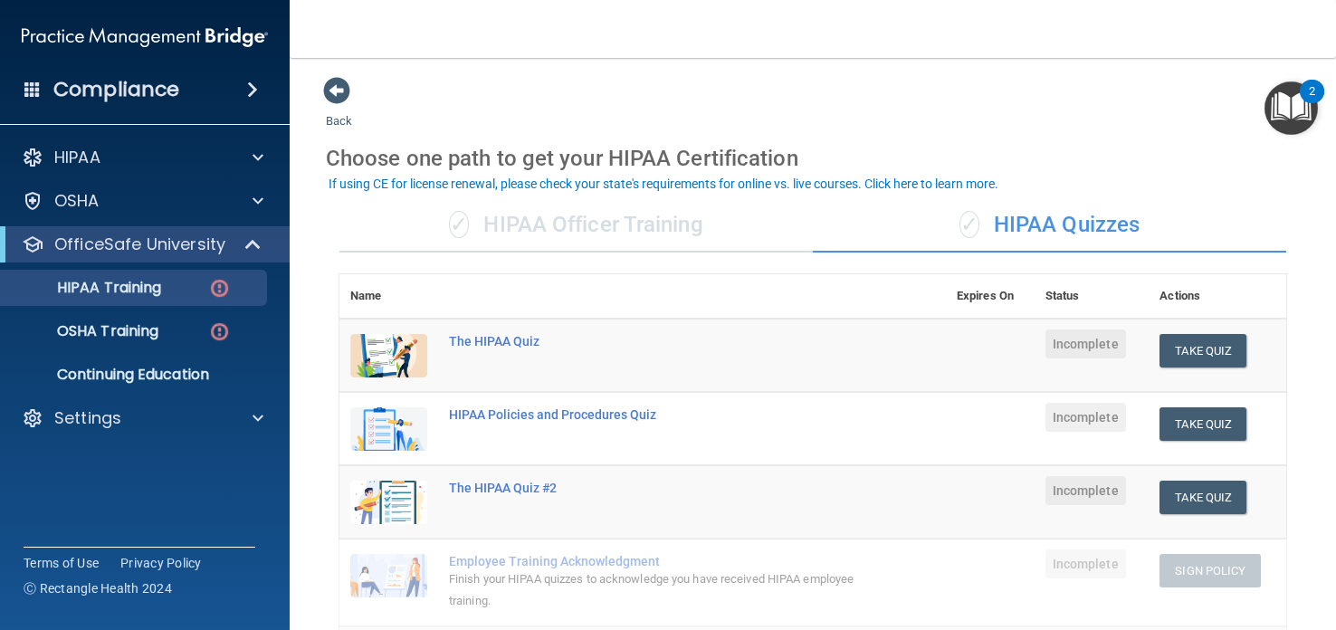
click at [630, 241] on div "✓ HIPAA Officer Training" at bounding box center [575, 225] width 473 height 54
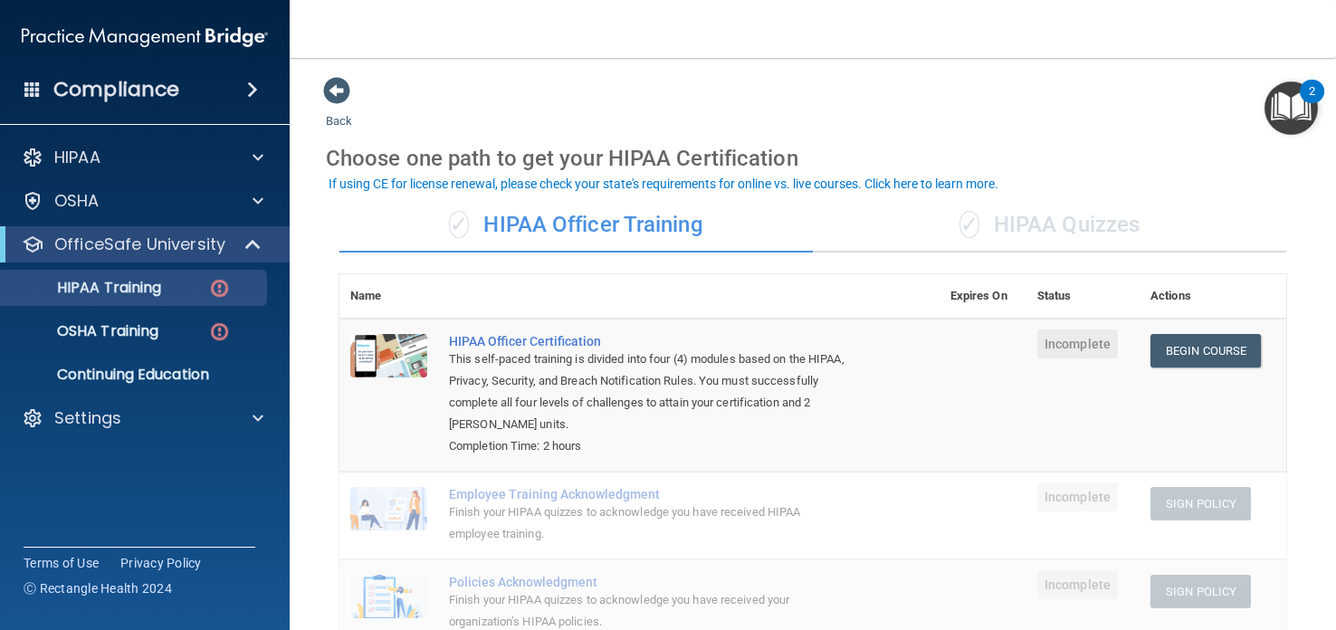
click at [1011, 228] on div "✓ HIPAA Quizzes" at bounding box center [1049, 225] width 473 height 54
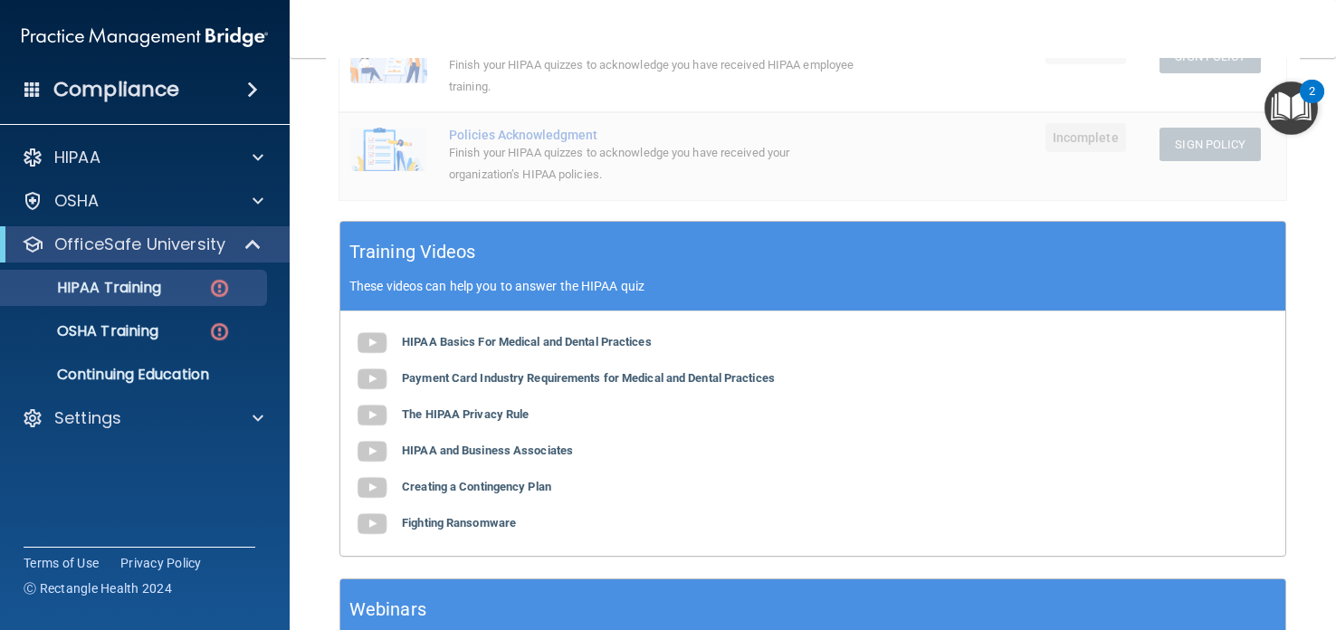
scroll to position [519, 0]
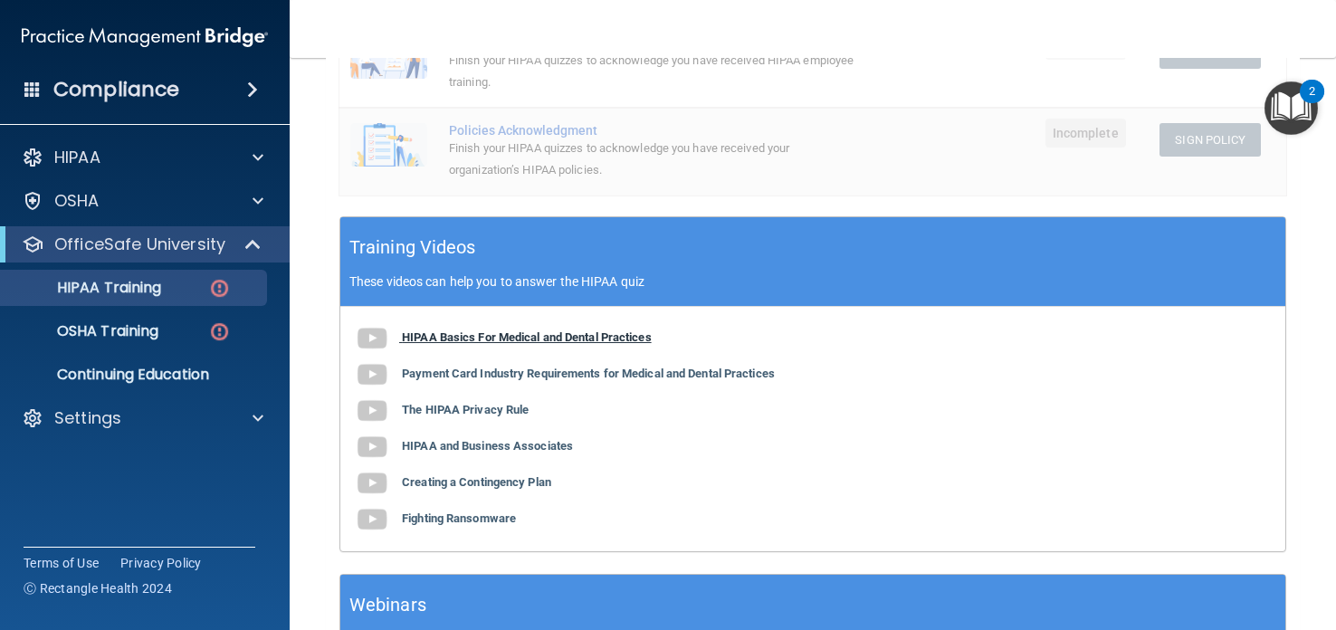
click at [462, 338] on b "HIPAA Basics For Medical and Dental Practices" at bounding box center [527, 337] width 250 height 14
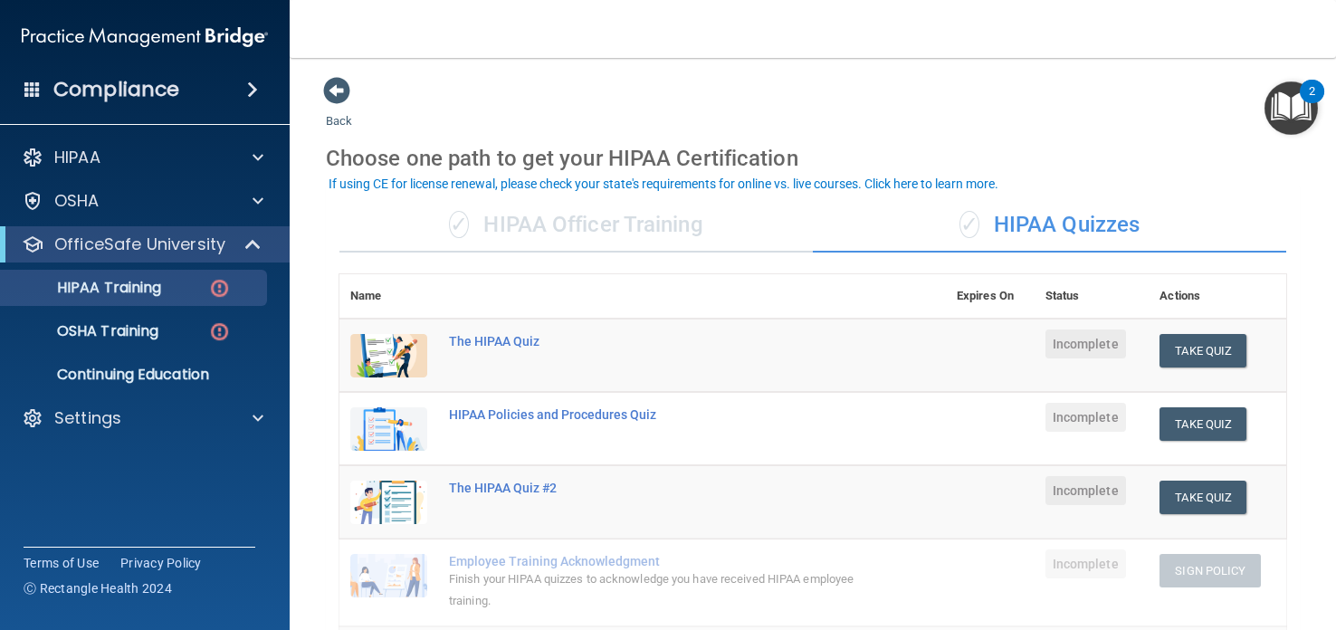
click at [1293, 99] on img "Open Resource Center, 2 new notifications" at bounding box center [1290, 107] width 53 height 53
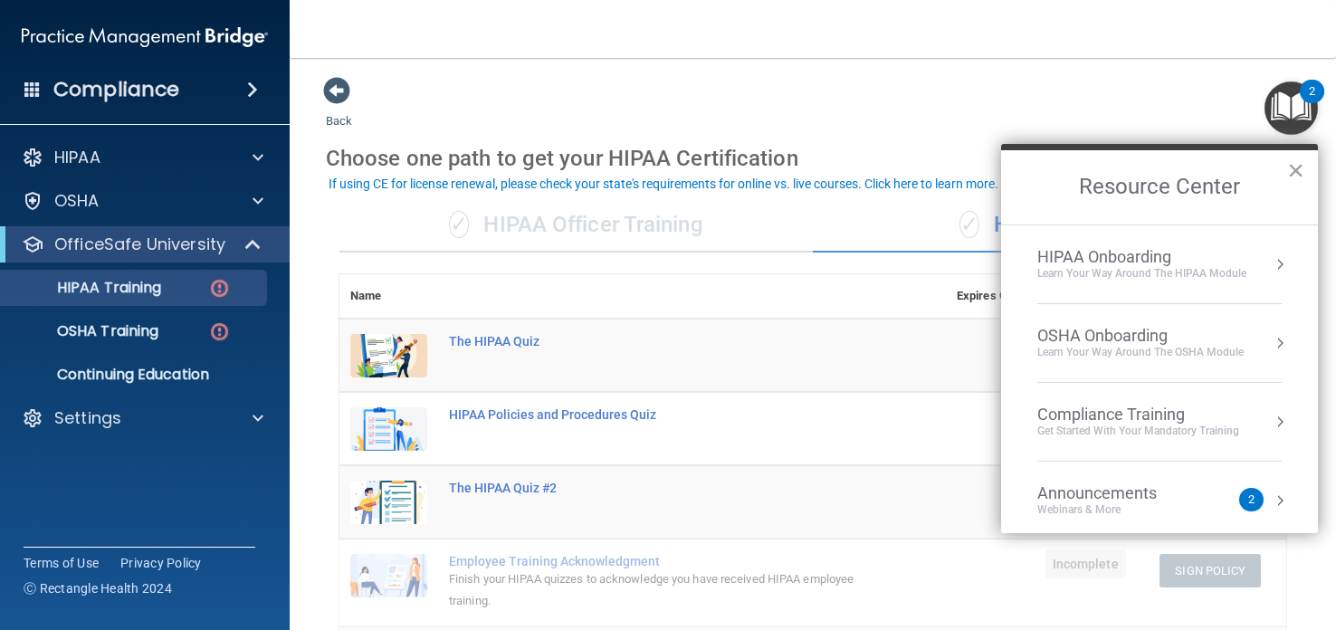
click at [1175, 254] on div "HIPAA Onboarding" at bounding box center [1141, 257] width 209 height 20
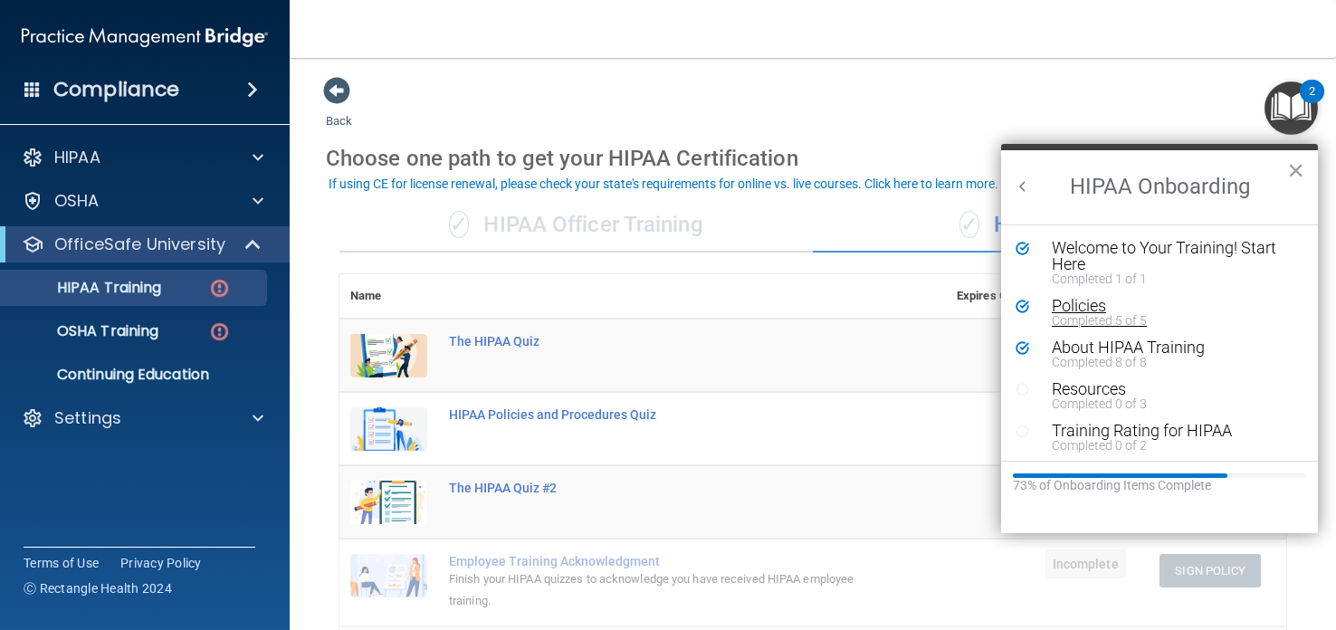
click at [1086, 298] on div "Policies" at bounding box center [1173, 306] width 243 height 16
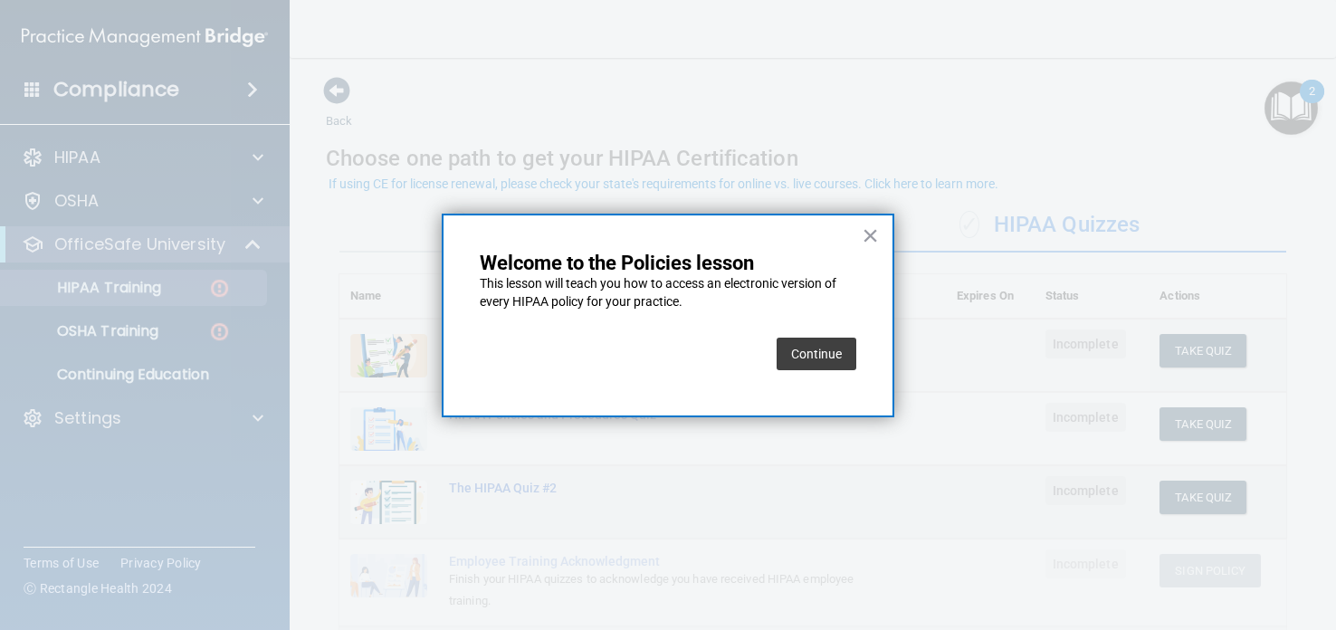
click at [830, 356] on button "Continue" at bounding box center [817, 354] width 80 height 33
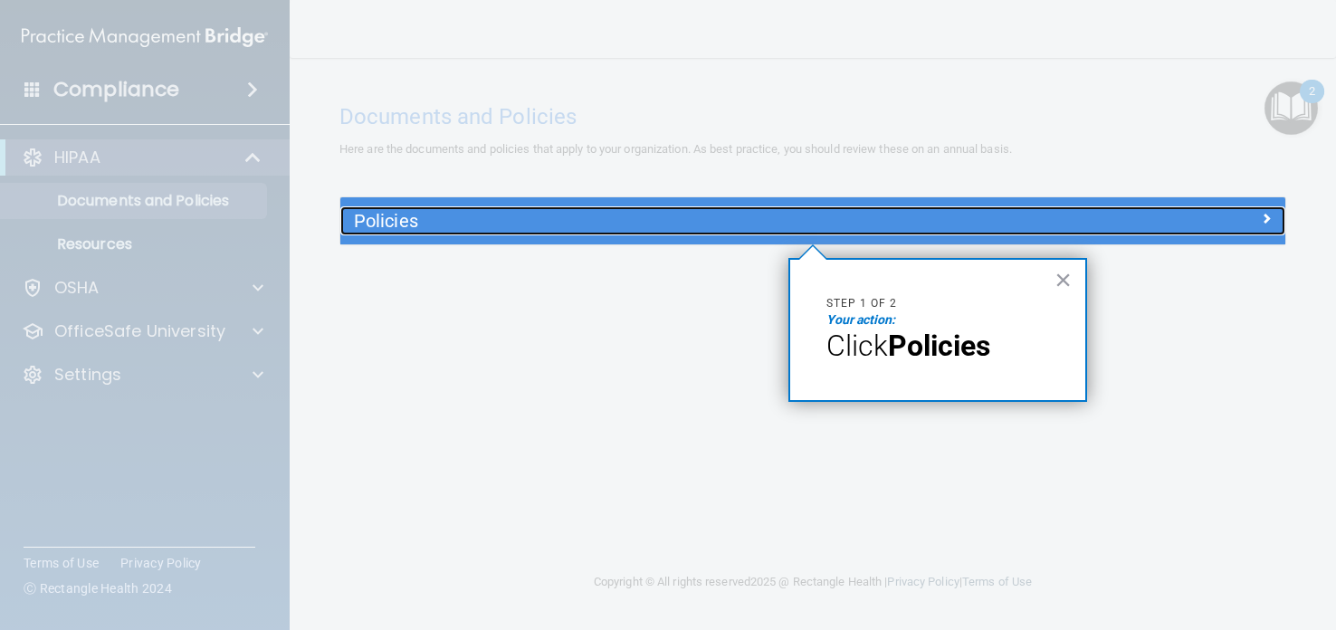
click at [393, 208] on div "Policies" at bounding box center [694, 220] width 709 height 29
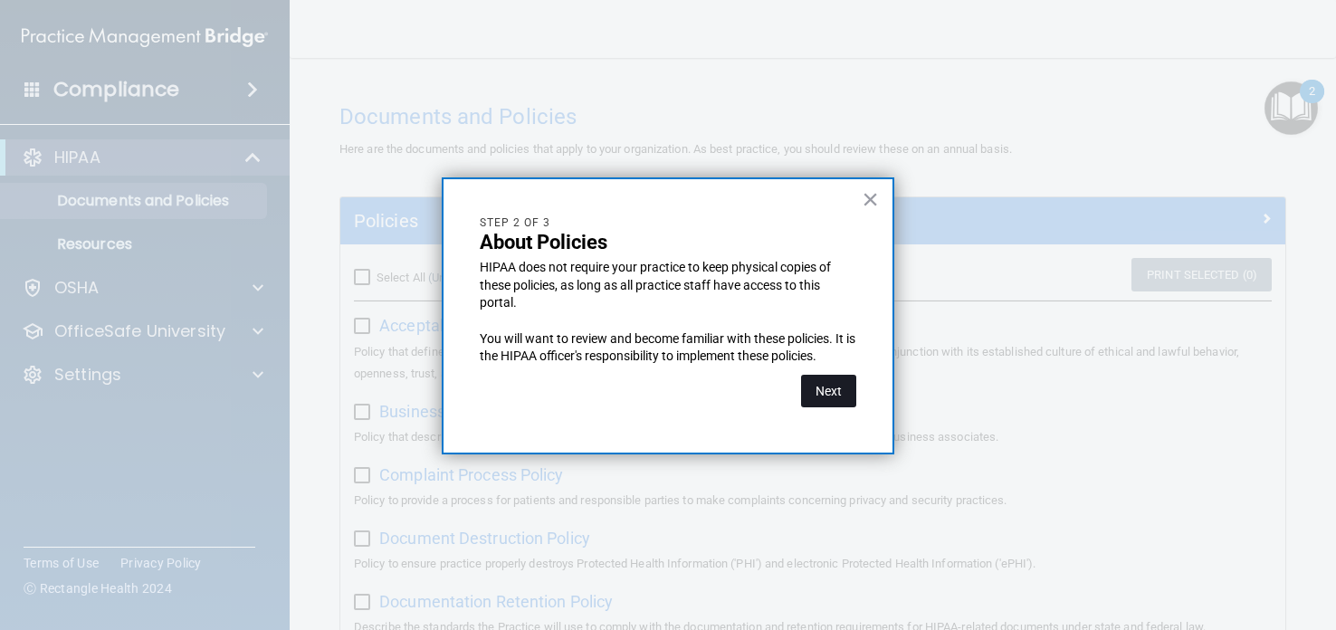
click at [834, 392] on button "Next" at bounding box center [828, 391] width 55 height 33
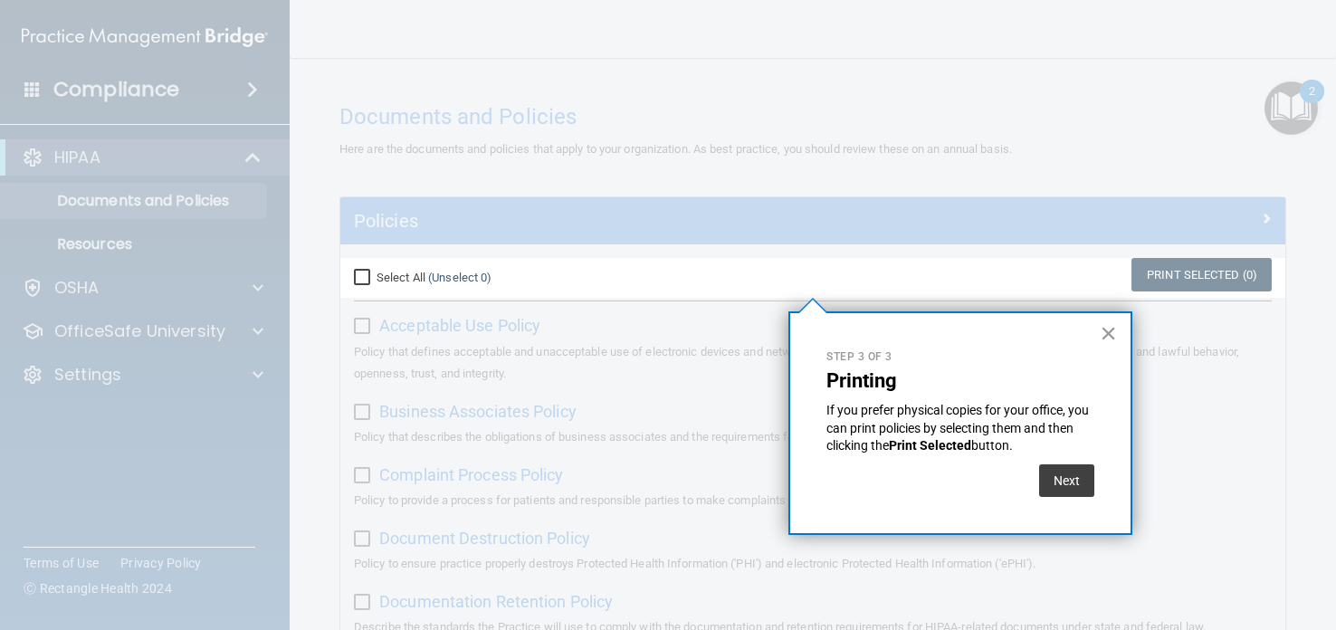
click at [1109, 322] on button "×" at bounding box center [1108, 333] width 17 height 29
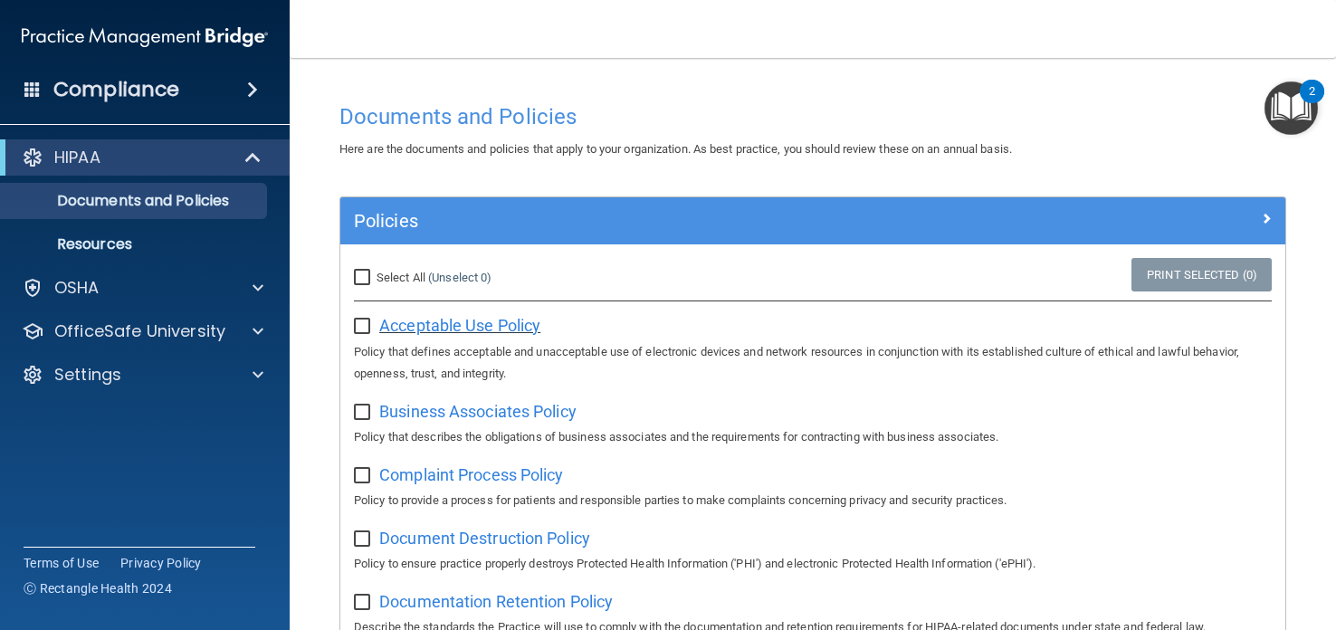
click at [479, 327] on span "Acceptable Use Policy" at bounding box center [459, 325] width 161 height 19
click at [404, 412] on span "Business Associates Policy" at bounding box center [477, 411] width 197 height 19
click at [363, 283] on input "Select All (Unselect 0) Unselect All" at bounding box center [364, 278] width 21 height 14
checkbox input "true"
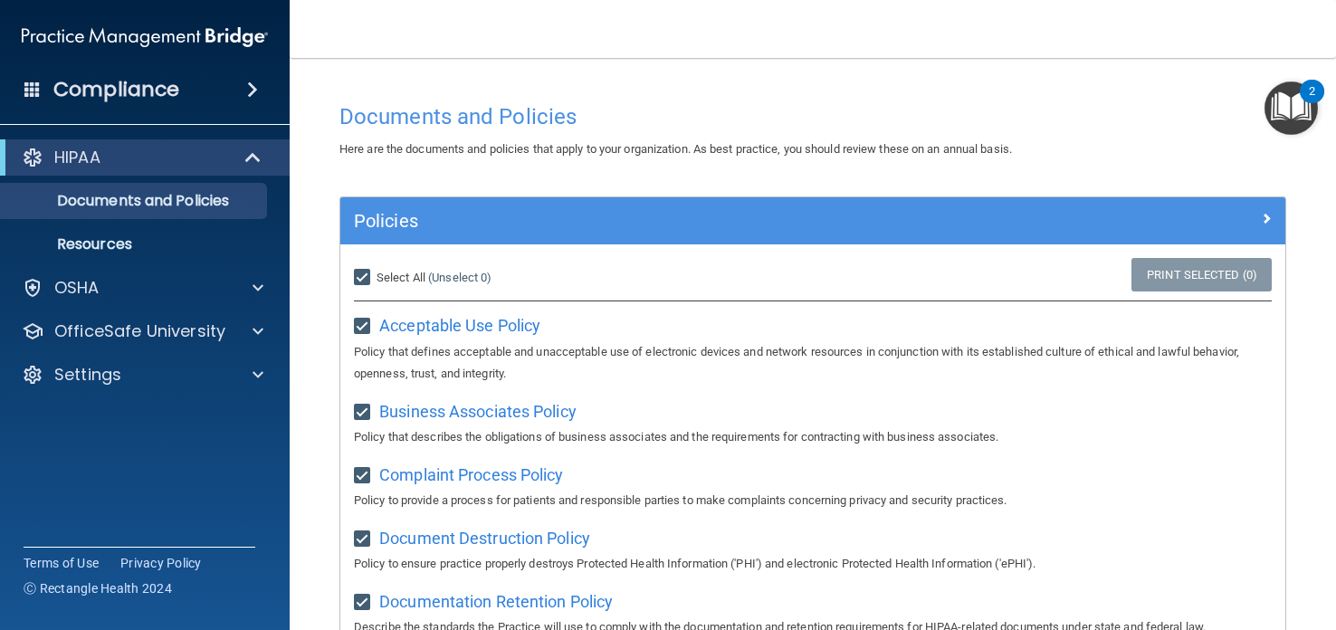
checkbox input "true"
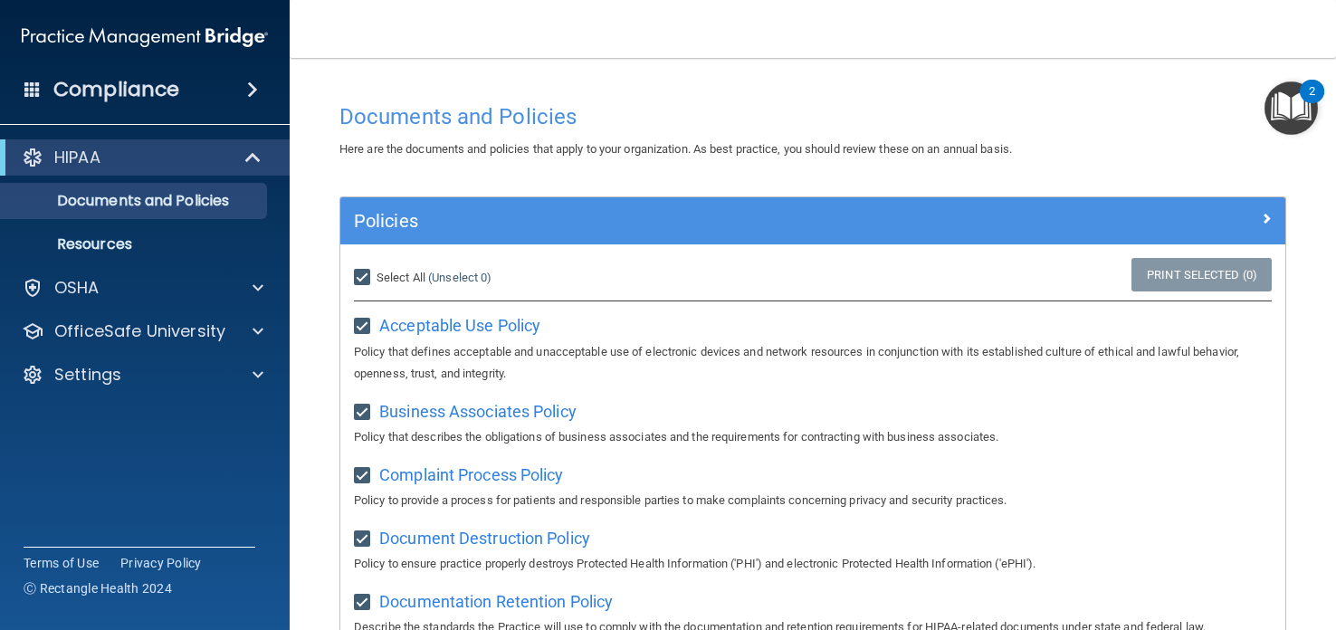
checkbox input "true"
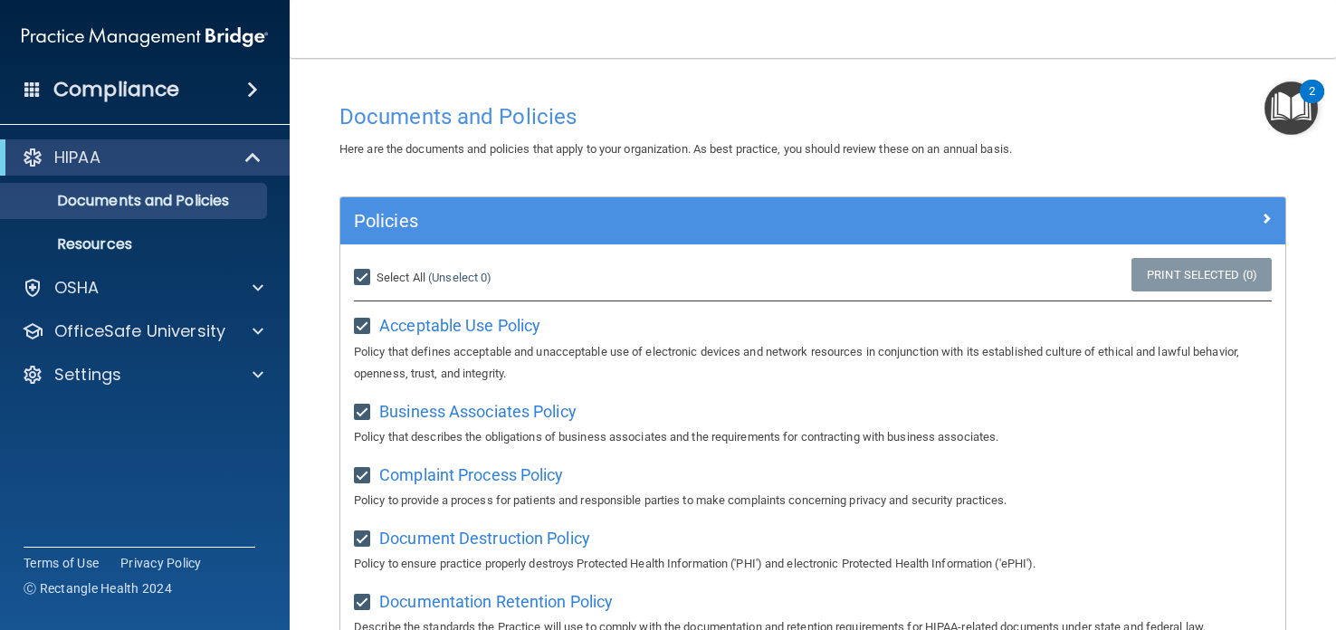
checkbox input "true"
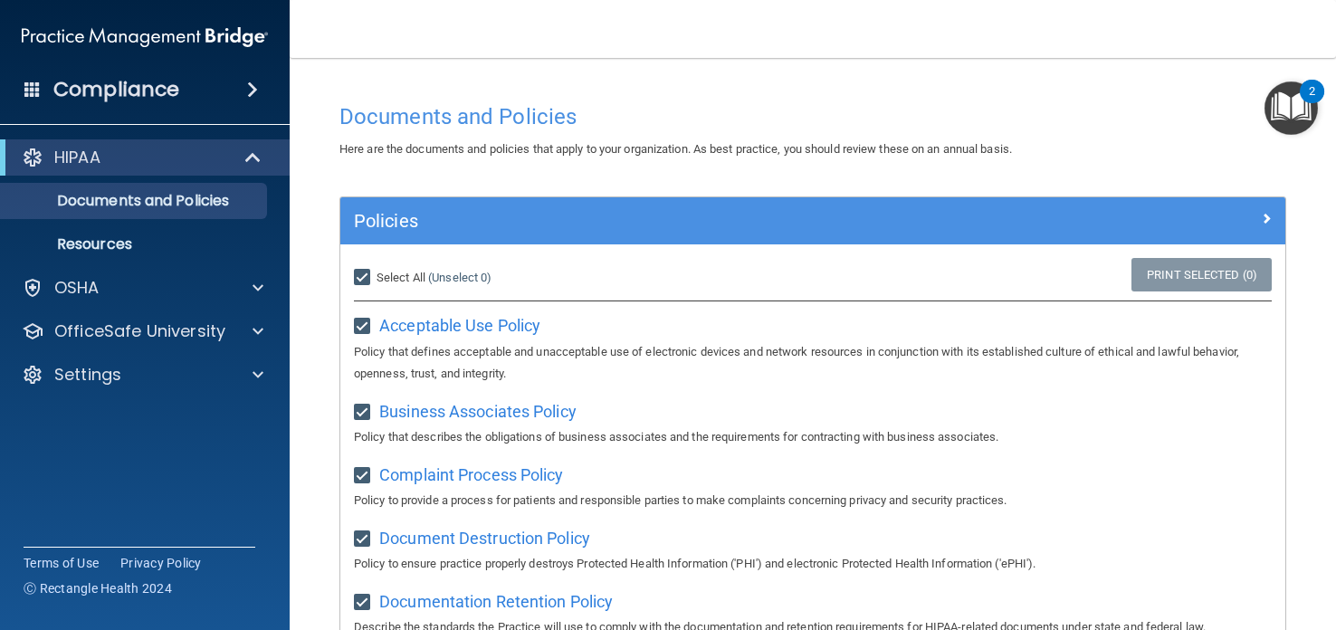
checkbox input "true"
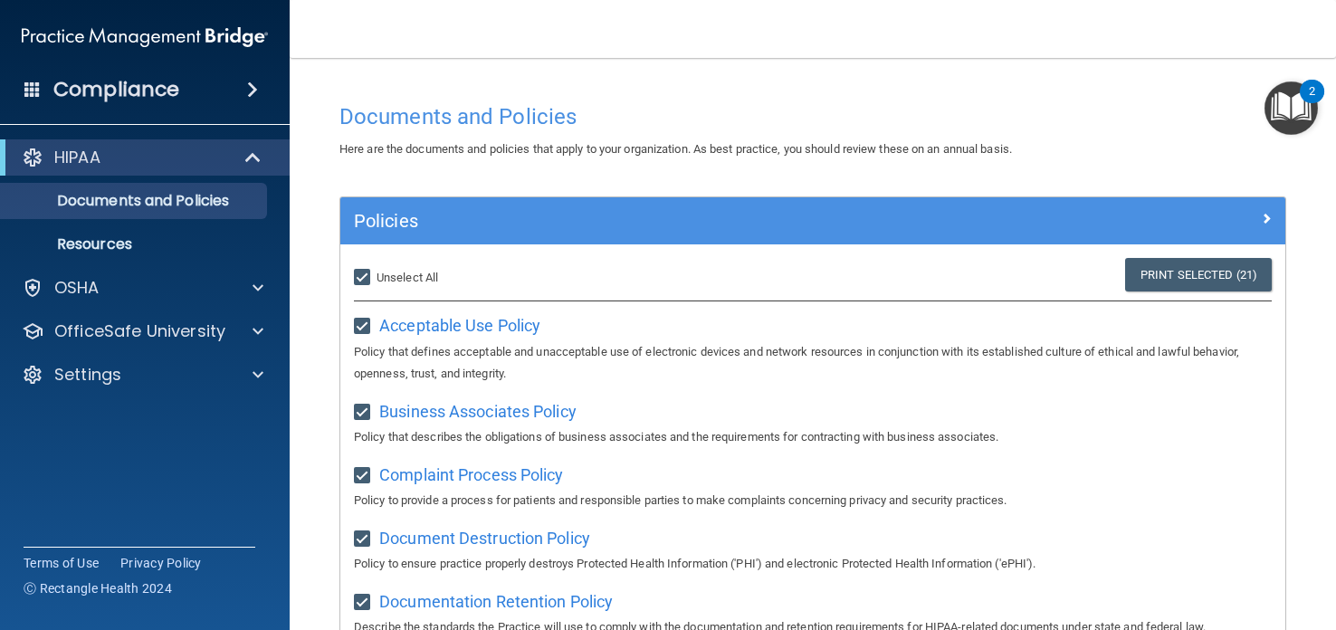
click at [358, 285] on label "Select All (Unselect 21) Unselect All" at bounding box center [396, 278] width 84 height 22
click at [358, 285] on input "Select All (Unselect 21) Unselect All" at bounding box center [364, 278] width 21 height 14
checkbox input "false"
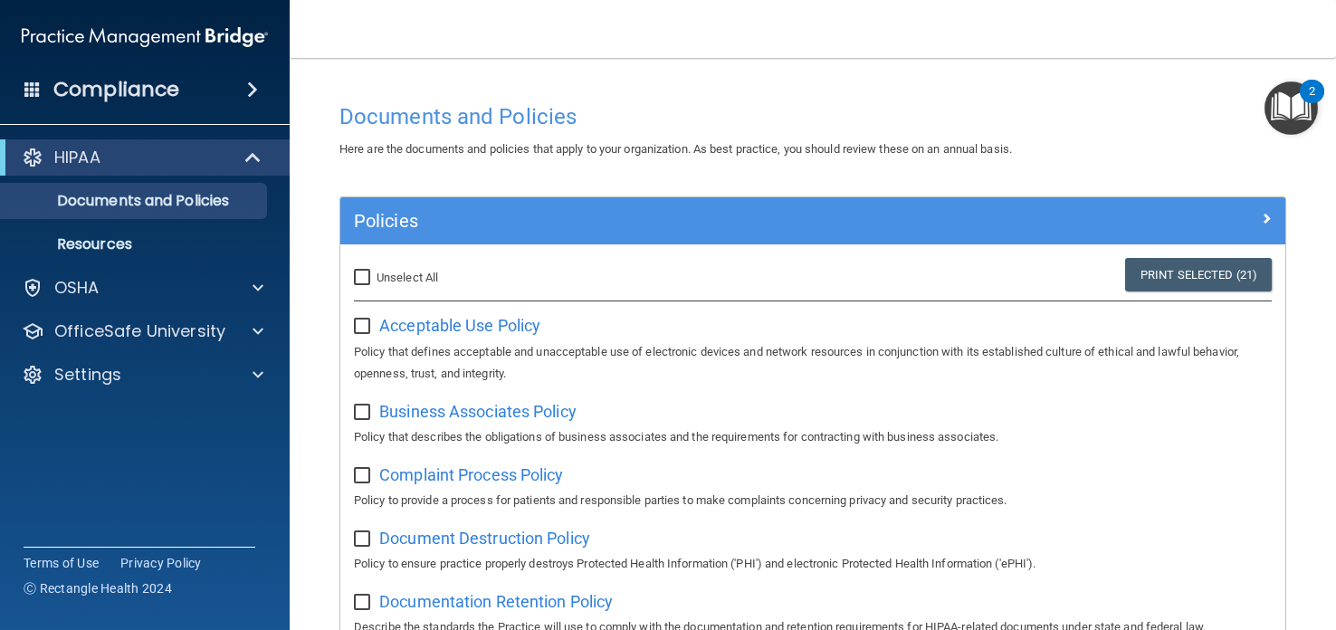
checkbox input "false"
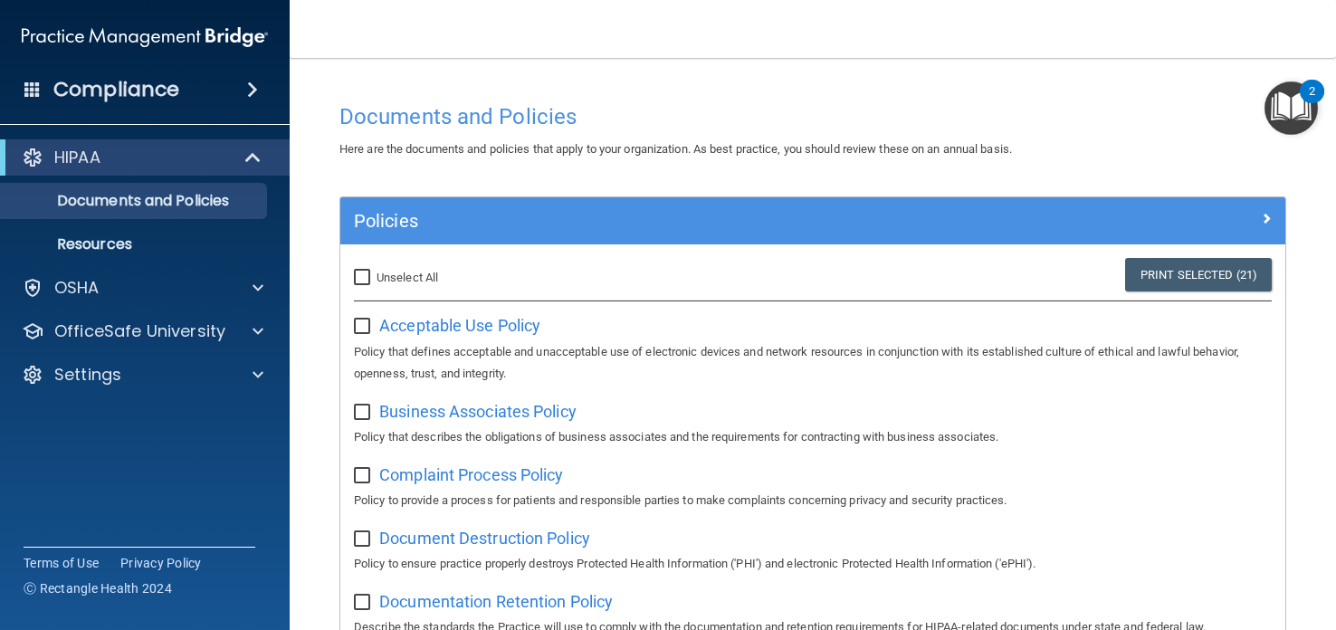
checkbox input "false"
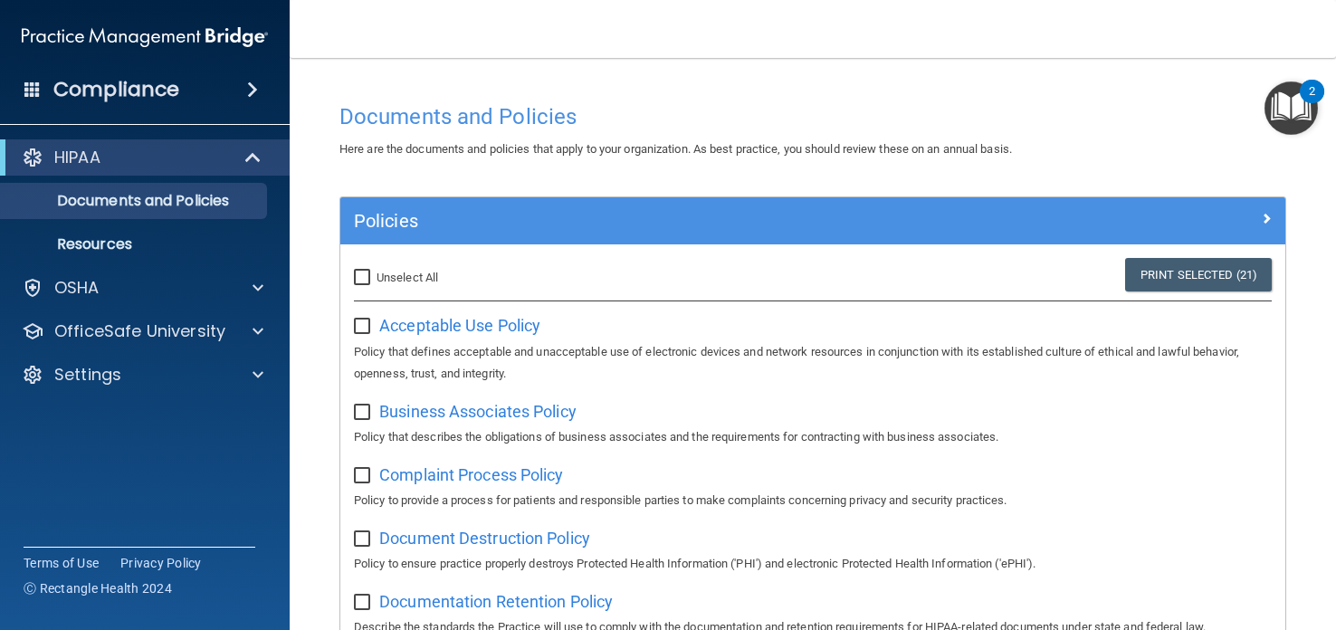
checkbox input "false"
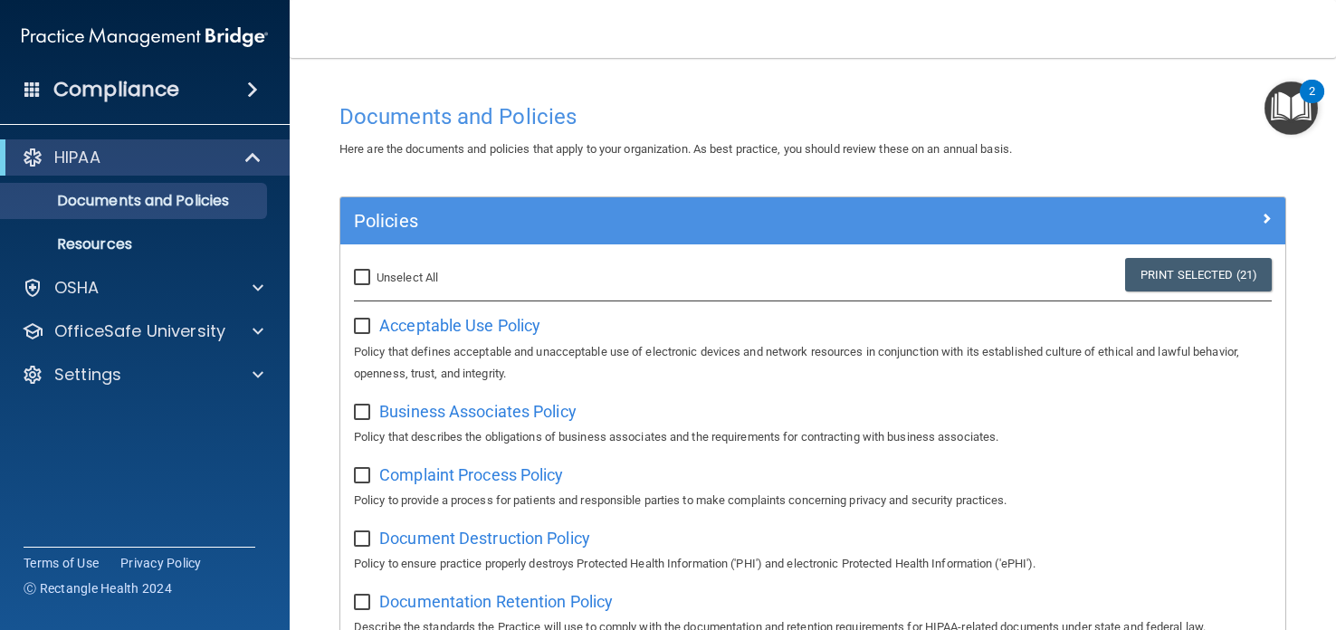
checkbox input "false"
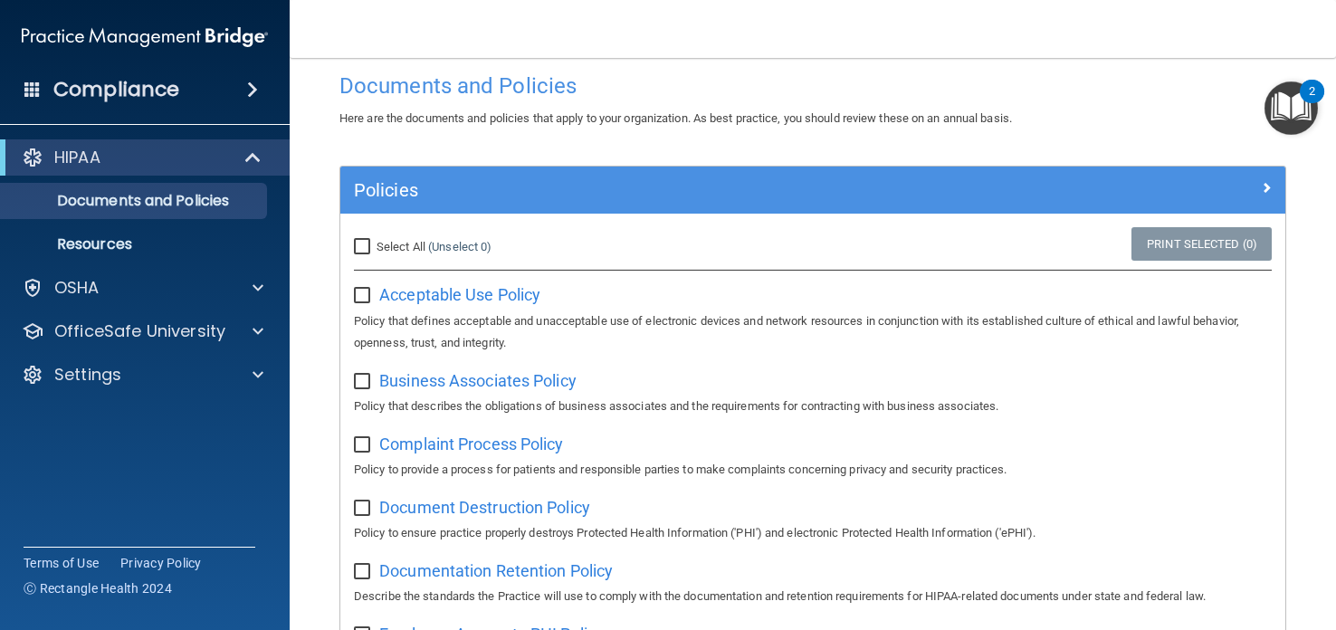
scroll to position [11, 0]
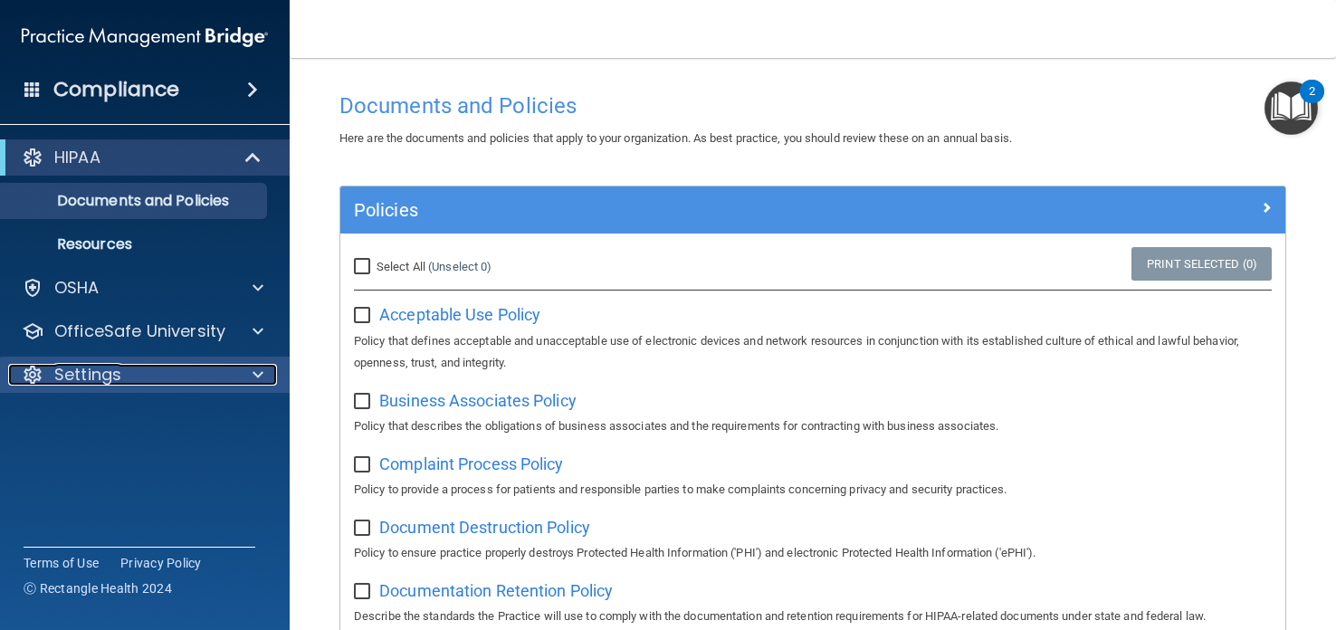
click at [91, 373] on p "Settings" at bounding box center [87, 375] width 67 height 22
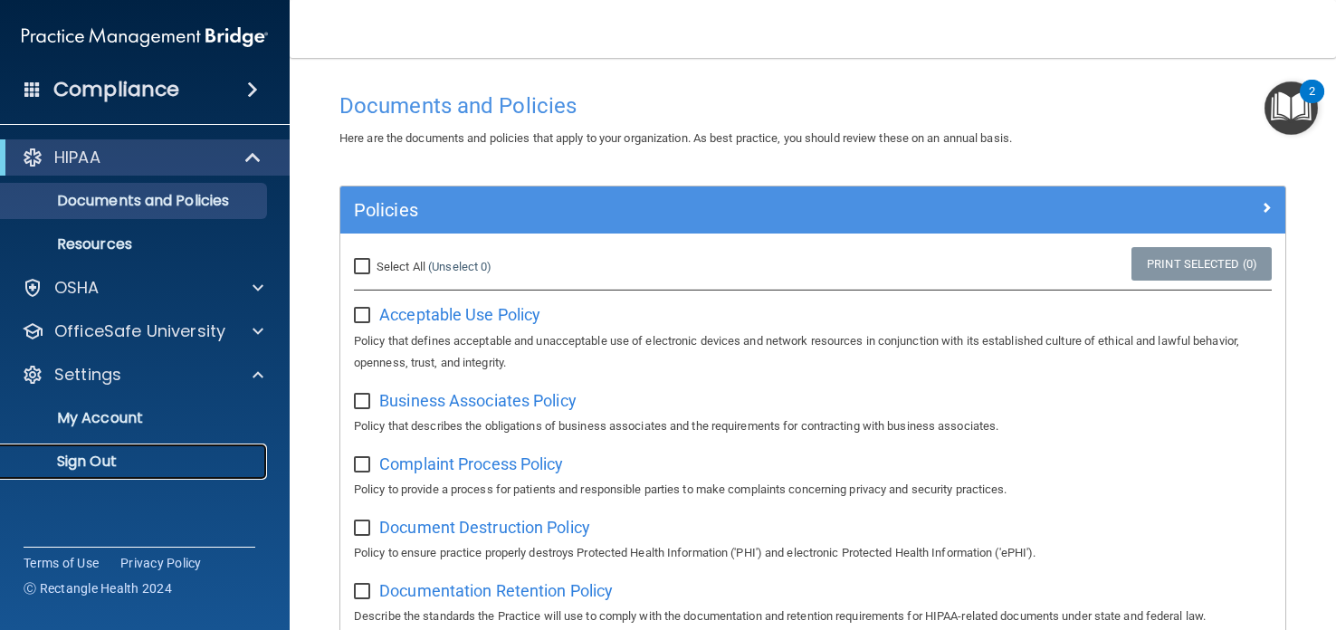
click at [97, 458] on p "Sign Out" at bounding box center [135, 462] width 247 height 18
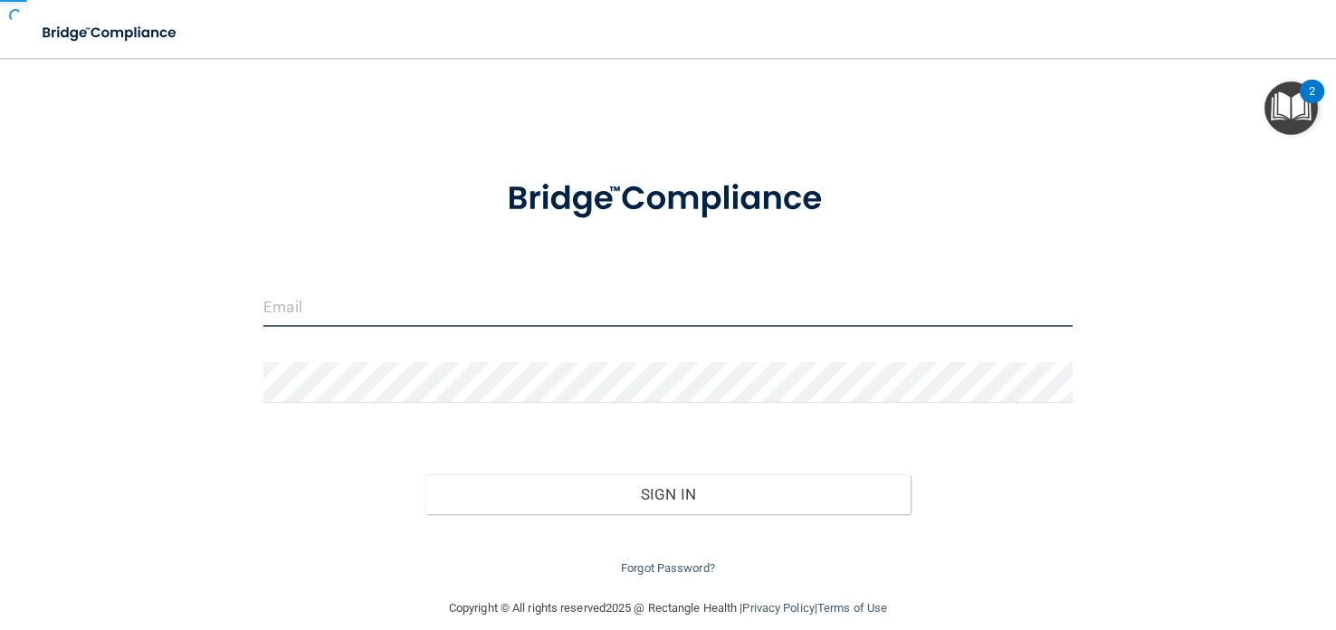
type input "[EMAIL_ADDRESS][DOMAIN_NAME]"
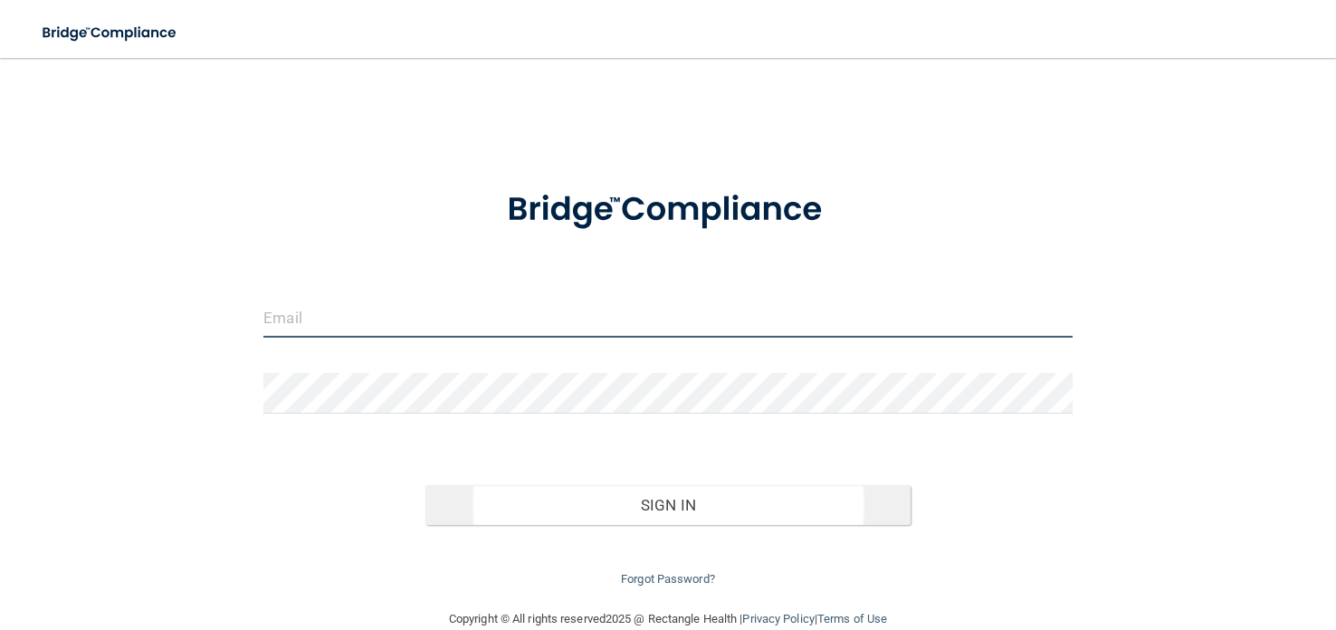
type input "[EMAIL_ADDRESS][DOMAIN_NAME]"
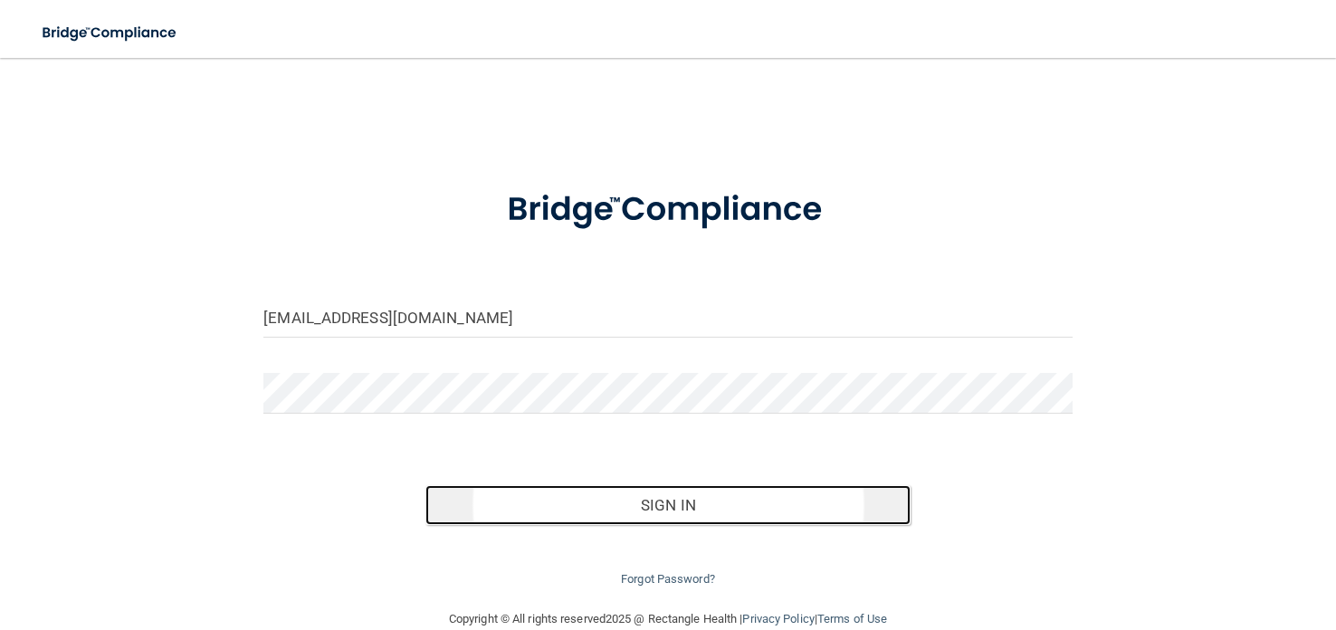
click at [797, 502] on button "Sign In" at bounding box center [667, 505] width 485 height 40
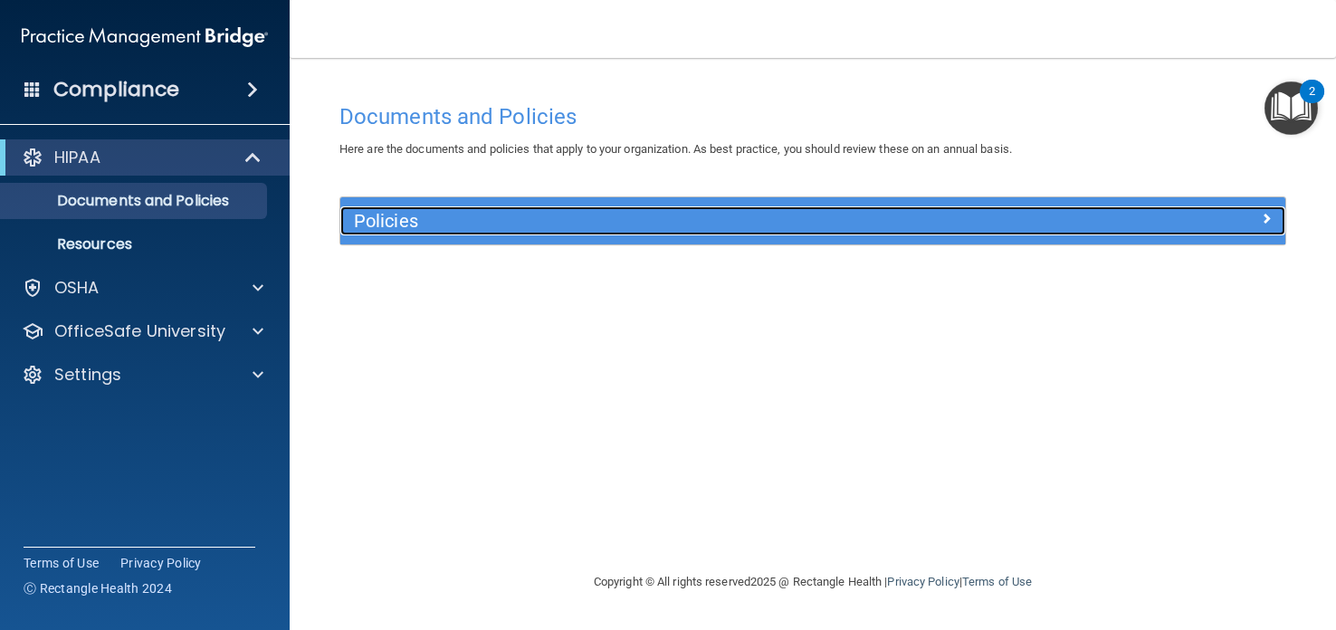
click at [605, 215] on h5 "Policies" at bounding box center [694, 221] width 681 height 20
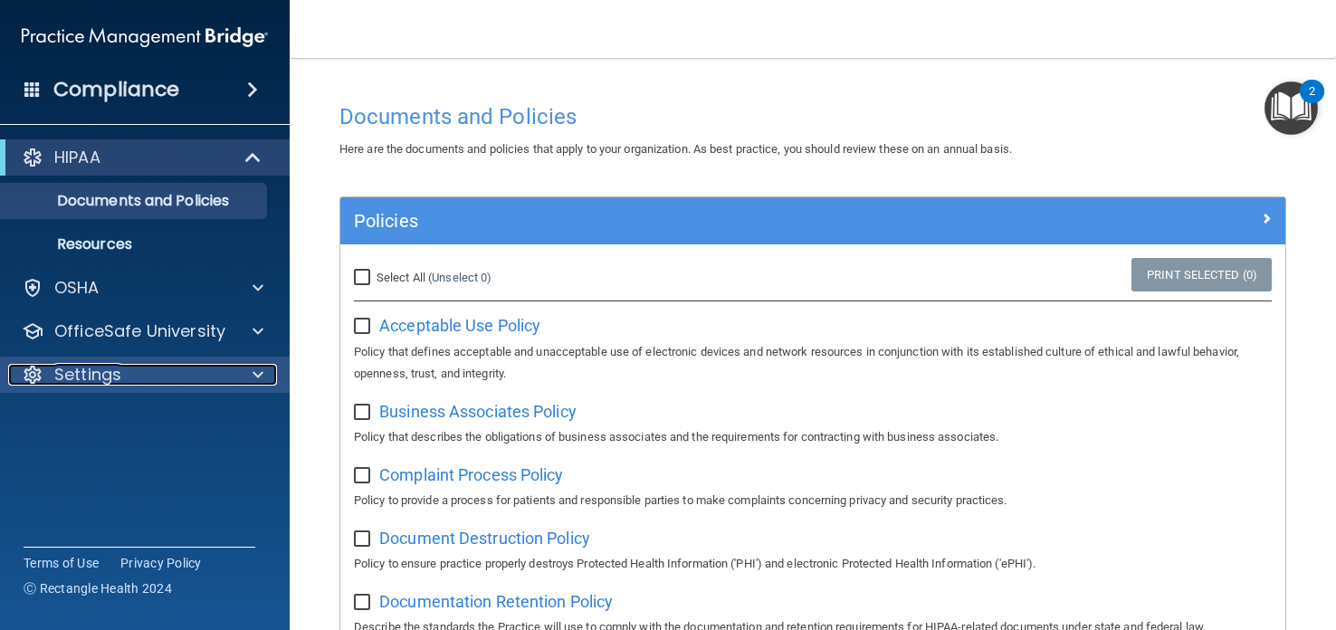
click at [94, 373] on p "Settings" at bounding box center [87, 375] width 67 height 22
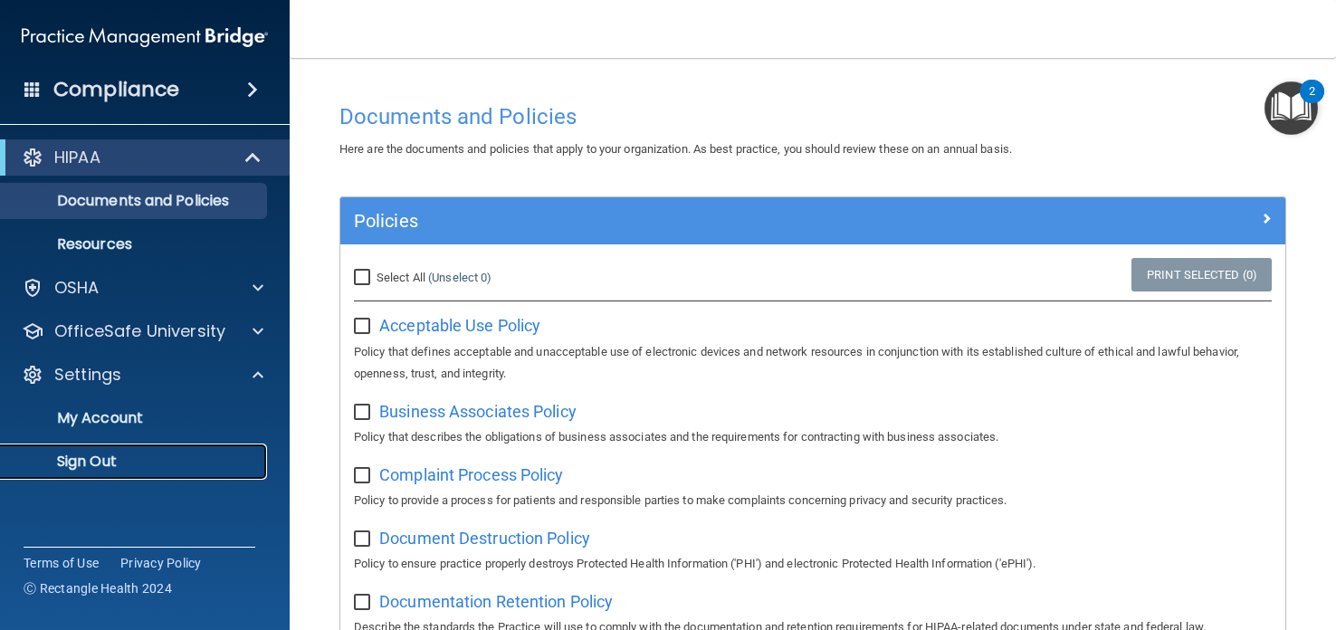
click at [78, 459] on p "Sign Out" at bounding box center [135, 462] width 247 height 18
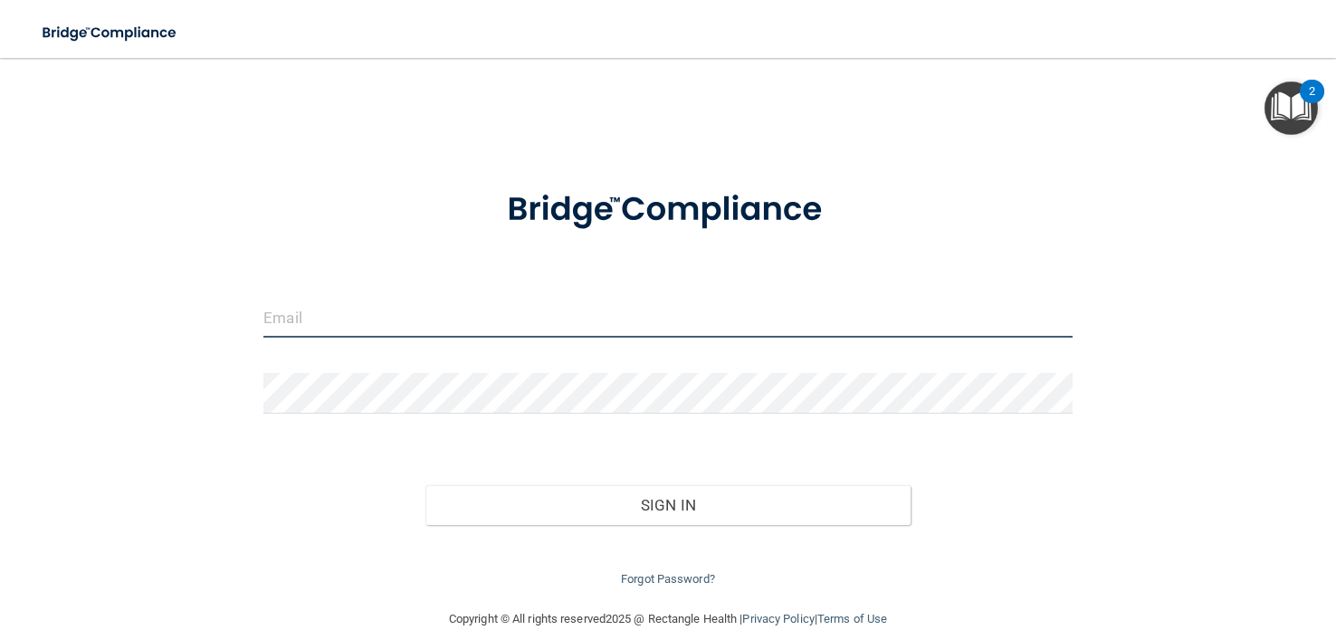
type input "[EMAIL_ADDRESS][DOMAIN_NAME]"
